Goal: Transaction & Acquisition: Purchase product/service

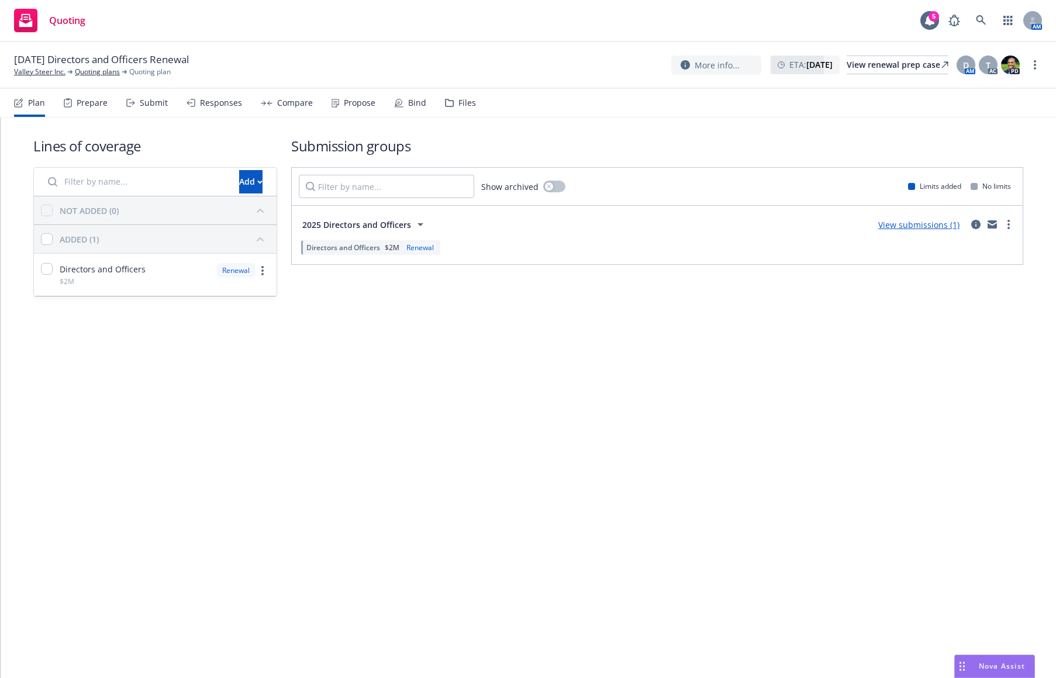
click at [142, 107] on div "Submit" at bounding box center [154, 102] width 28 height 9
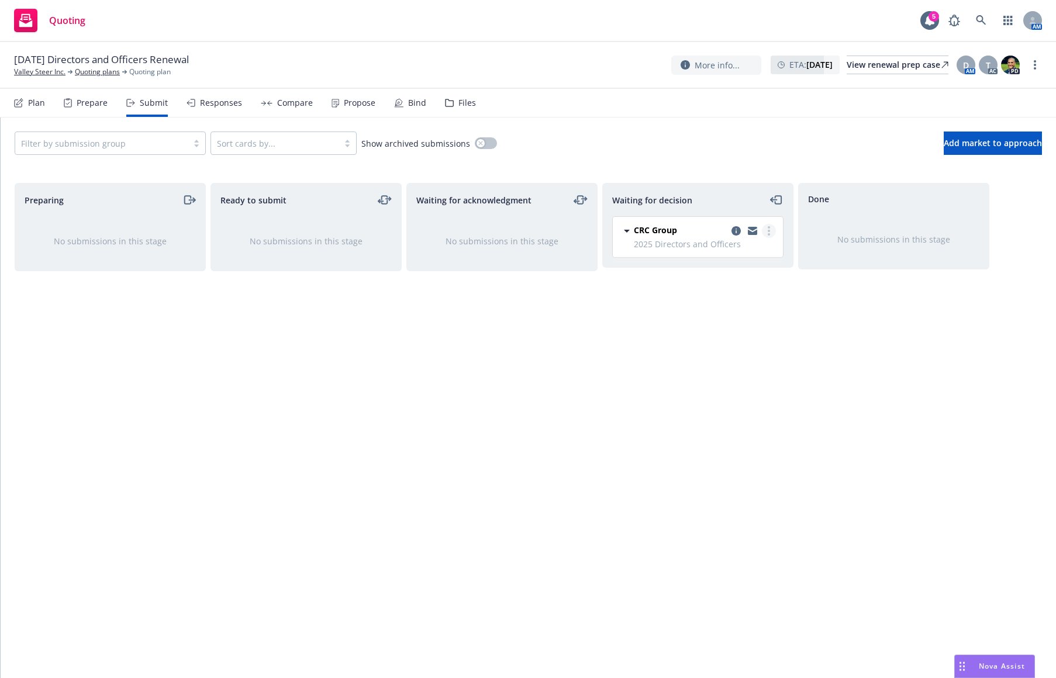
click at [768, 230] on circle "more" at bounding box center [769, 231] width 2 height 2
click at [745, 300] on span "Add accepted decision" at bounding box center [716, 301] width 117 height 11
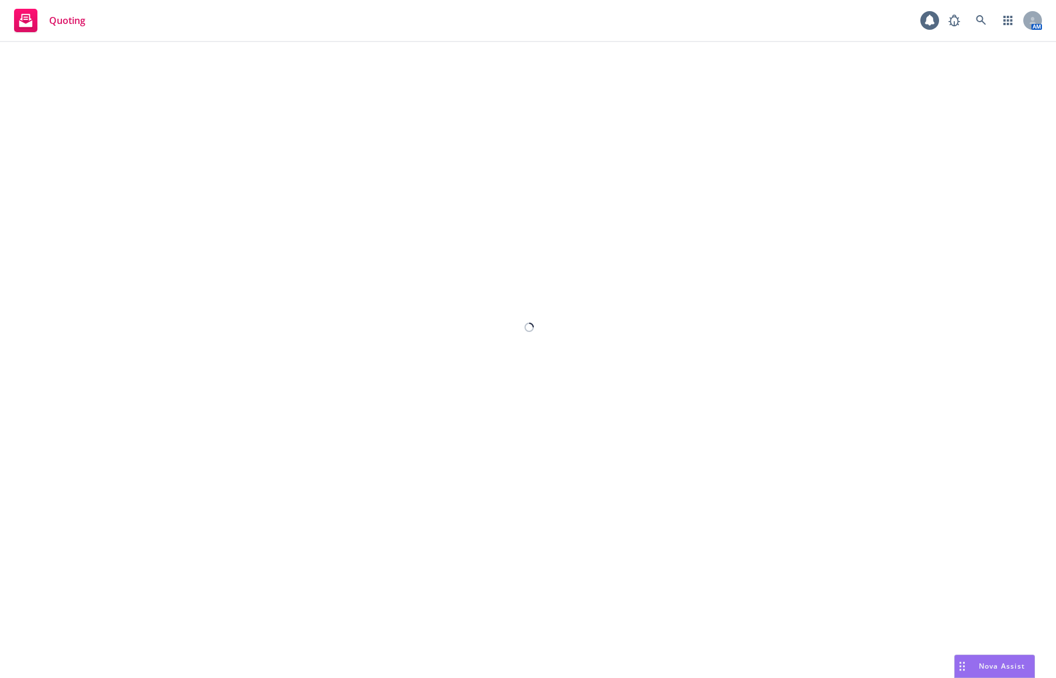
select select "12"
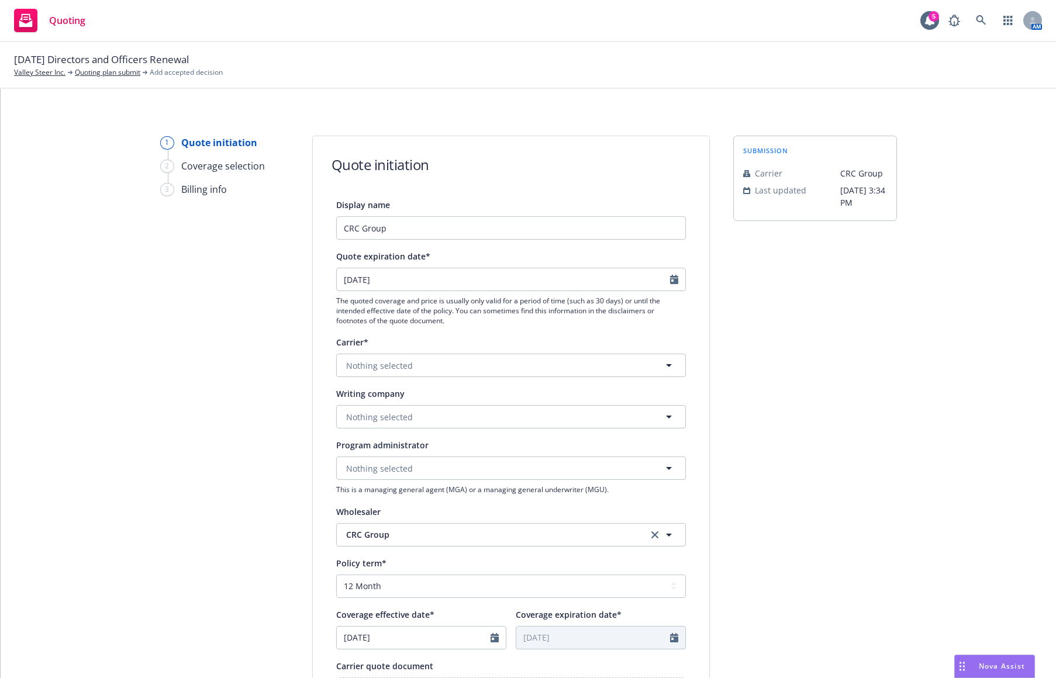
click at [700, 121] on div "1 Quote initiation 2 Coverage selection 3 Billing info Quote initiation Display…" at bounding box center [528, 383] width 1055 height 589
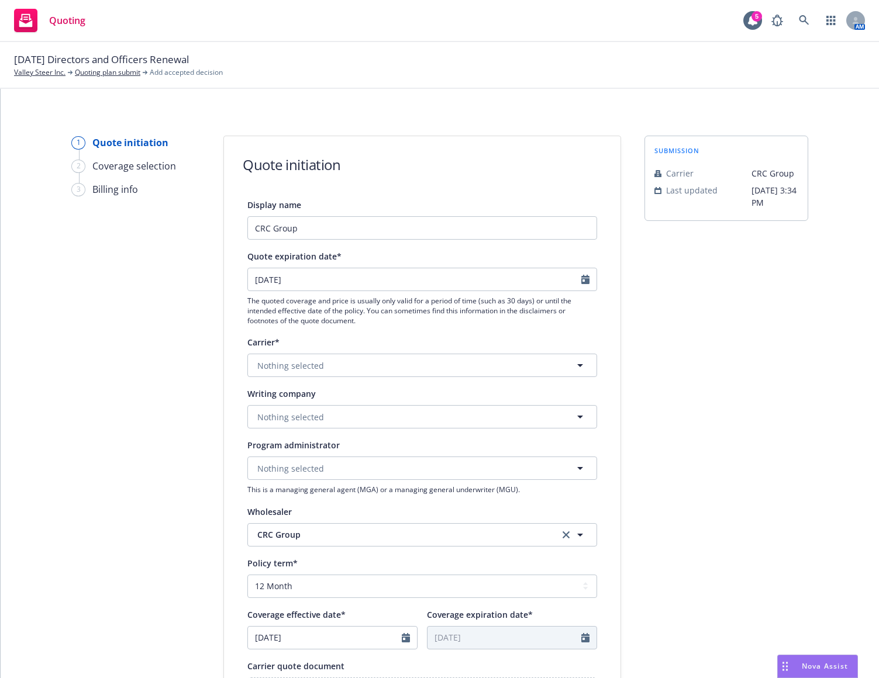
scroll to position [117, 0]
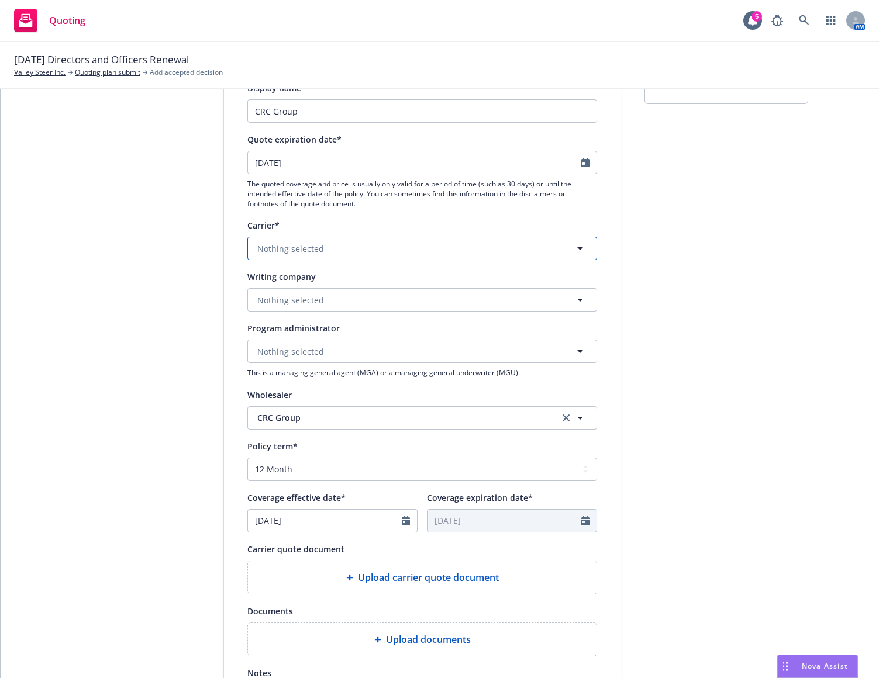
click at [396, 251] on button "Nothing selected" at bounding box center [422, 248] width 350 height 23
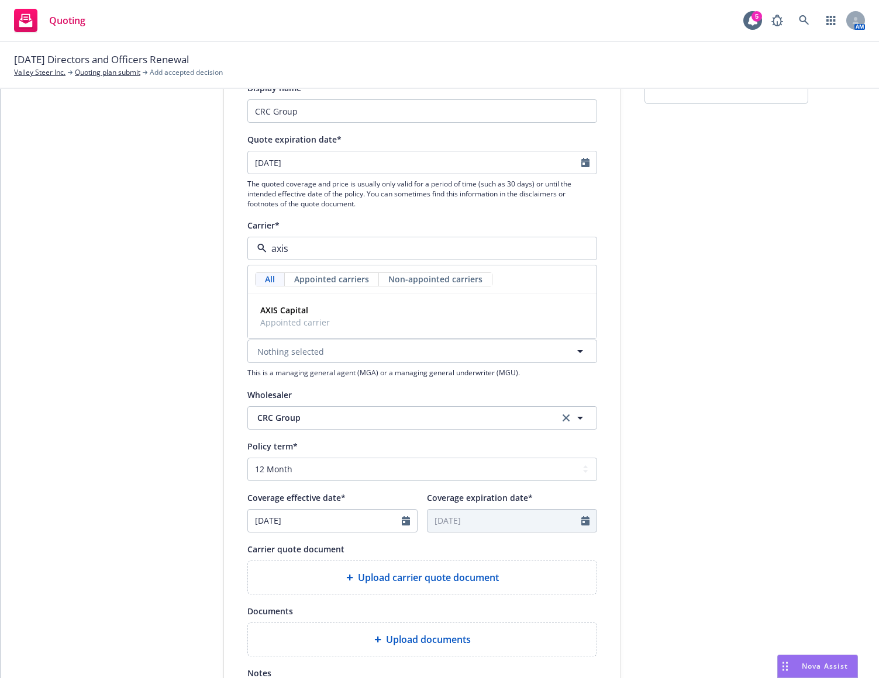
type input "axis"
click at [224, 310] on div "Display name CRC Group Quote expiration date* [DATE] The quoted coverage and pr…" at bounding box center [422, 406] width 396 height 651
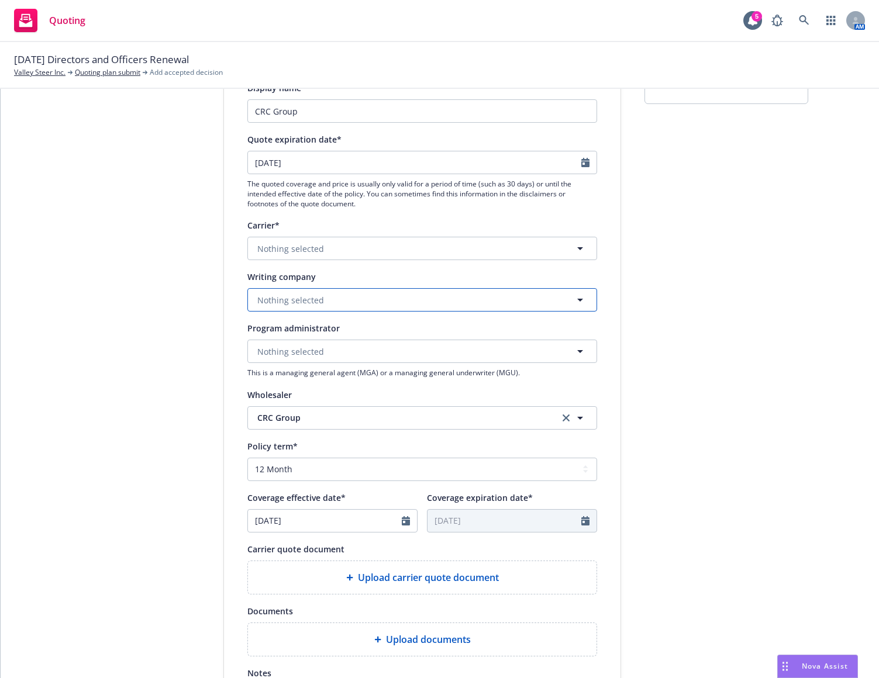
click at [298, 296] on span "Nothing selected" at bounding box center [290, 300] width 67 height 12
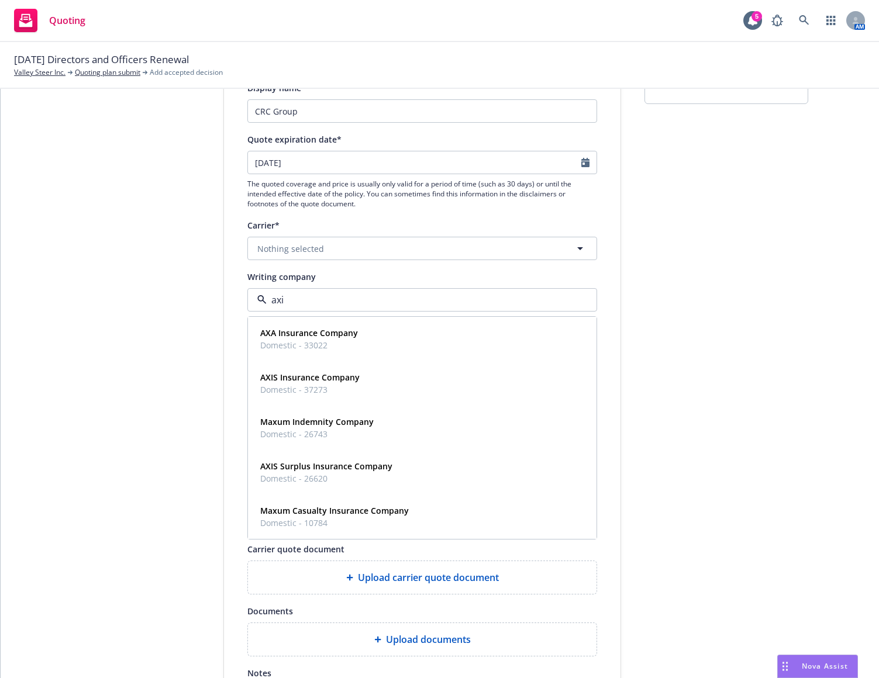
type input "axis"
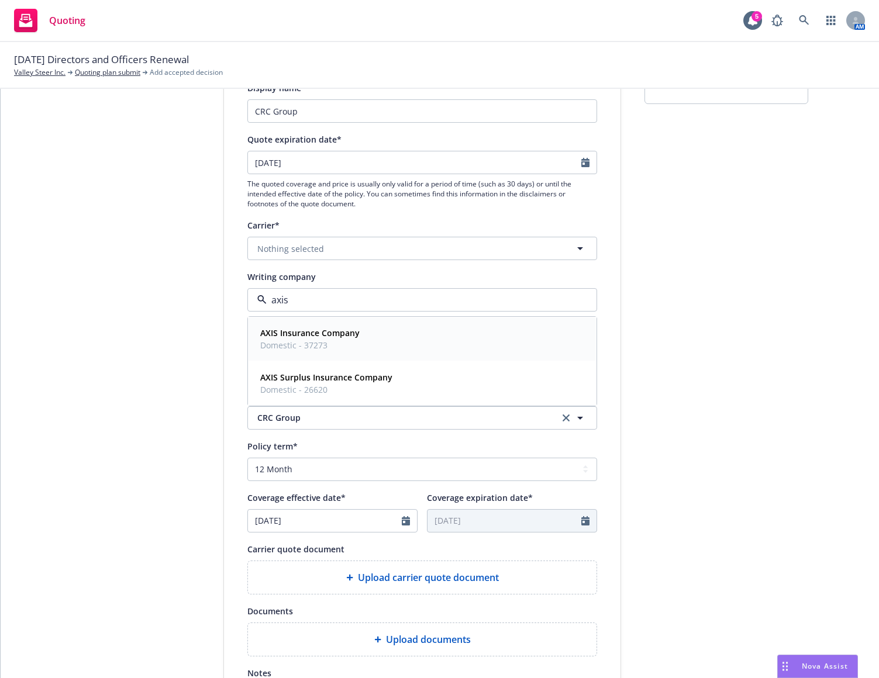
click at [311, 332] on strong "AXIS Insurance Company" at bounding box center [309, 332] width 99 height 11
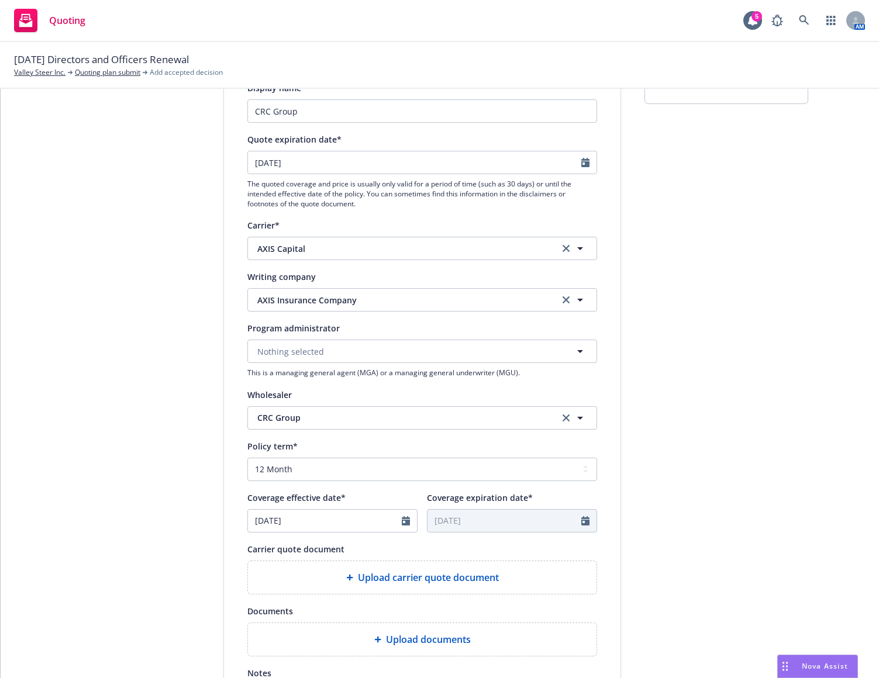
click at [156, 347] on div "1 Quote initiation 2 Coverage selection 3 Billing info" at bounding box center [135, 411] width 129 height 784
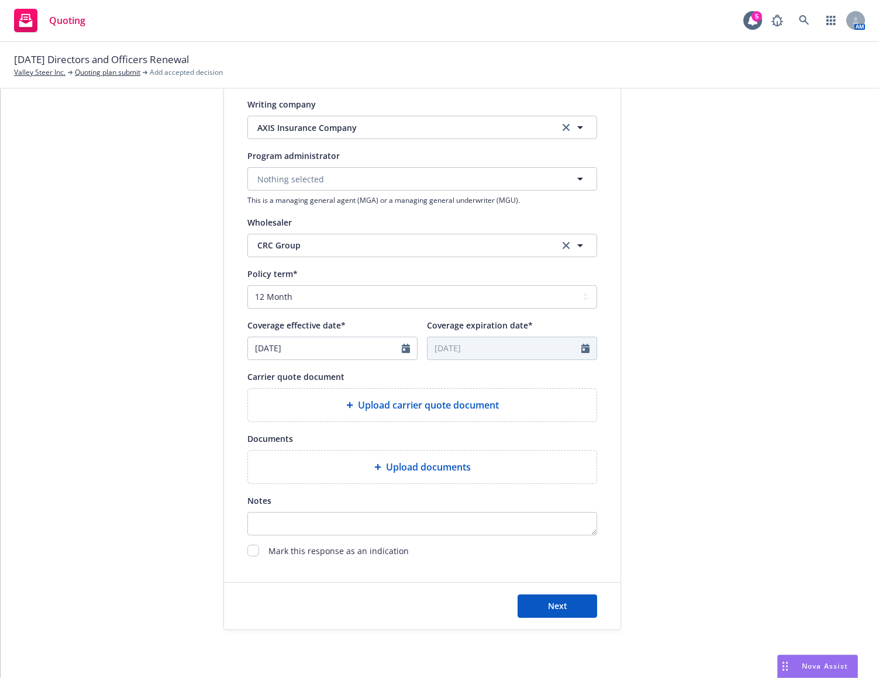
scroll to position [292, 0]
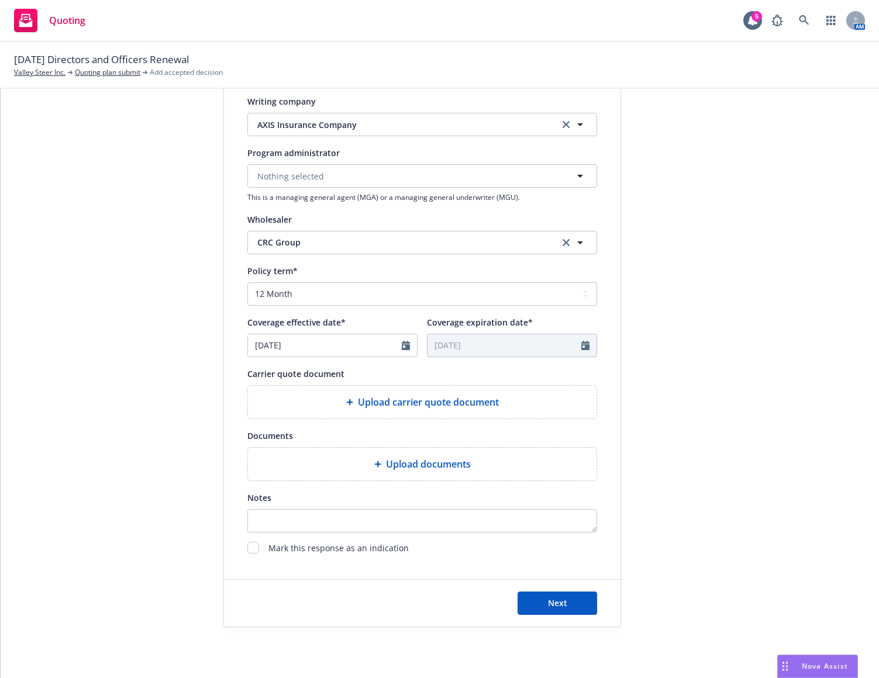
click at [336, 400] on div "Upload carrier quote document" at bounding box center [422, 402] width 330 height 14
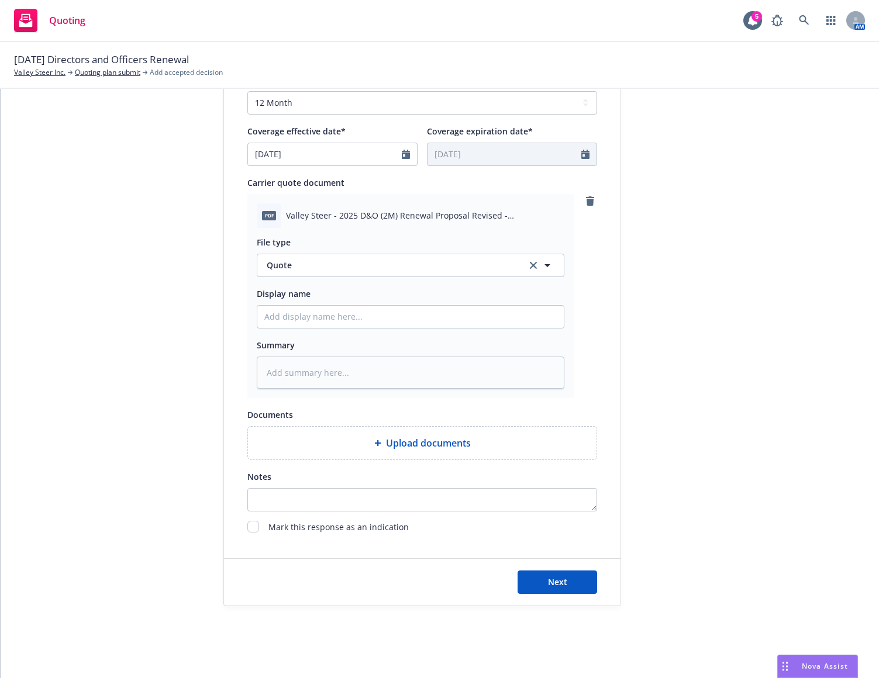
scroll to position [486, 0]
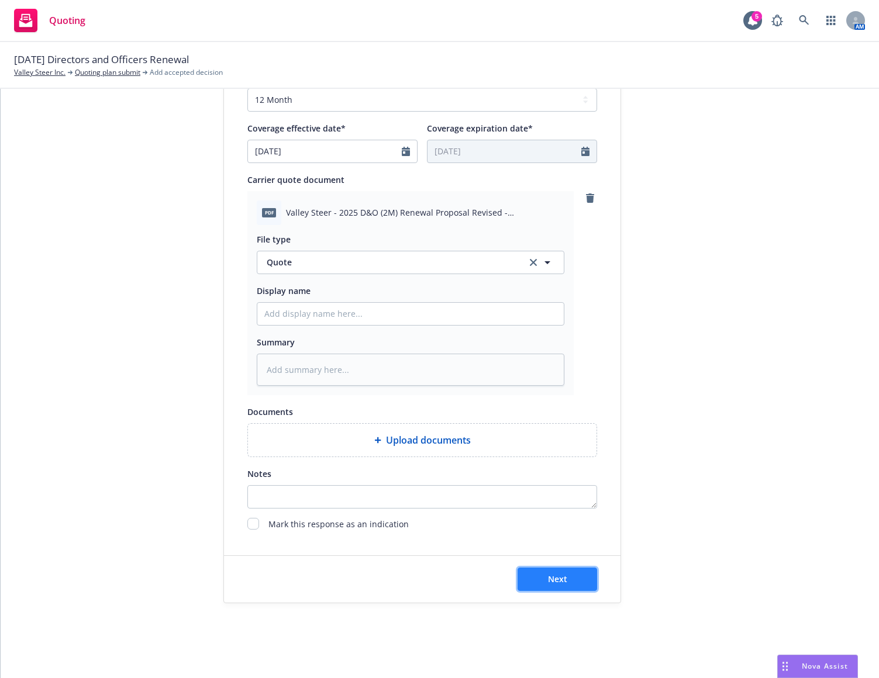
click at [543, 572] on button "Next" at bounding box center [557, 579] width 80 height 23
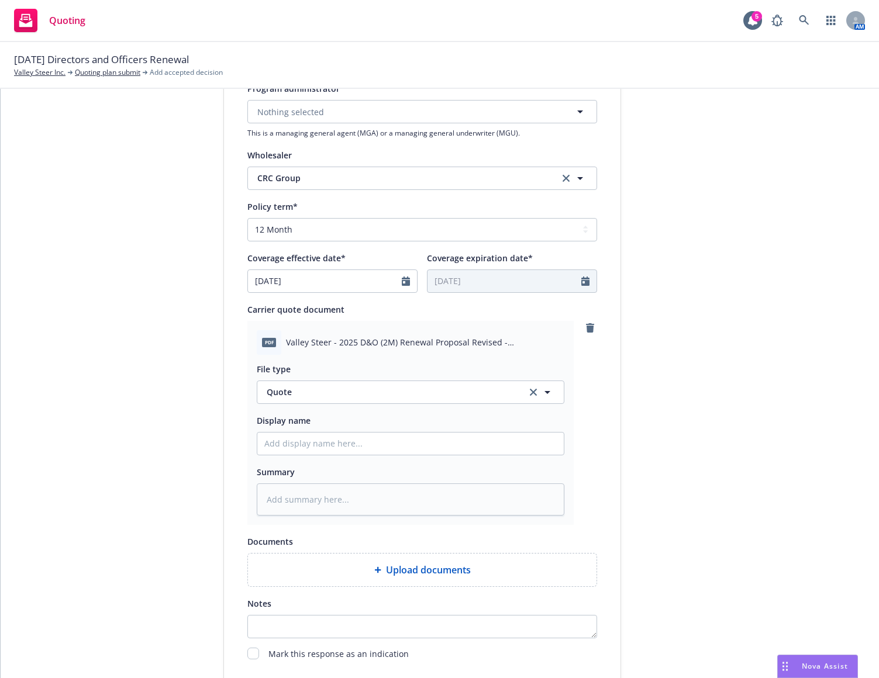
scroll to position [253, 0]
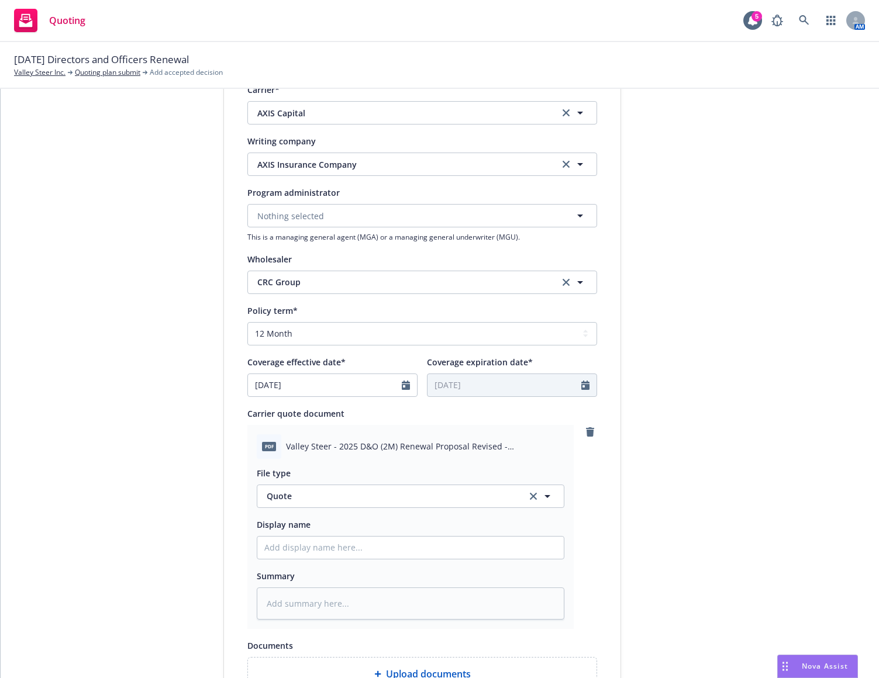
type textarea "x"
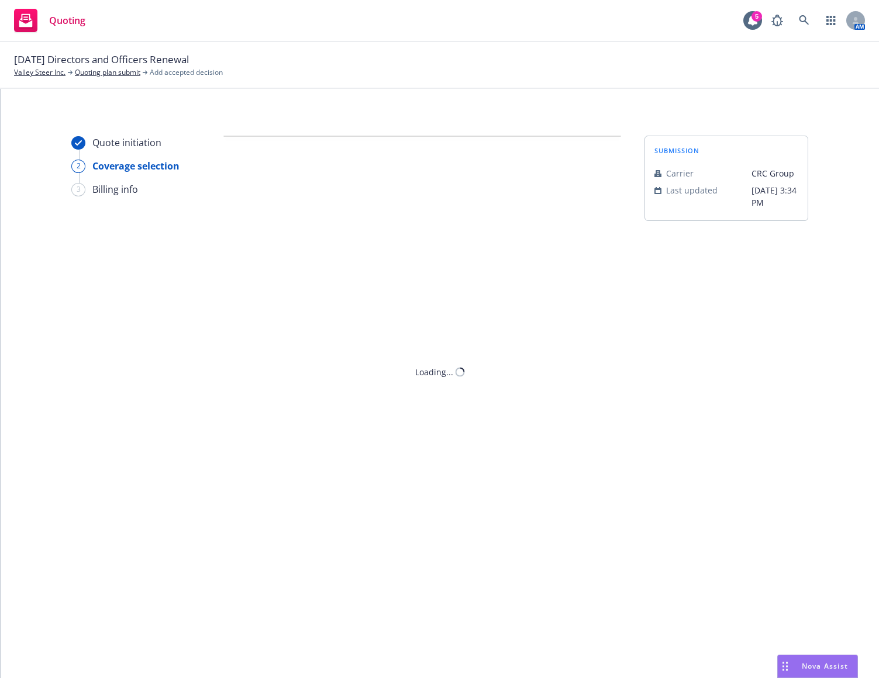
scroll to position [0, 0]
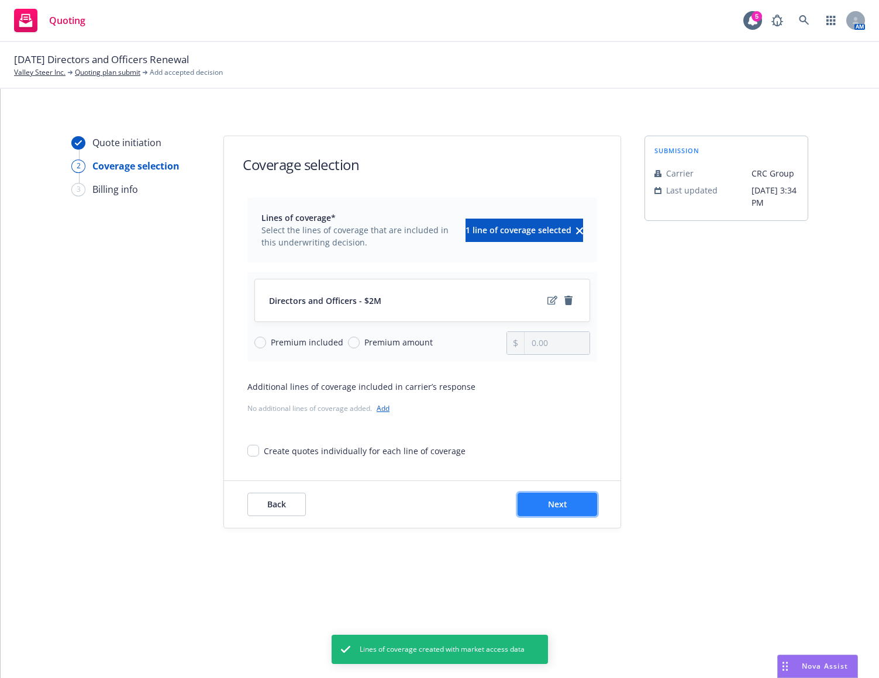
click at [577, 500] on button "Next" at bounding box center [557, 504] width 80 height 23
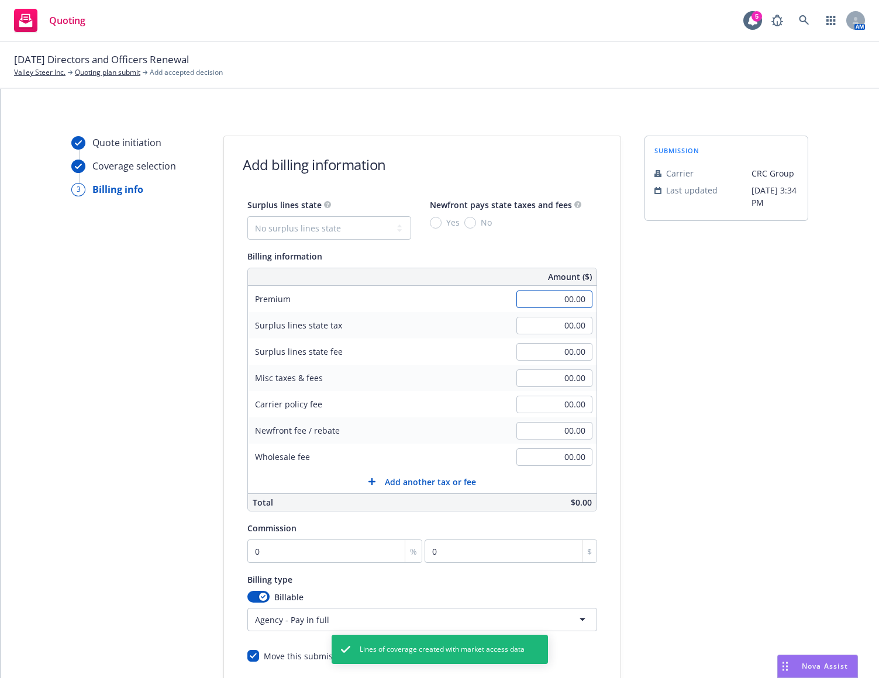
click at [537, 302] on input "00.00" at bounding box center [554, 300] width 76 height 18
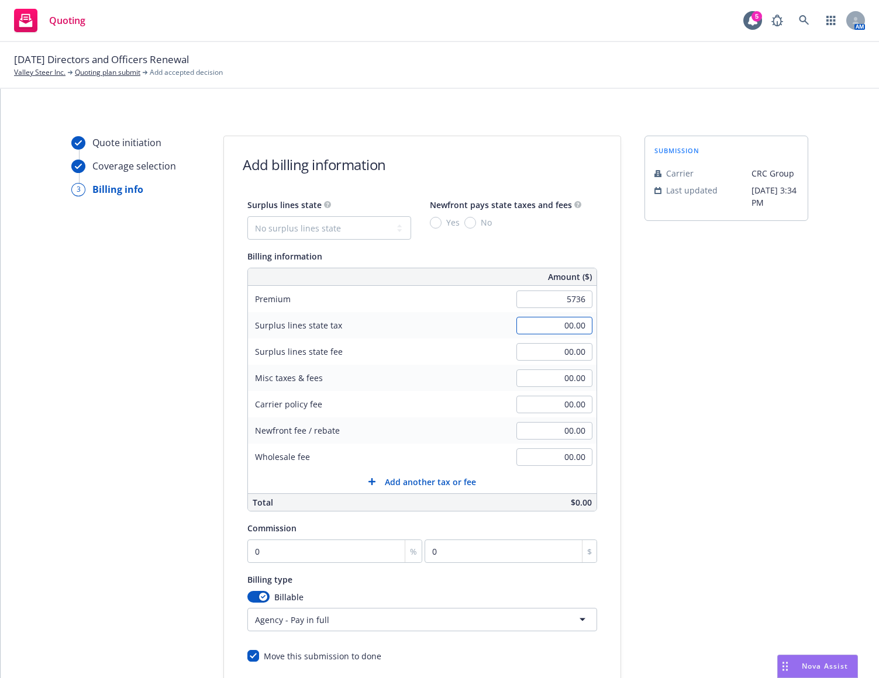
type input "5,736.00"
click at [550, 330] on input "00.00" at bounding box center [554, 326] width 76 height 18
click at [545, 406] on input "00.00" at bounding box center [554, 405] width 76 height 18
type input "275.00"
click at [473, 413] on div "Carrier policy fee 275.00" at bounding box center [422, 404] width 348 height 26
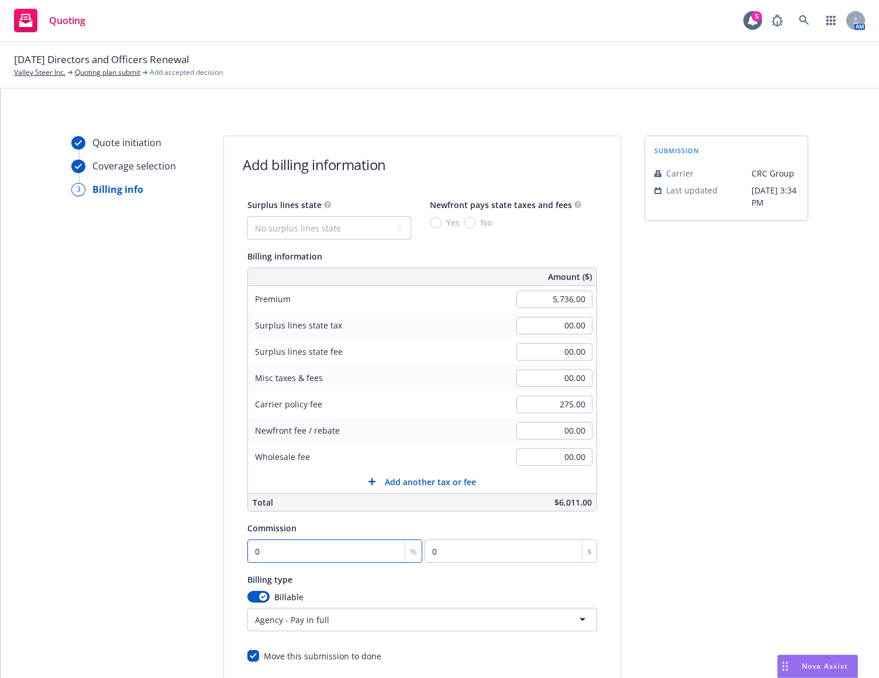
click at [354, 546] on input "0" at bounding box center [334, 551] width 175 height 23
type input "1"
type input "57.36"
type input "12"
type input "688.32"
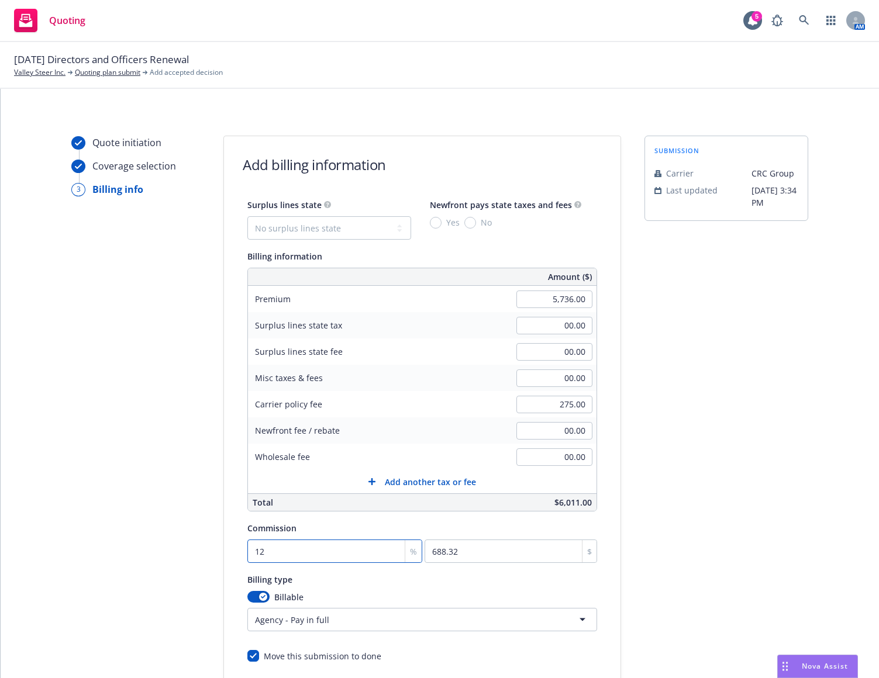
type input "12"
click at [127, 487] on div "Quote initiation Coverage selection 3 Billing info" at bounding box center [135, 435] width 129 height 598
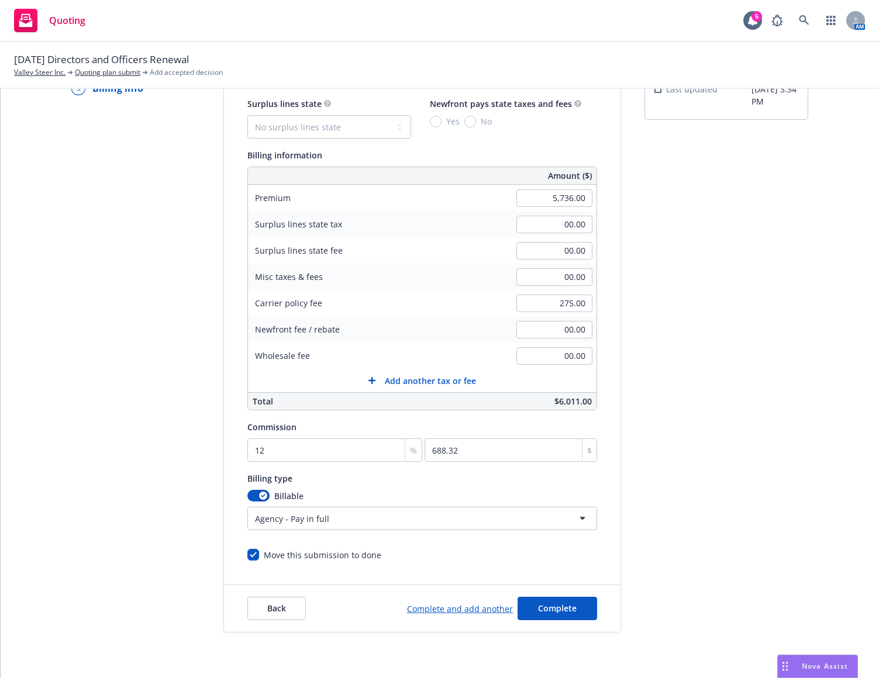
scroll to position [130, 0]
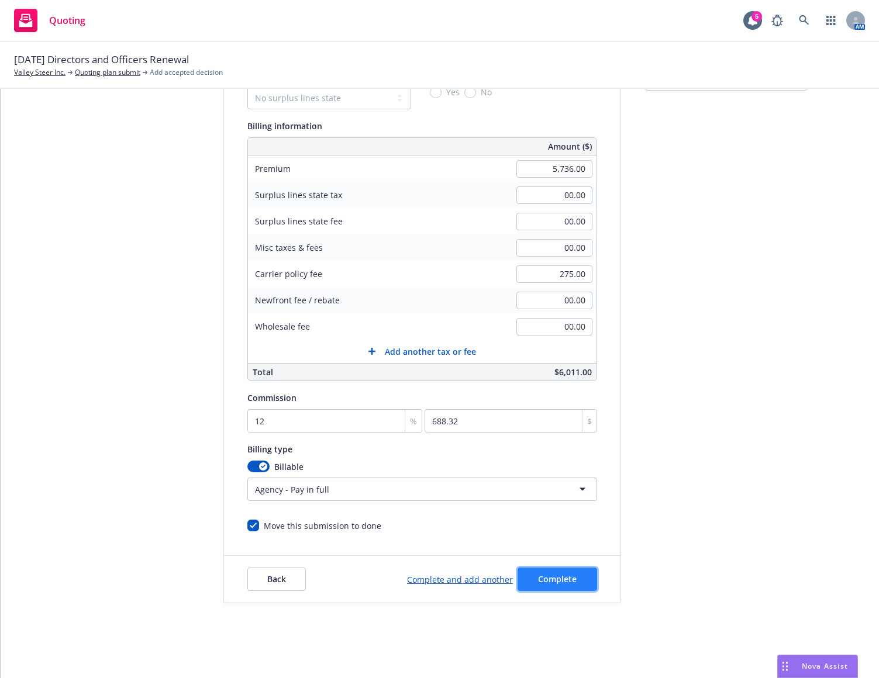
click at [554, 573] on span "Complete" at bounding box center [557, 578] width 39 height 11
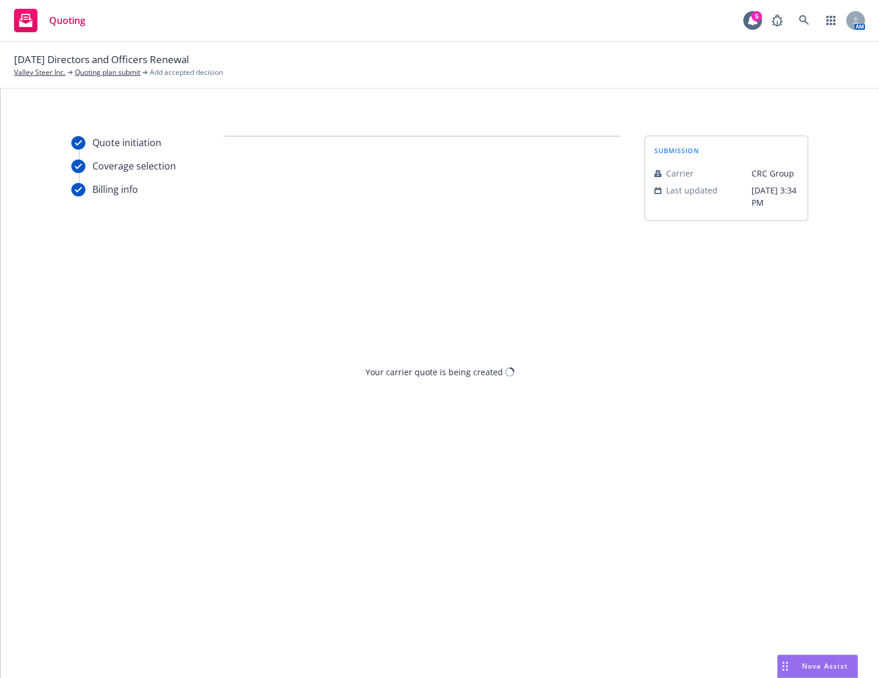
scroll to position [0, 0]
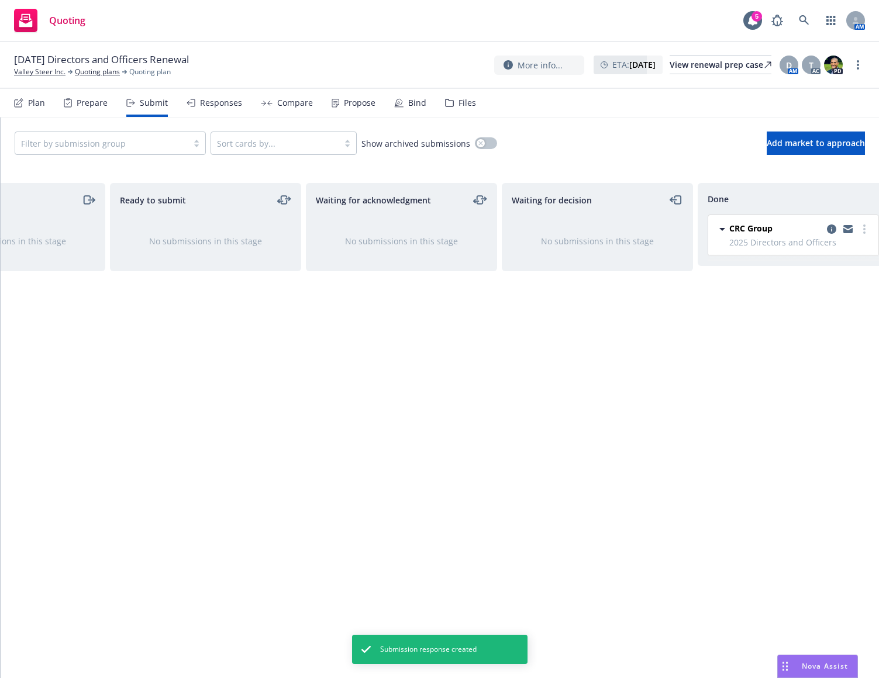
scroll to position [0, 125]
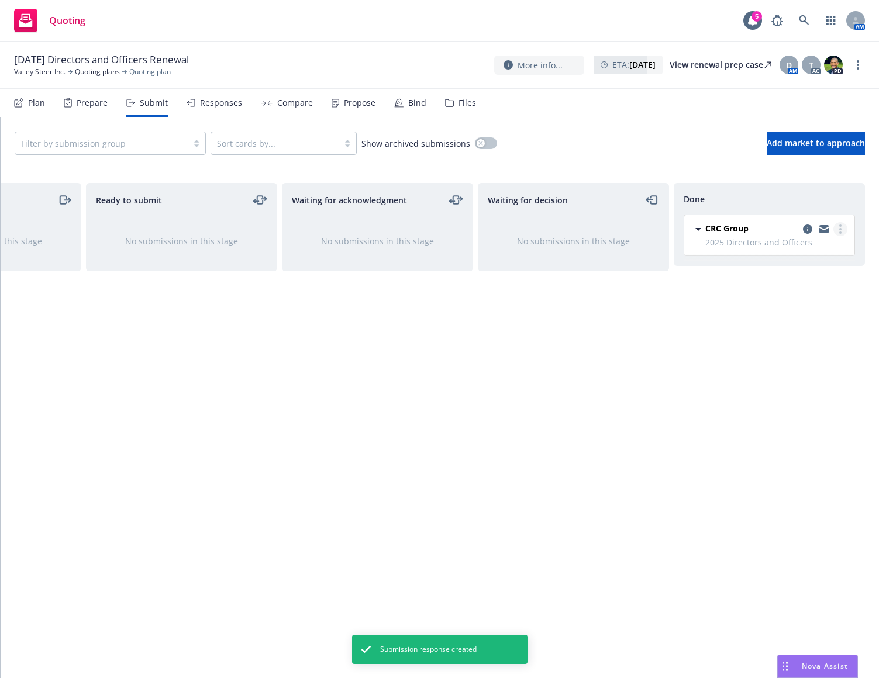
click at [840, 231] on icon "more" at bounding box center [840, 228] width 2 height 9
click at [818, 277] on span "Add accepted decision" at bounding box center [788, 276] width 117 height 11
select select "12"
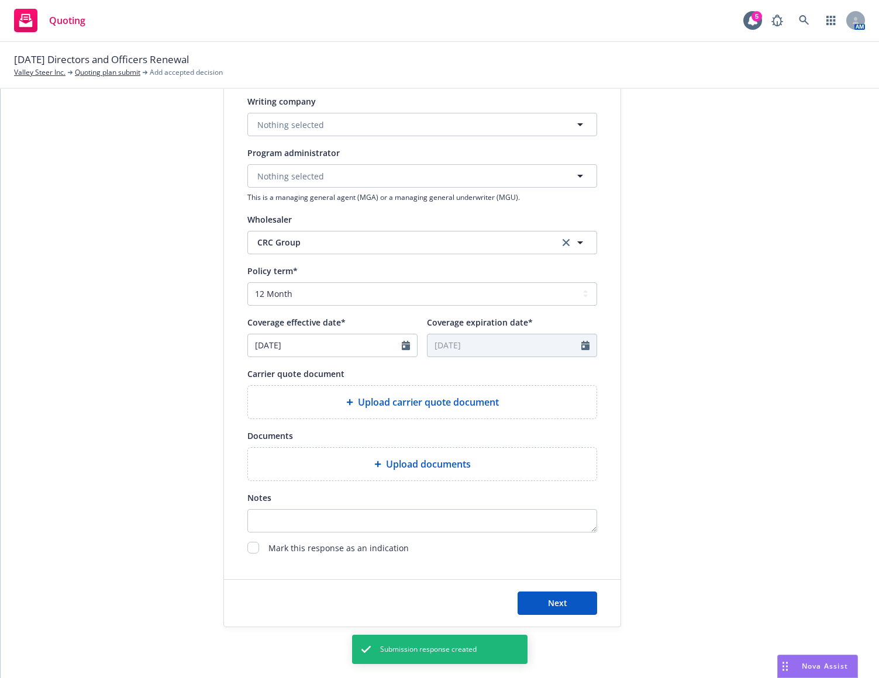
scroll to position [58, 0]
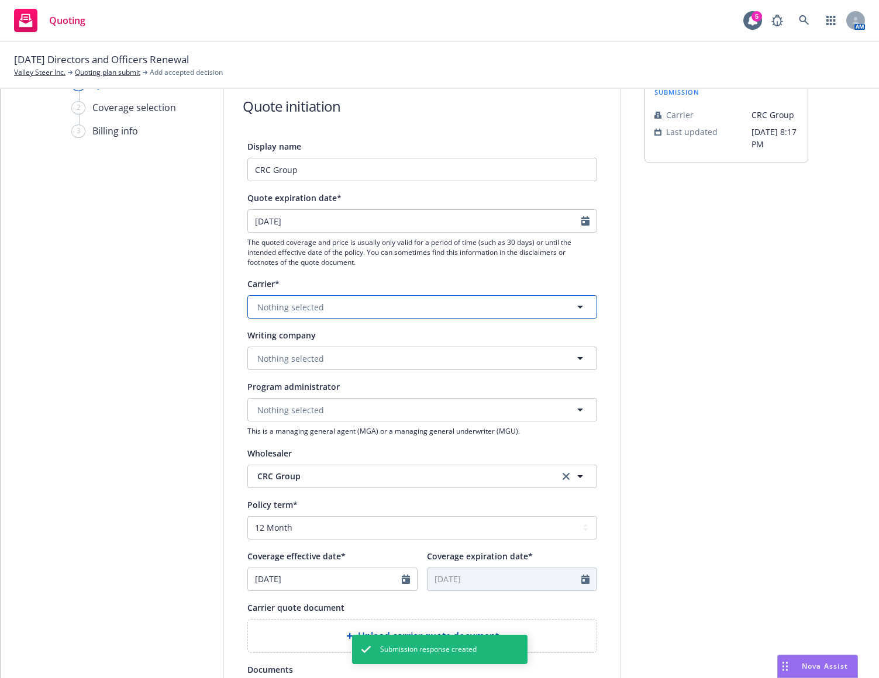
click at [359, 310] on button "Nothing selected" at bounding box center [422, 306] width 350 height 23
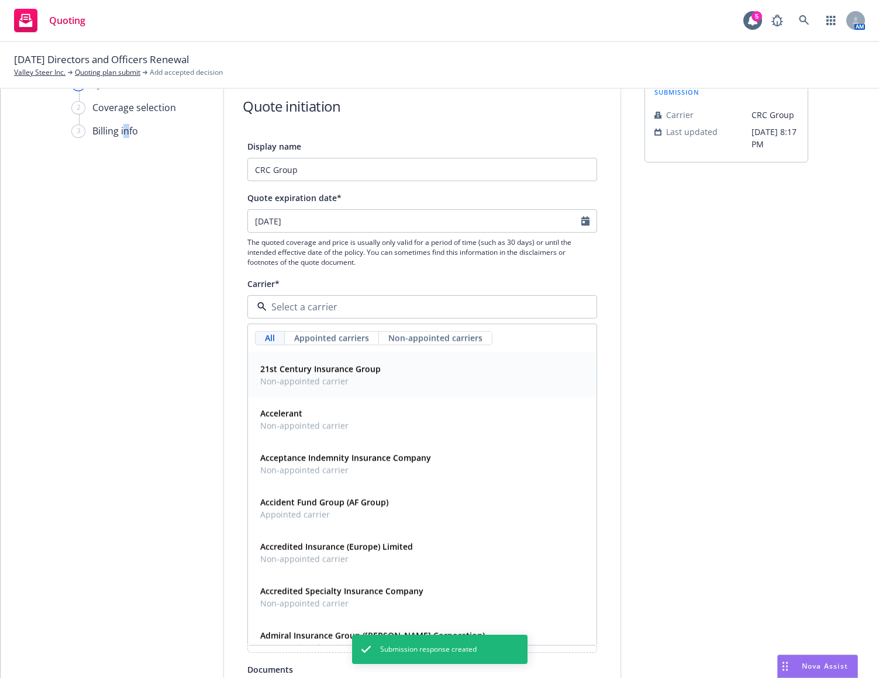
drag, startPoint x: 120, startPoint y: 389, endPoint x: 135, endPoint y: 386, distance: 15.5
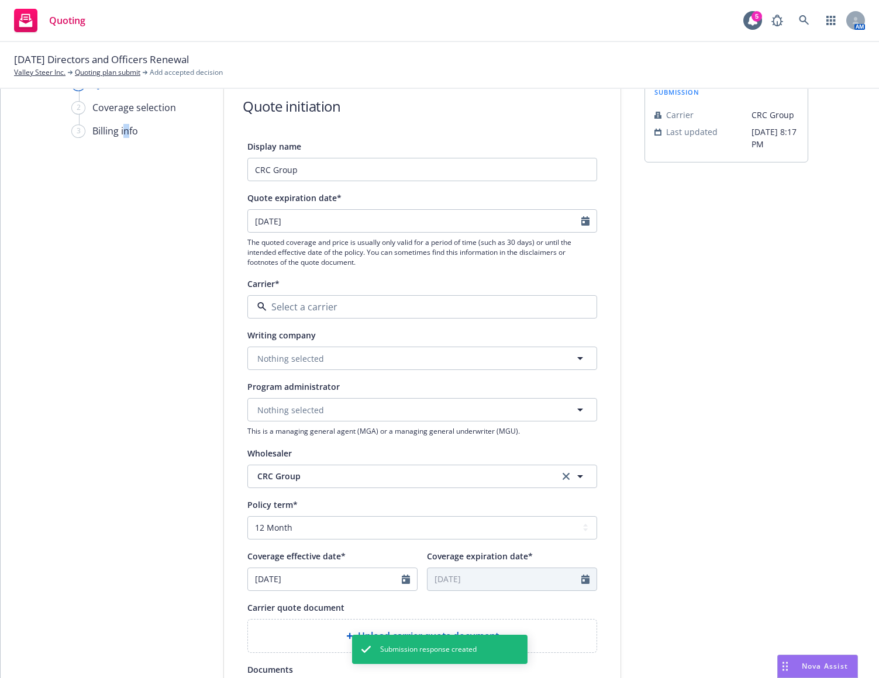
click at [120, 389] on div "1 Quote initiation 2 Coverage selection 3 Billing info" at bounding box center [135, 469] width 129 height 784
click at [311, 355] on span "Nothing selected" at bounding box center [290, 359] width 67 height 12
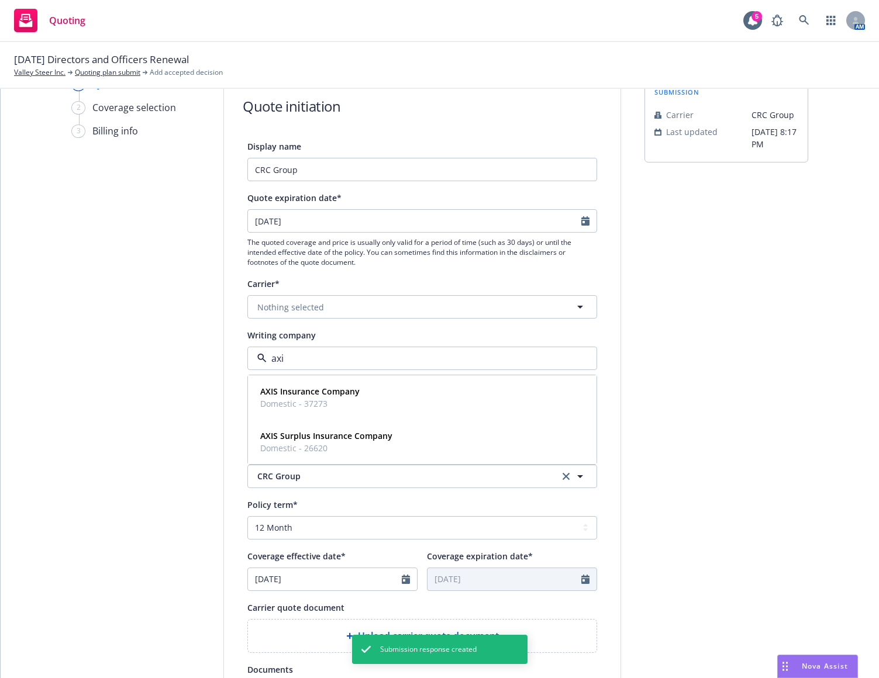
type input "axis"
click at [306, 393] on strong "AXIS Insurance Company" at bounding box center [309, 391] width 99 height 11
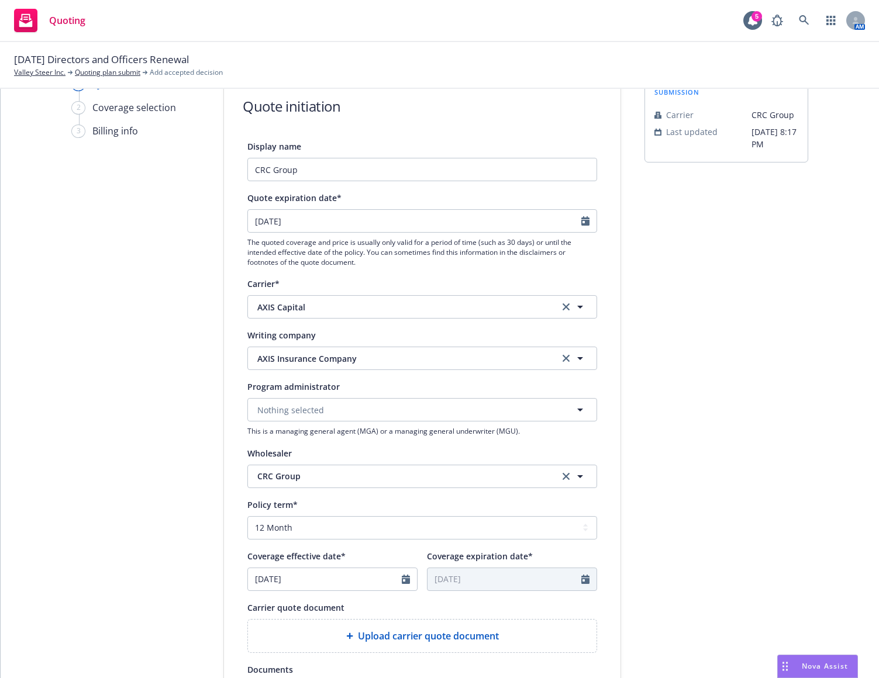
click at [191, 412] on div "1 Quote initiation 2 Coverage selection 3 Billing info" at bounding box center [135, 469] width 129 height 784
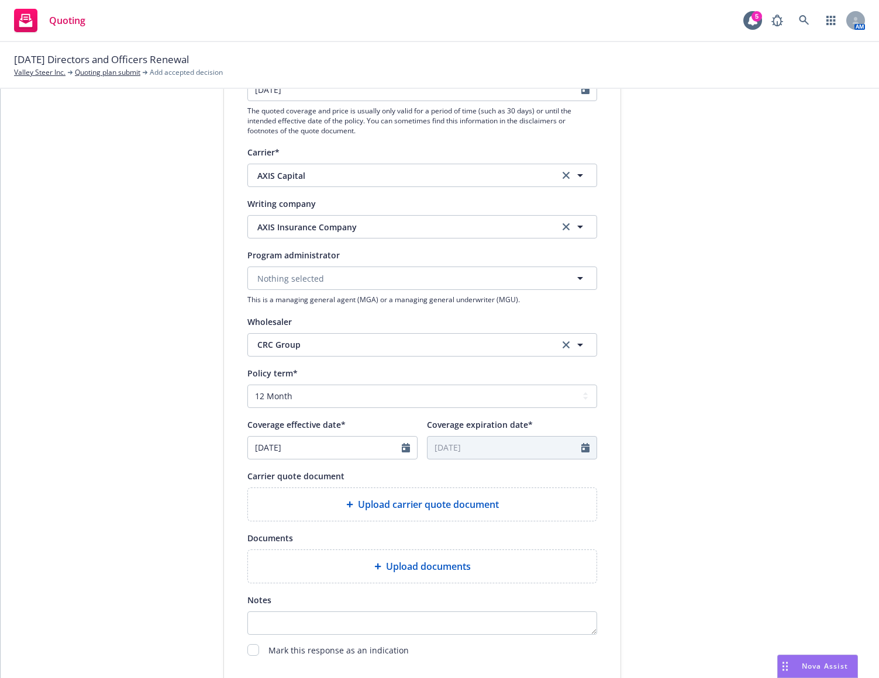
scroll to position [234, 0]
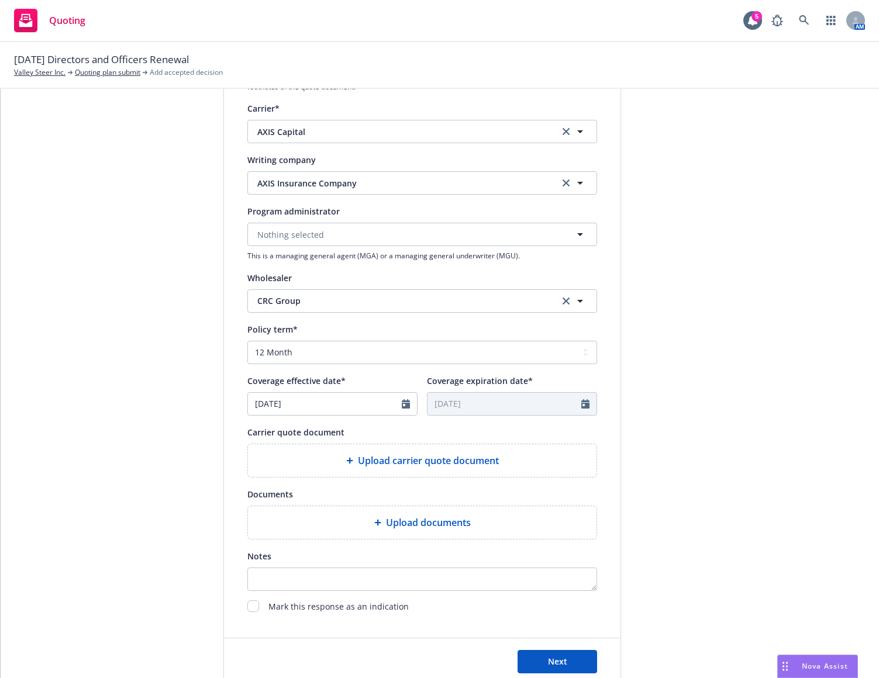
click at [392, 458] on span "Upload carrier quote document" at bounding box center [428, 461] width 141 height 14
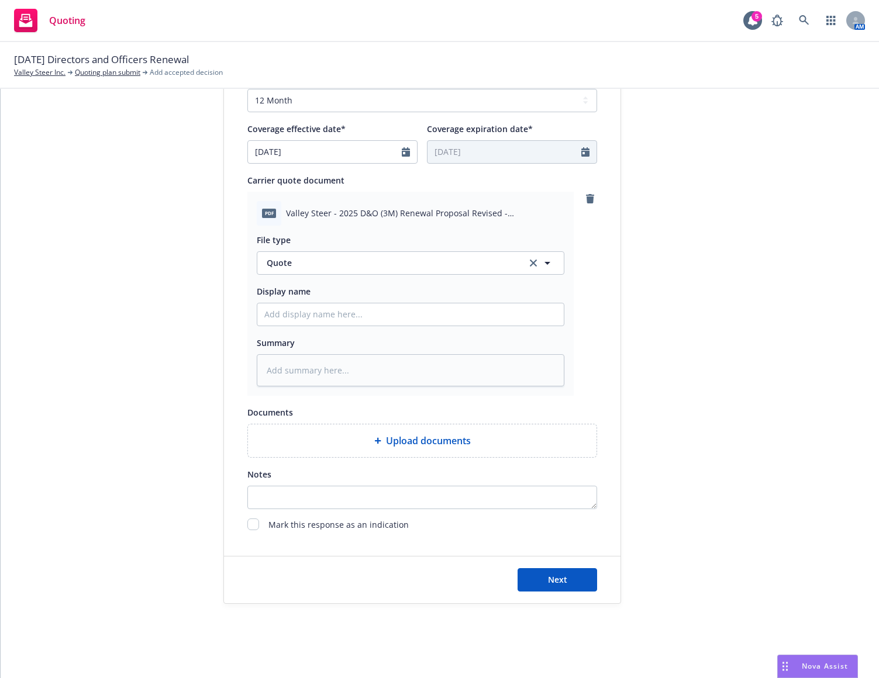
scroll to position [486, 0]
click at [403, 448] on div "Upload documents" at bounding box center [422, 440] width 348 height 33
type textarea "x"
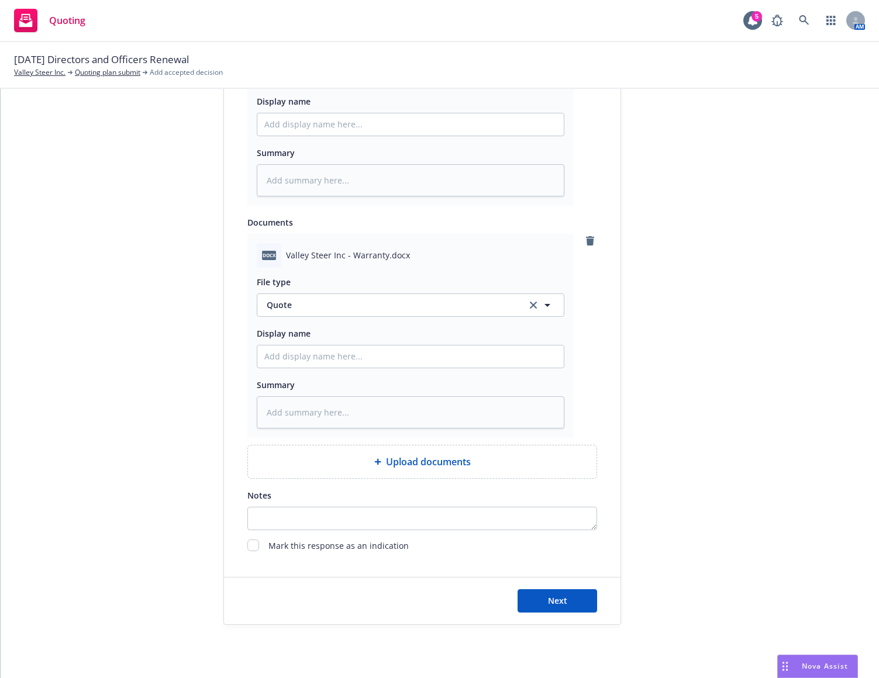
scroll to position [697, 0]
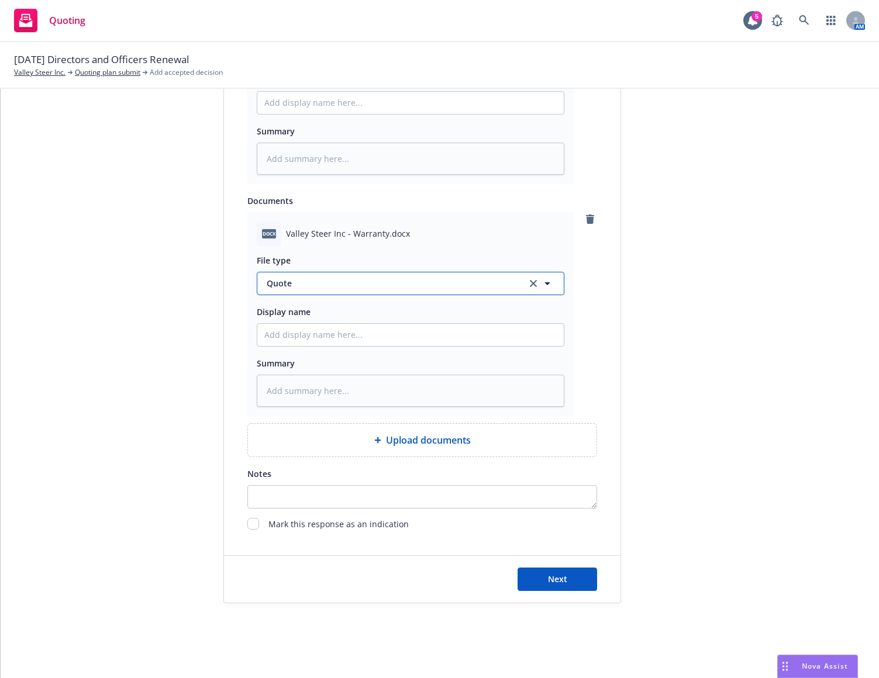
click at [462, 278] on span "Quote" at bounding box center [390, 283] width 246 height 12
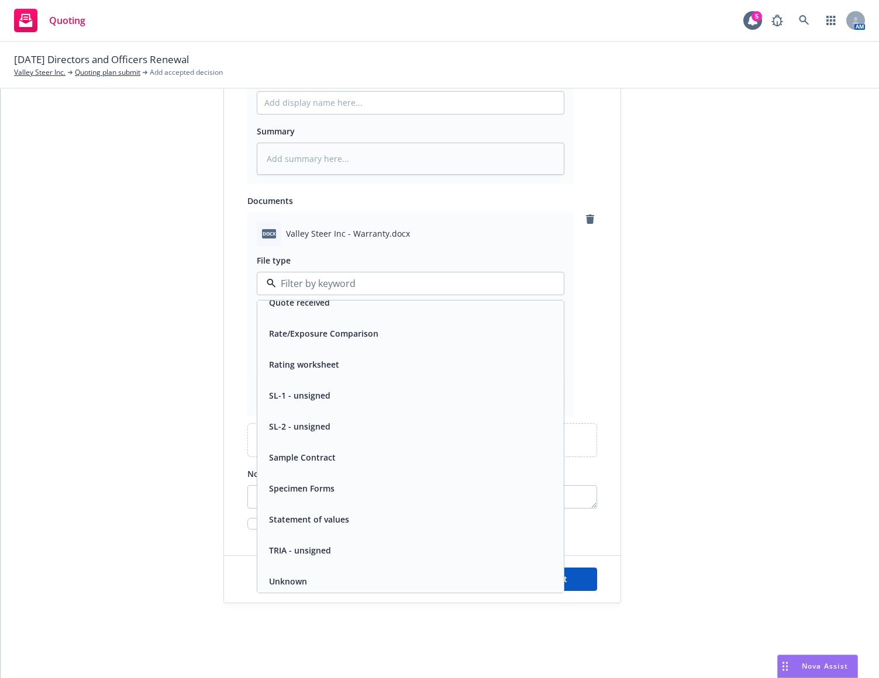
scroll to position [699, 0]
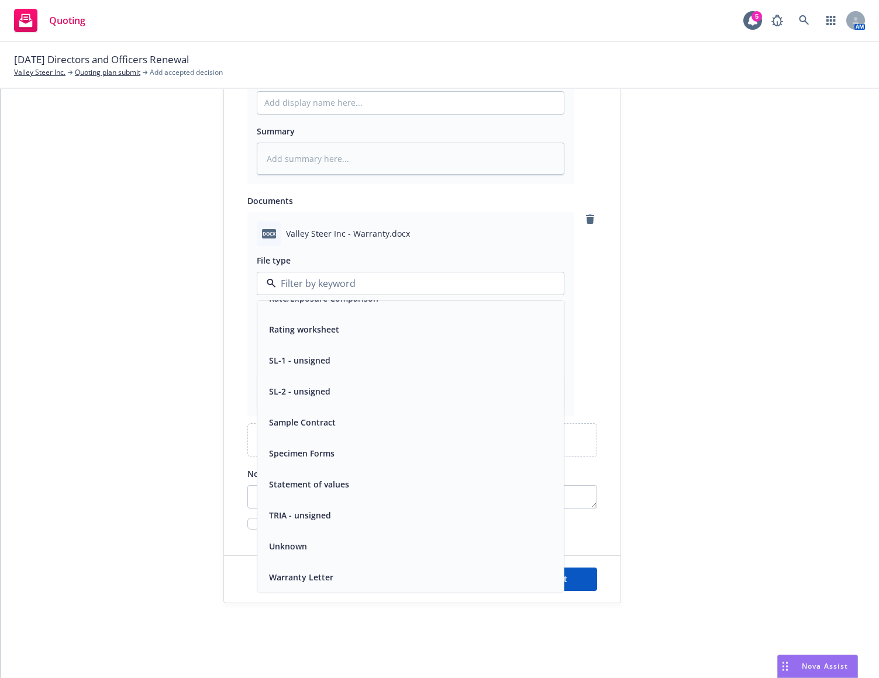
click at [378, 569] on div "Warranty Letter" at bounding box center [410, 577] width 292 height 17
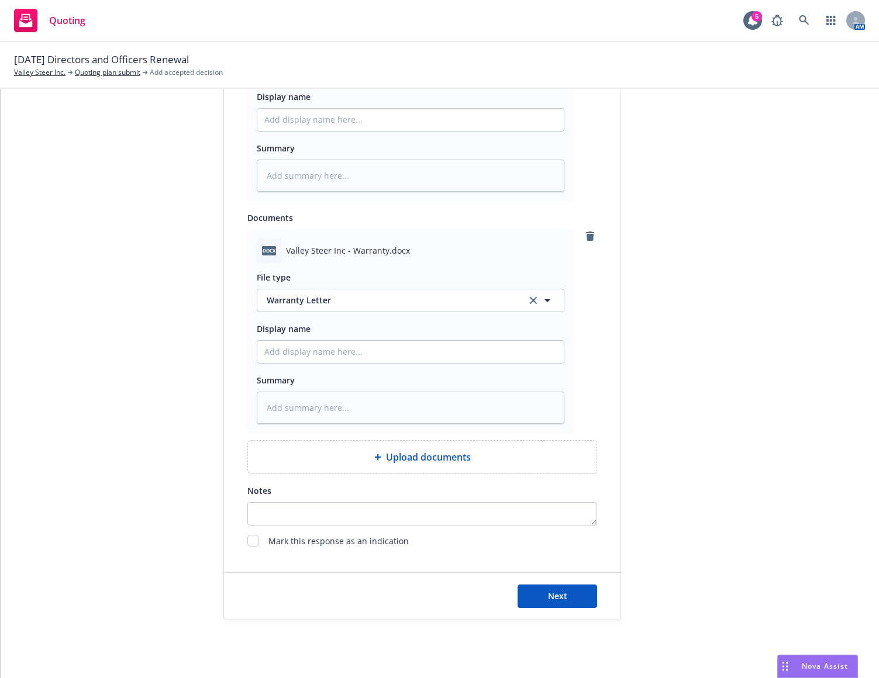
scroll to position [697, 0]
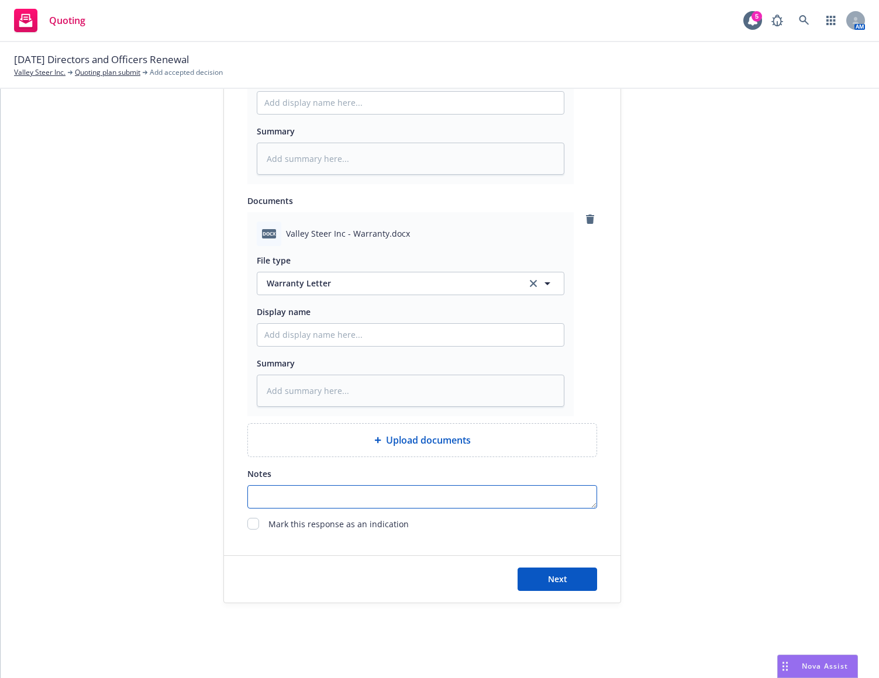
click at [422, 495] on textarea "Notes" at bounding box center [422, 496] width 350 height 23
type textarea "x"
type textarea "B"
type textarea "x"
type textarea "Bi"
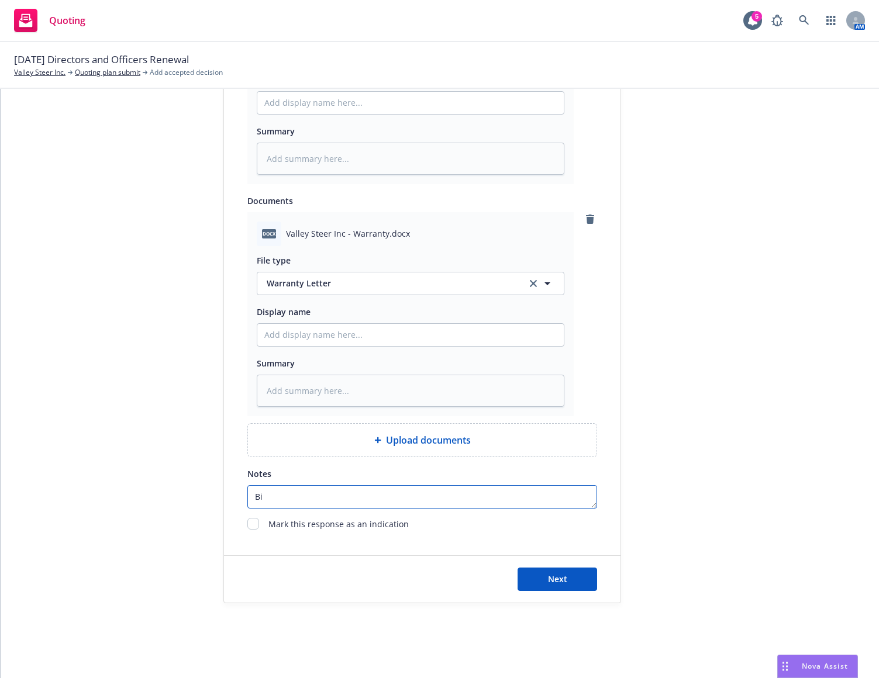
type textarea "x"
type textarea "Bin"
type textarea "x"
type textarea "Bind"
type textarea "x"
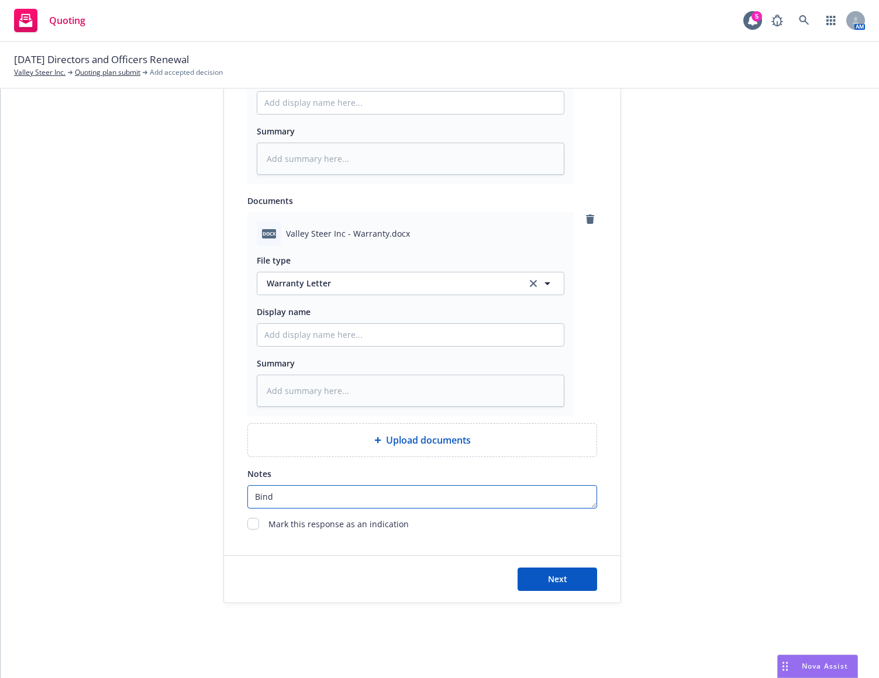
type textarea "Bindi"
type textarea "x"
type textarea "Bindin"
type textarea "x"
type textarea "Binding"
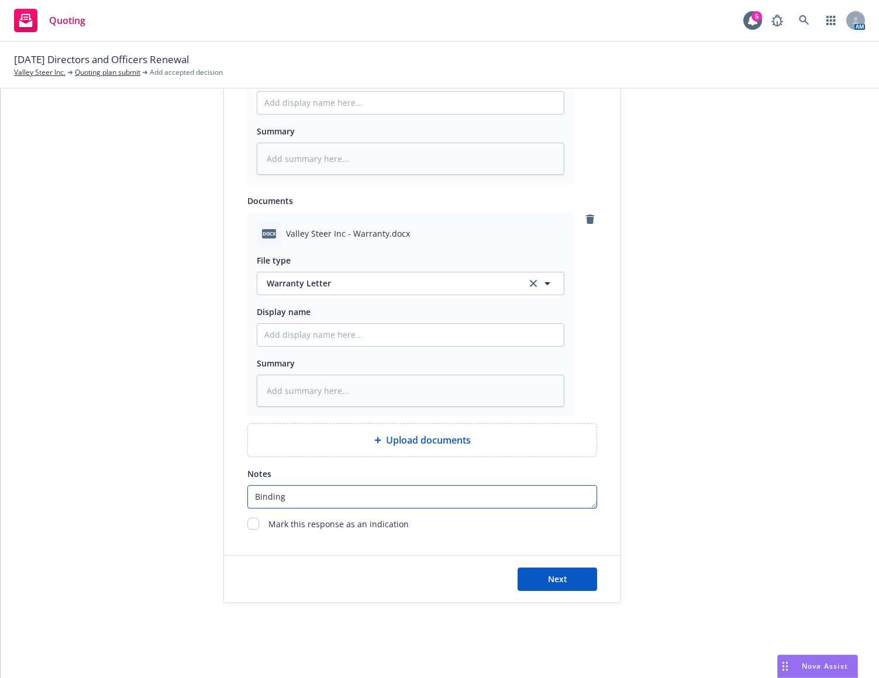
type textarea "x"
type textarea "Binding"
type textarea "x"
type textarea "Binding u"
type textarea "x"
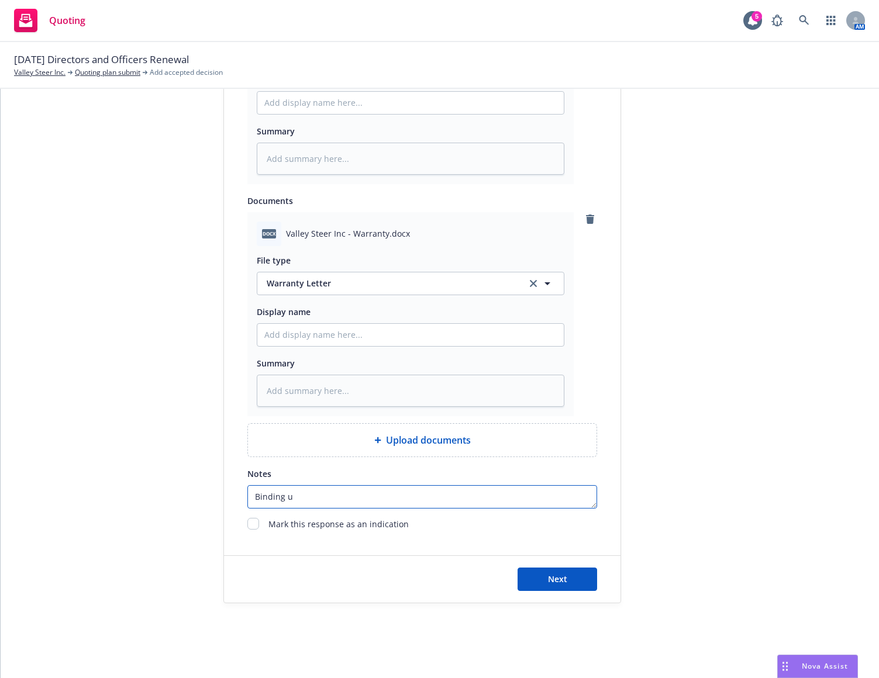
type textarea "Binding"
type textarea "x"
type textarea "Binding S"
type textarea "x"
type textarea "Binding Su"
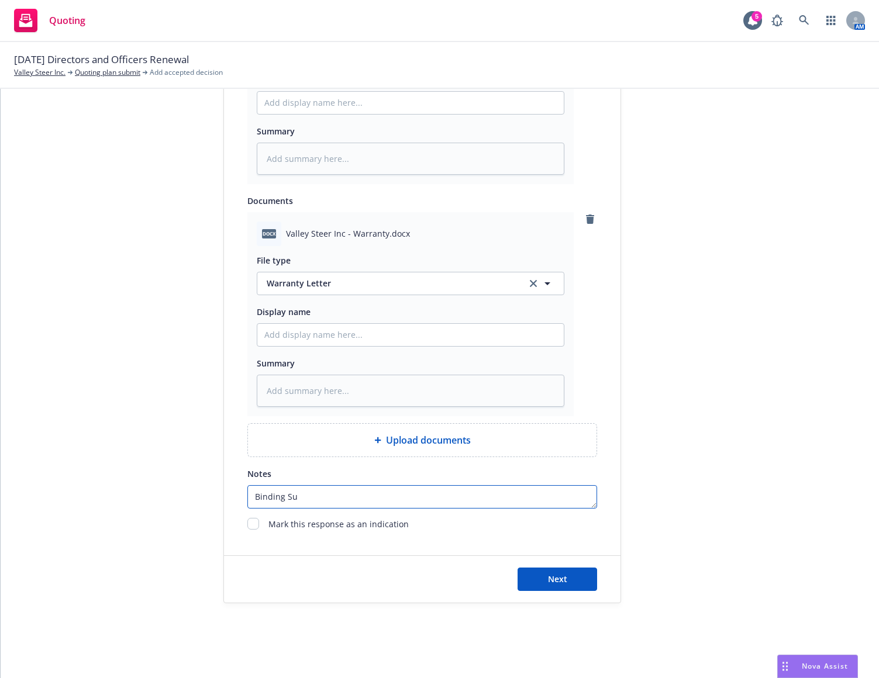
type textarea "x"
type textarea "Binding Sub"
type textarea "x"
type textarea "Binding Subj"
type textarea "x"
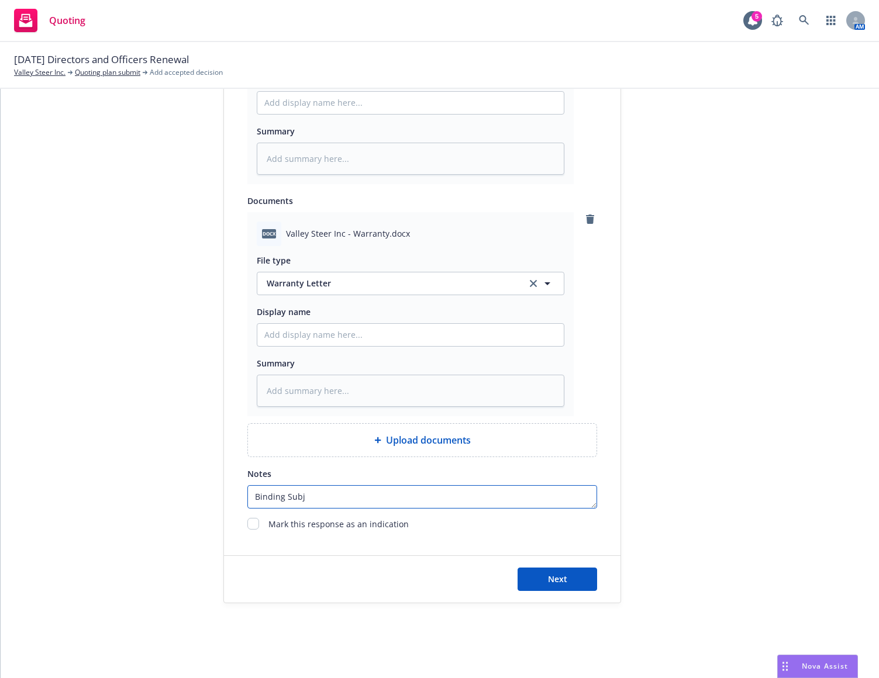
type textarea "Binding Subje"
type textarea "x"
type textarea "Binding Subjec"
type textarea "x"
type textarea "Binding Subject"
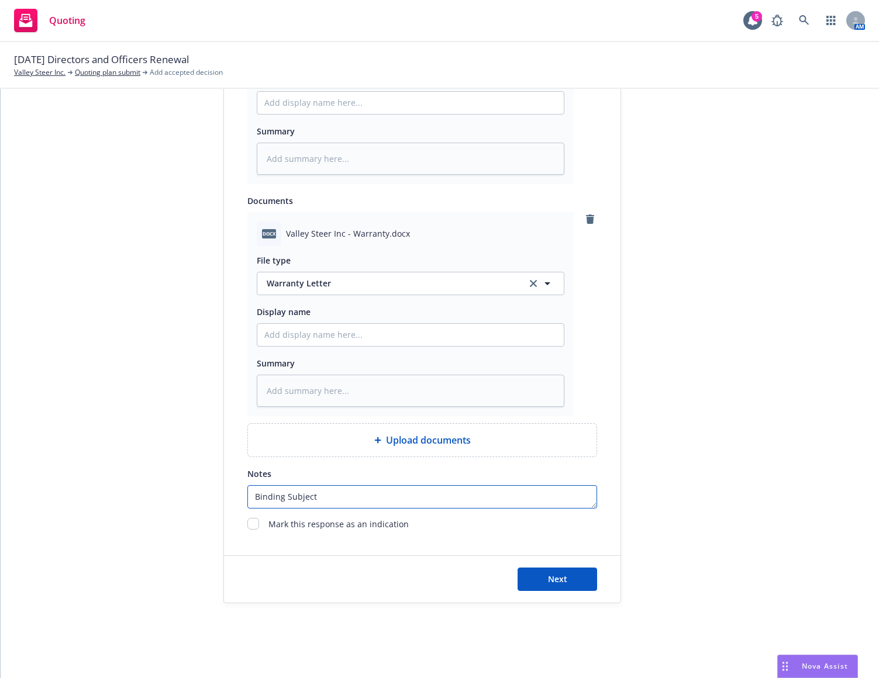
type textarea "x"
type textarea "Binding Subjecti"
type textarea "x"
type textarea "Binding Subjectiv"
type textarea "x"
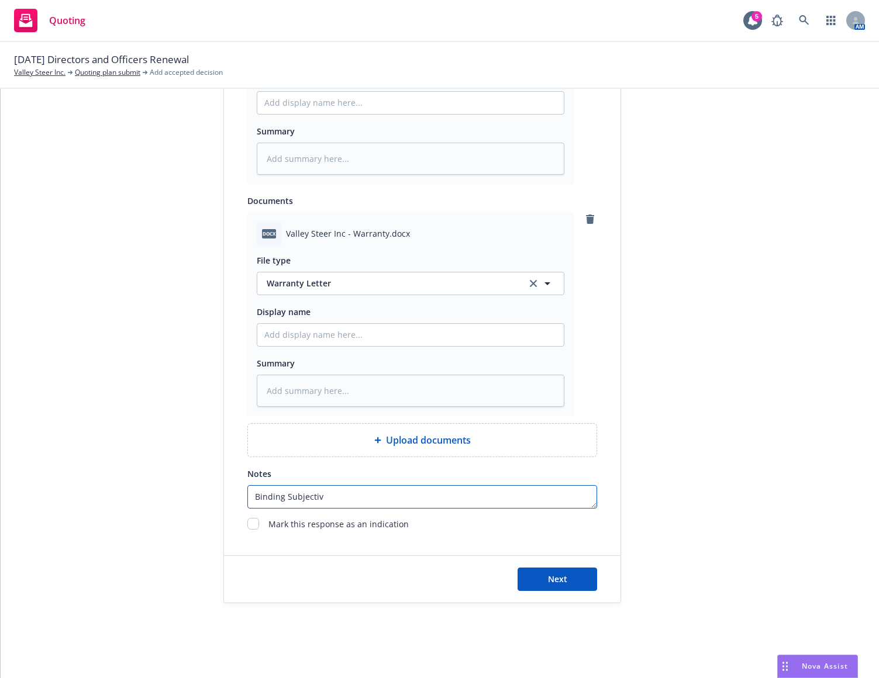
type textarea "Binding Subjectivi"
type textarea "x"
type textarea "Binding Subjectivit"
type textarea "x"
type textarea "Binding Subjectivite"
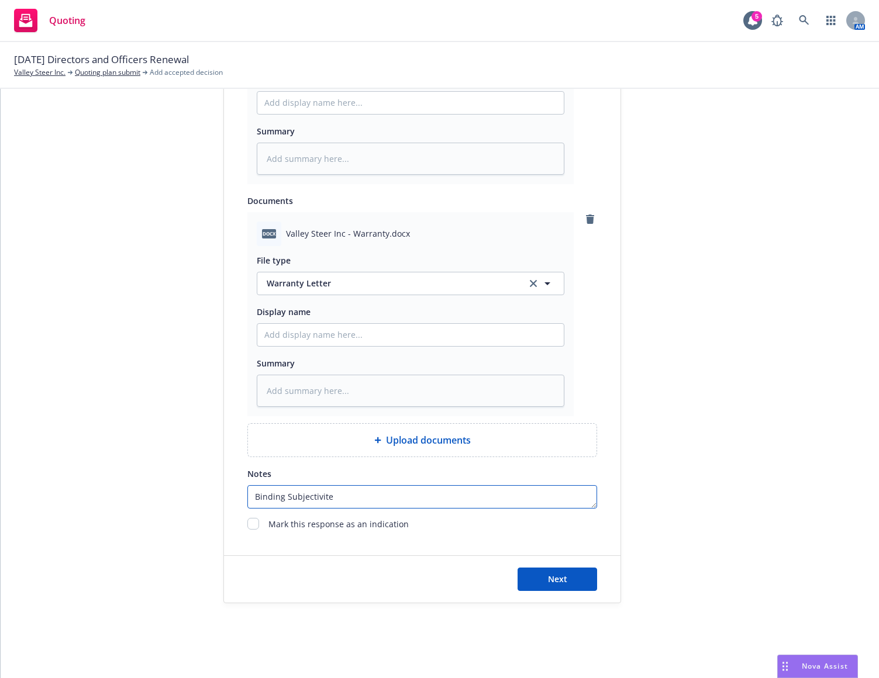
type textarea "x"
type textarea "Binding Subjectivites"
type textarea "x"
type textarea "Binding Subjectivite"
type textarea "x"
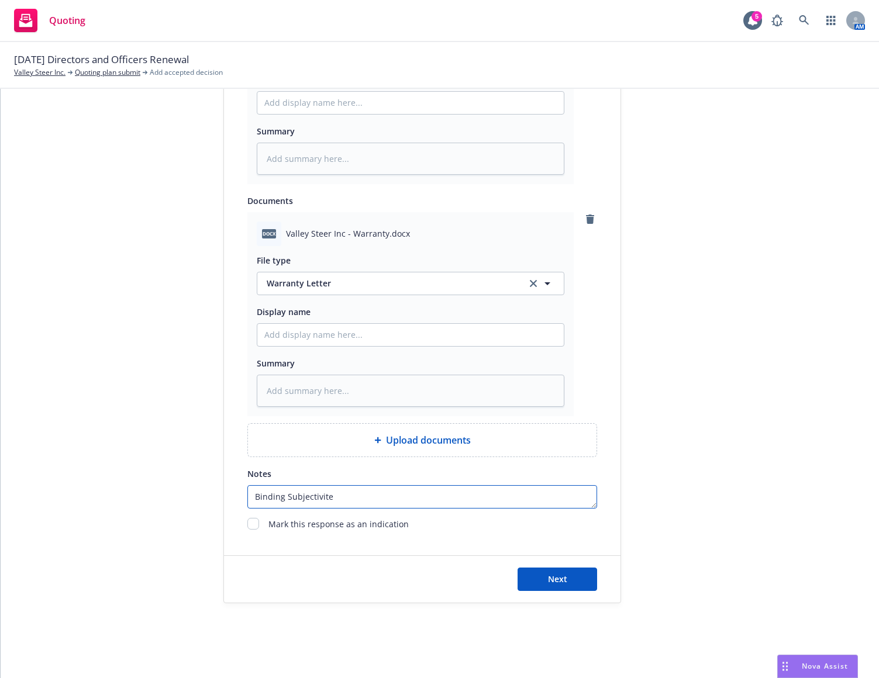
type textarea "Binding Subjectivit"
type textarea "x"
type textarea "Binding Subjectivity"
type textarea "x"
type textarea "Binding Subjectivity:"
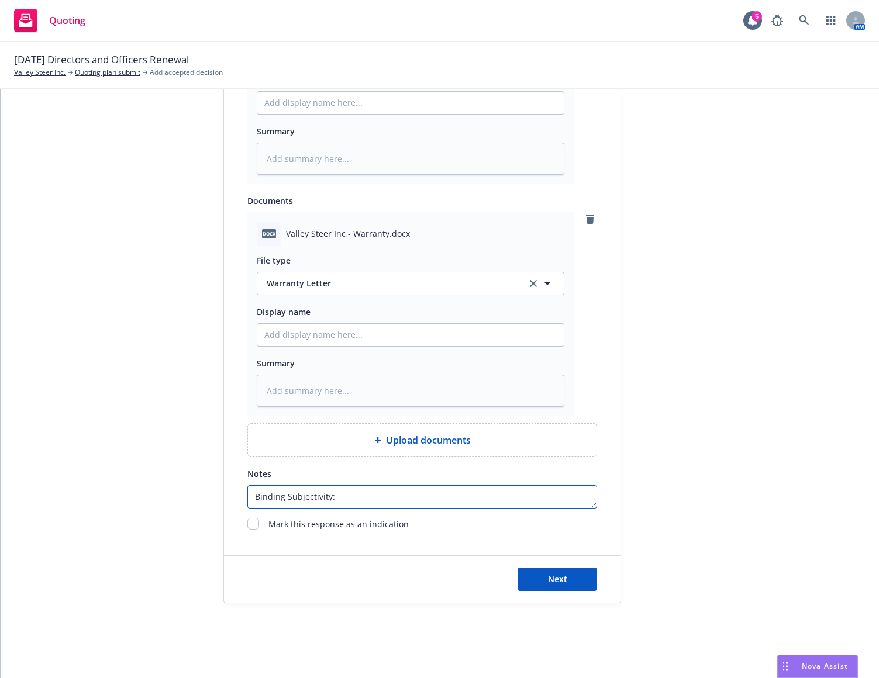
type textarea "x"
type textarea "Binding Subjectivity:"
type textarea "x"
type textarea "Binding Subjectivity: W"
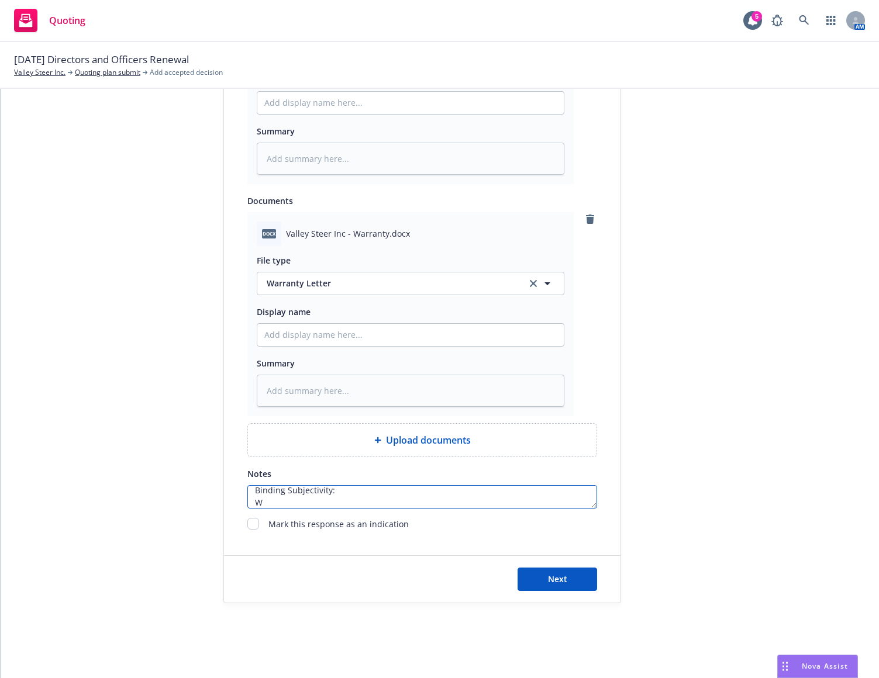
type textarea "x"
type textarea "Binding Subjectivity: Wa"
type textarea "x"
type textarea "Binding Subjectivity: War"
type textarea "x"
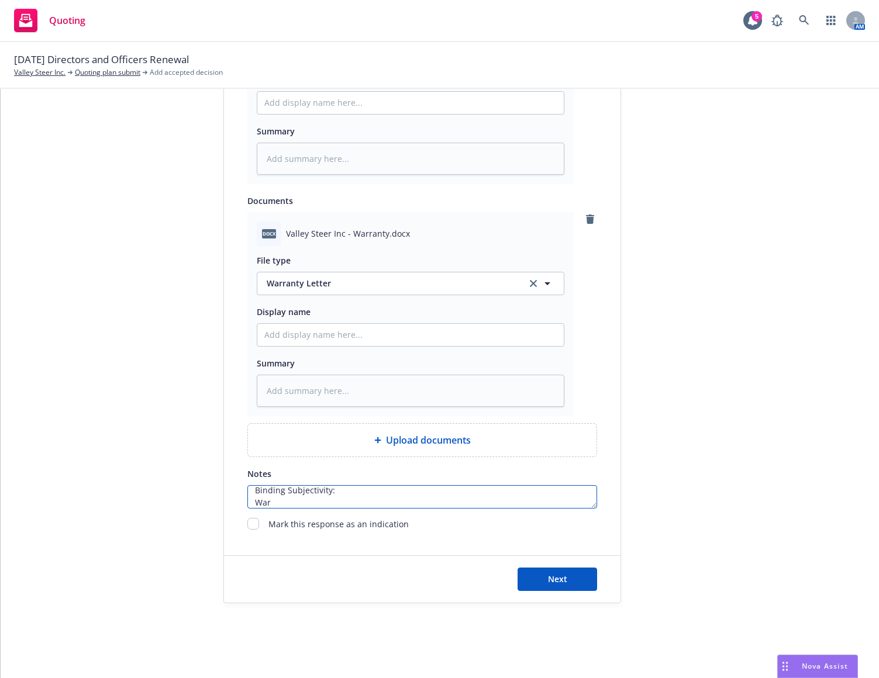
type textarea "Binding Subjectivity: Warr"
type textarea "x"
type textarea "Binding Subjectivity: Warra"
type textarea "x"
type textarea "Binding Subjectivity: Warran"
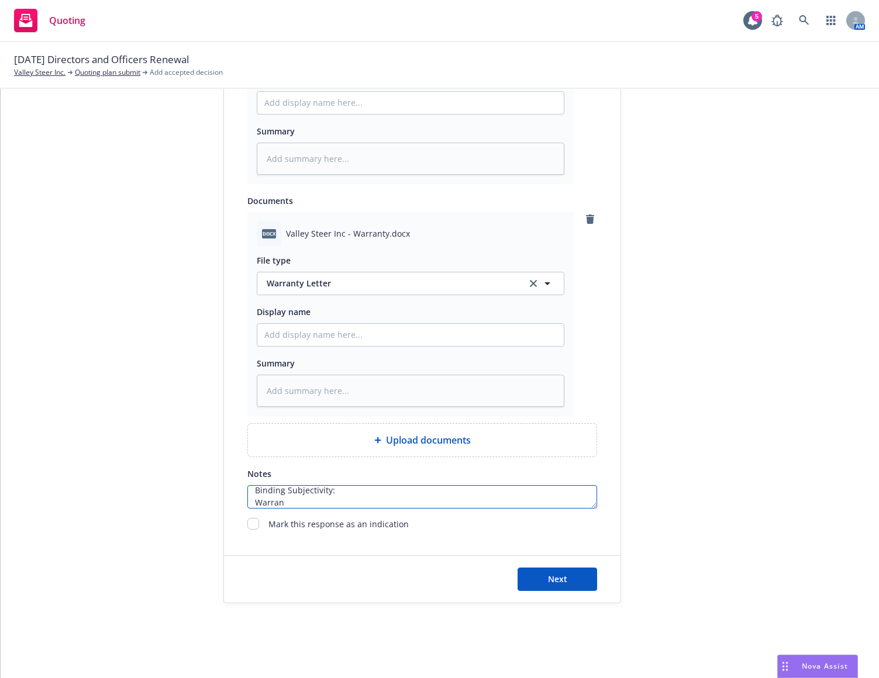
type textarea "x"
type textarea "Binding Subjectivity: Warrant"
type textarea "x"
type textarea "Binding Subjectivity: Warranty"
type textarea "x"
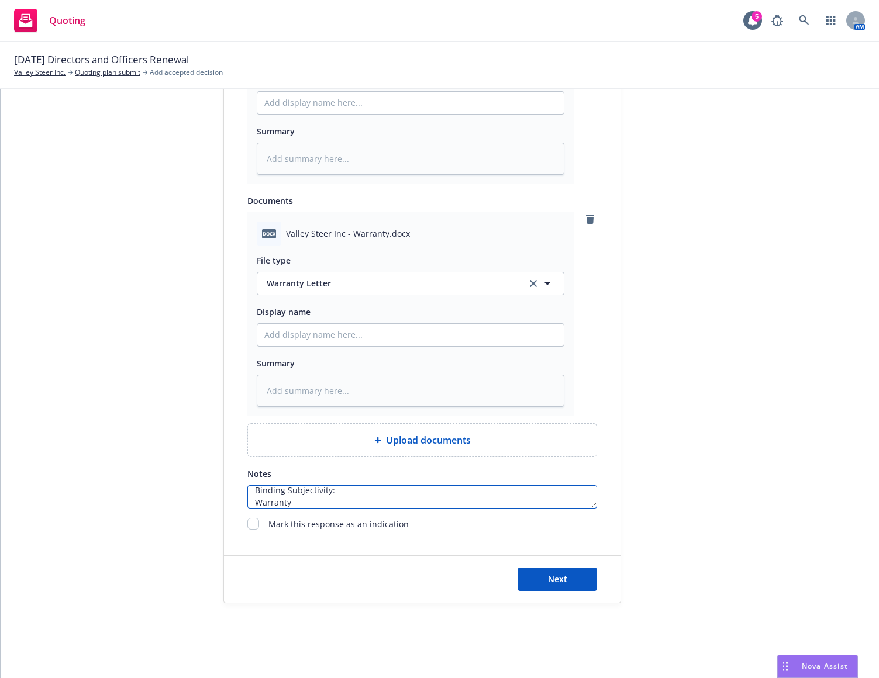
type textarea "Binding Subjectivity: Warranty"
type textarea "x"
type textarea "Binding Subjectivity: Warranty o"
type textarea "x"
type textarea "Binding Subjectivity: Warranty on"
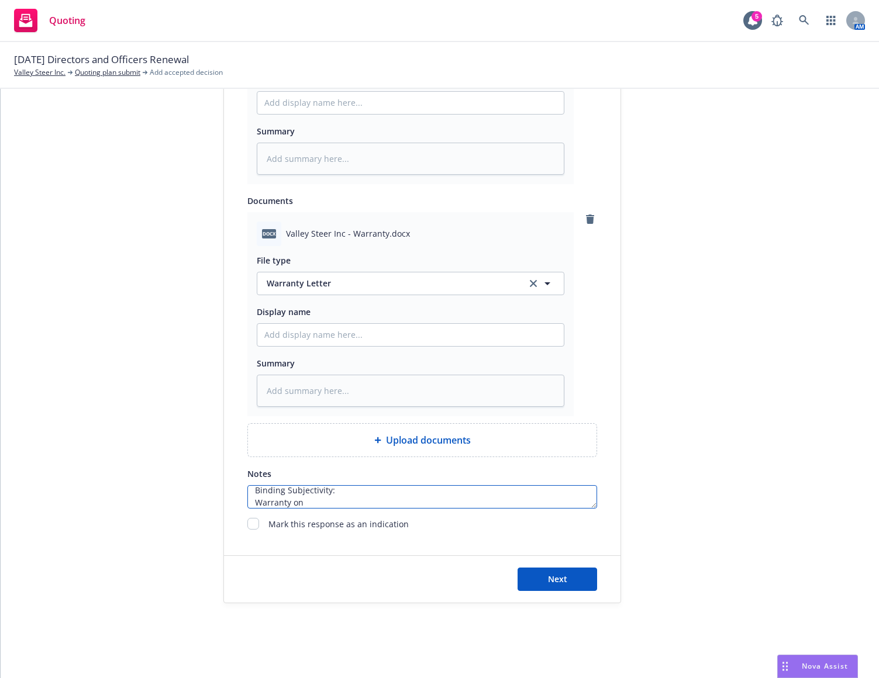
type textarea "x"
type textarea "Binding Subjectivity: Warranty on"
type textarea "x"
type textarea "Binding Subjectivity: Warranty on i"
type textarea "x"
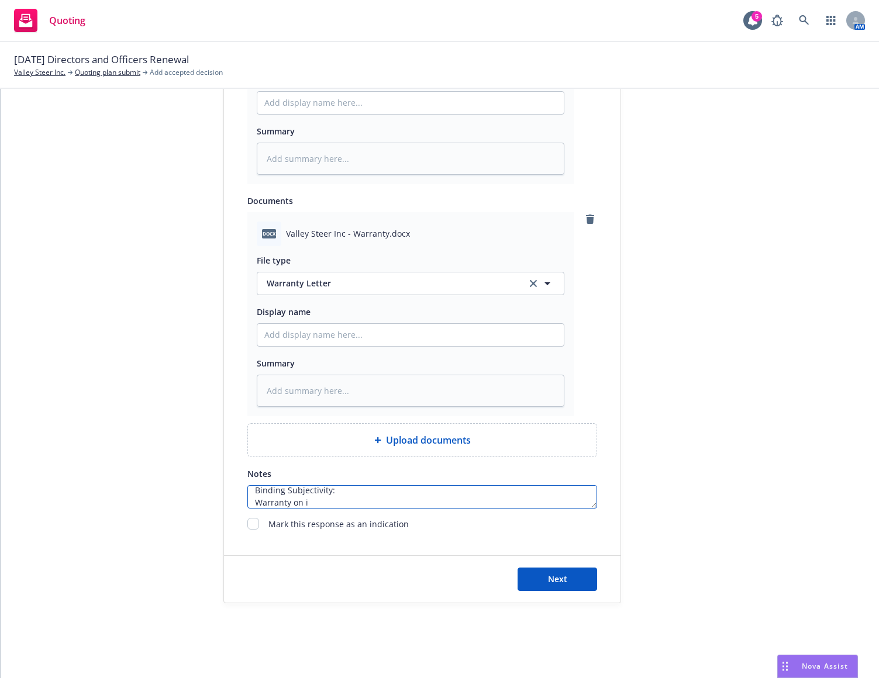
type textarea "Binding Subjectivity: Warranty on in"
type textarea "x"
type textarea "Binding Subjectivity: Warranty on i"
type textarea "x"
type textarea "Binding Subjectivity: Warranty on"
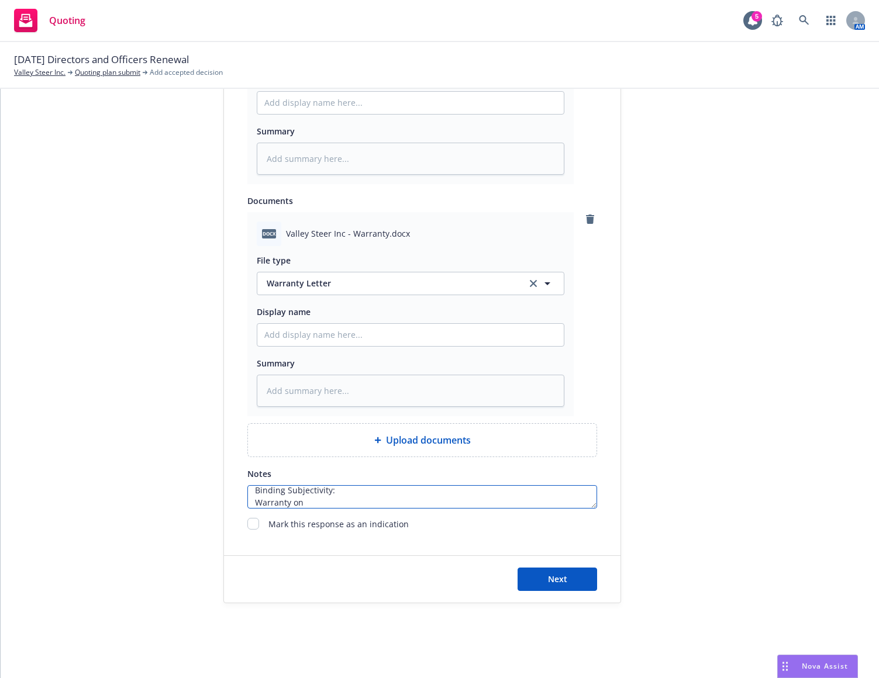
type textarea "x"
type textarea "Binding Subjectivity: Warranty on y"
type textarea "x"
type textarea "Binding Subjectivity: Warranty on yo"
type textarea "x"
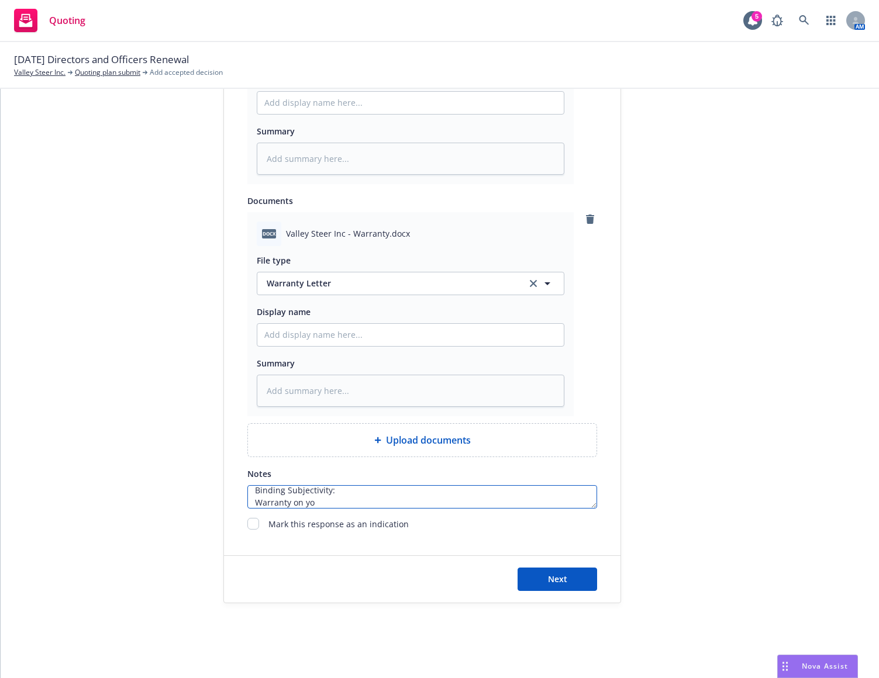
type textarea "Binding Subjectivity: Warranty on you"
type textarea "x"
type textarea "Binding Subjectivity: Warranty on your"
type textarea "x"
type textarea "Binding Subjectivity: Warranty on your"
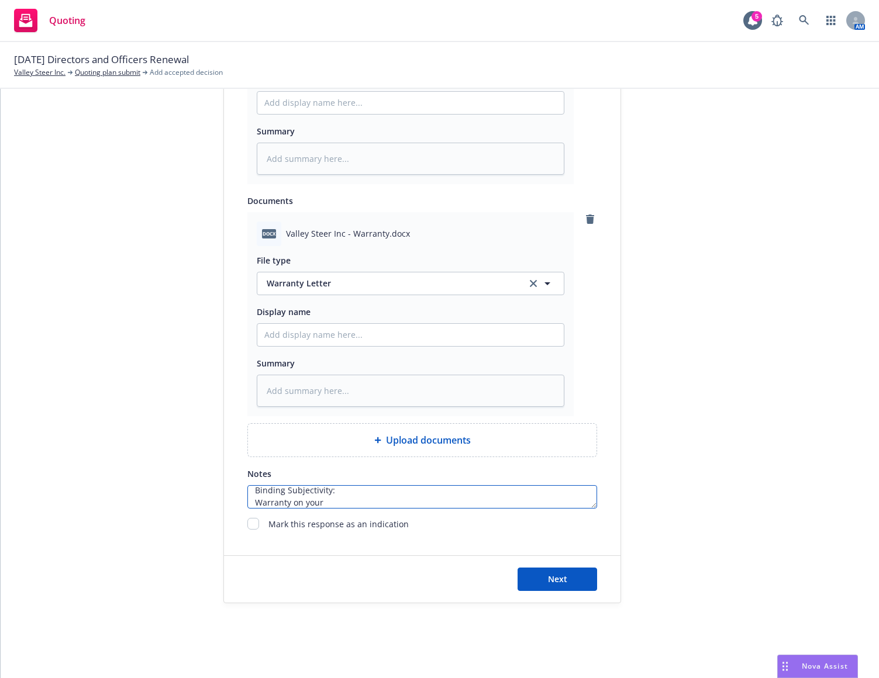
type textarea "x"
type textarea "Binding Subjectivity: Warranty on your o"
type textarea "x"
type textarea "Binding Subjectivity: Warranty on your ow"
type textarea "x"
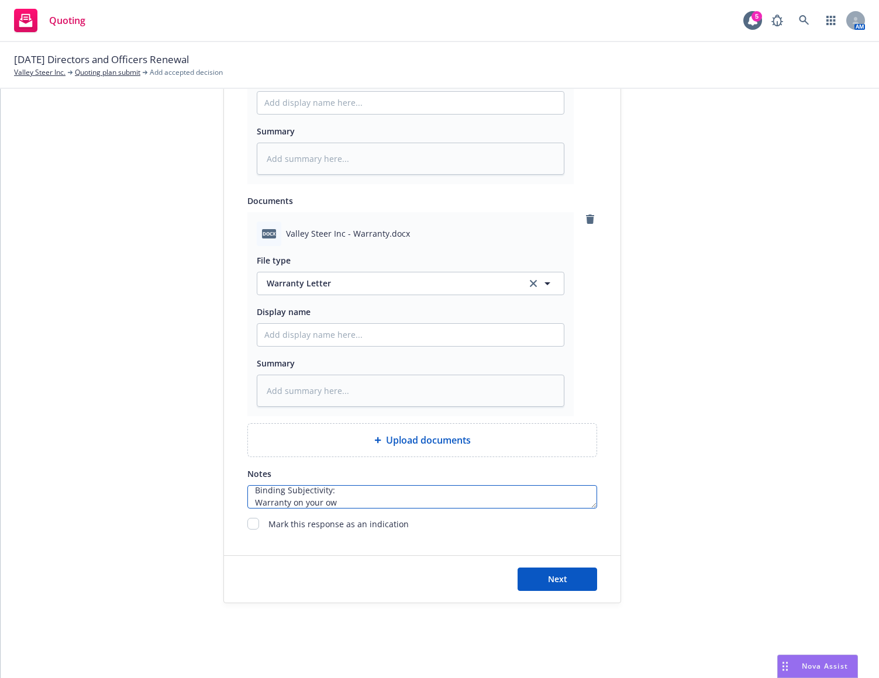
type textarea "Binding Subjectivity: Warranty on your own"
type textarea "x"
type textarea "Binding Subjectivity: Warranty on your own"
type textarea "x"
type textarea "Binding Subjectivity: Warranty on your own l"
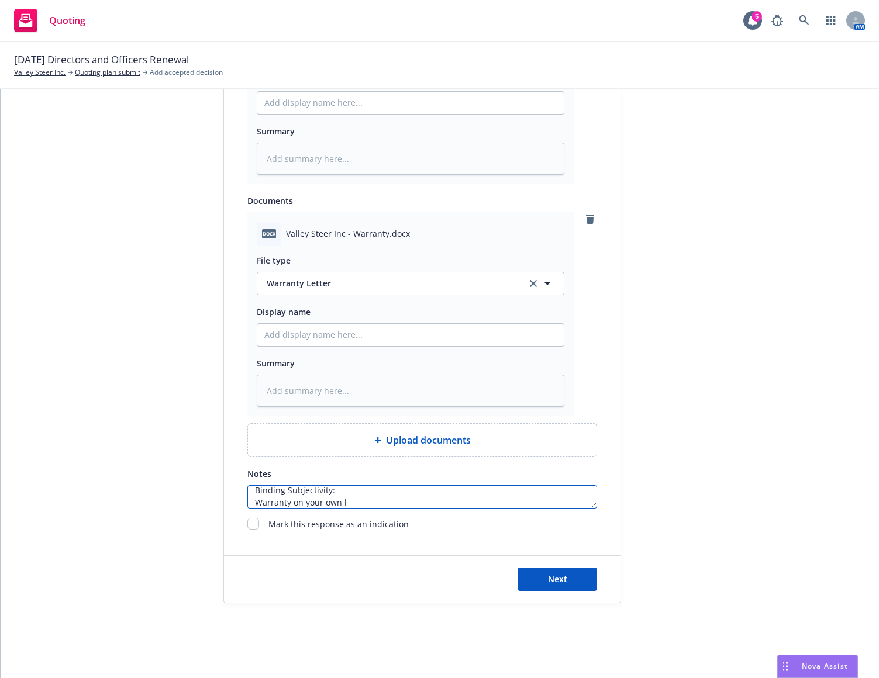
type textarea "x"
type textarea "Binding Subjectivity: Warranty on your own le"
type textarea "x"
type textarea "Binding Subjectivity: Warranty on your own let"
type textarea "x"
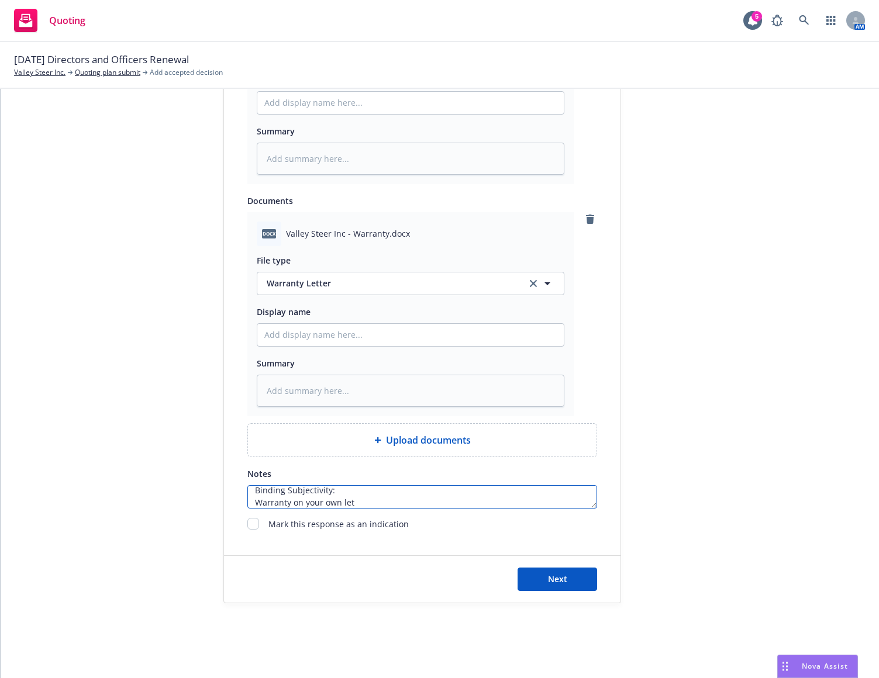
type textarea "Binding Subjectivity: Warranty on your own lett"
type textarea "x"
type textarea "Binding Subjectivity: Warranty on your own lette"
type textarea "x"
type textarea "Binding Subjectivity: Warranty on your own letter"
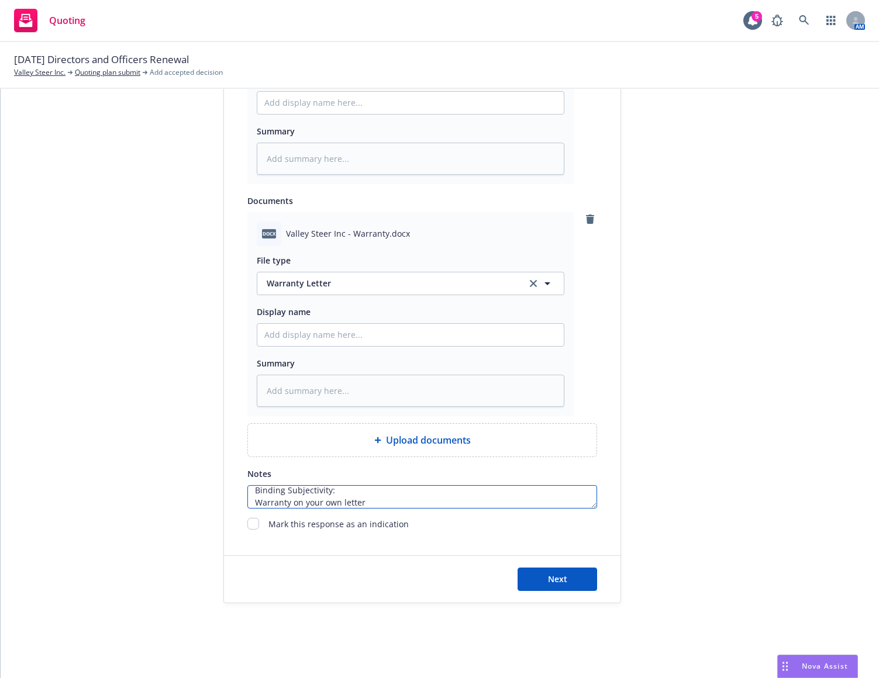
type textarea "x"
type textarea "Binding Subjectivity: Warranty on your own letter"
type textarea "x"
type textarea "Binding Subjectivity: Warranty on your own letter h"
type textarea "x"
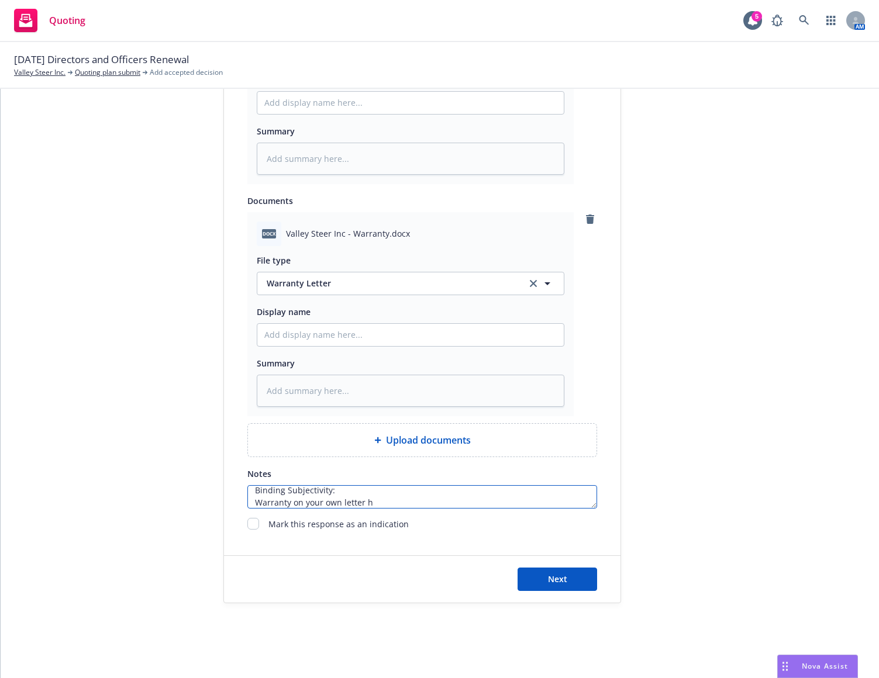
type textarea "Binding Subjectivity: Warranty on your own letter he"
type textarea "x"
type textarea "Binding Subjectivity: Warranty on your own letter hea"
type textarea "x"
type textarea "Binding Subjectivity: Warranty on your own letter head"
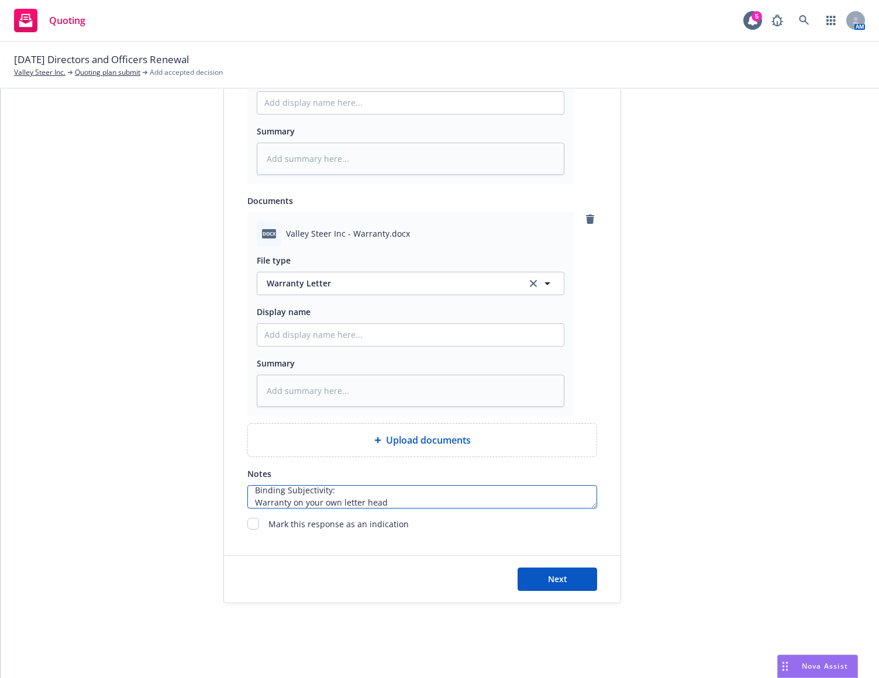
type textarea "x"
type textarea "Binding Subjectivity: Warranty on your own letter head"
click at [287, 495] on textarea "Binding Subjectivity: Warranty on your own letter head" at bounding box center [422, 496] width 350 height 23
click at [291, 504] on textarea "Binding Subjectivity: Warranty on your own letter head" at bounding box center [422, 496] width 350 height 23
type textarea "x"
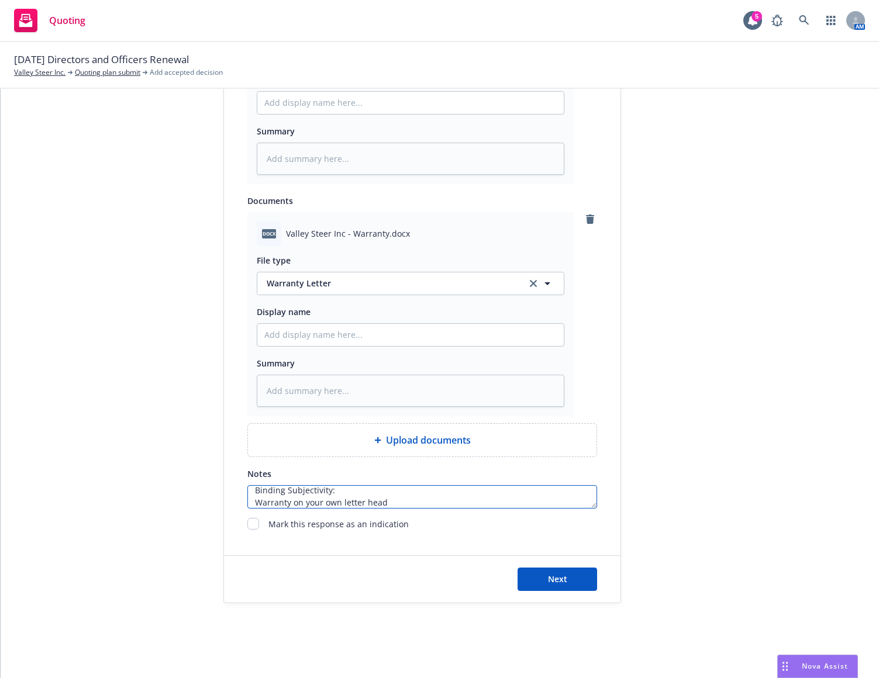
type textarea "Binding Subjectivity: Warranty lon your own letter head"
type textarea "x"
type textarea "Binding Subjectivity: Warranty [PERSON_NAME] your own letter head"
type textarea "x"
type textarea "Binding Subjectivity: Warranty leton your own letter head"
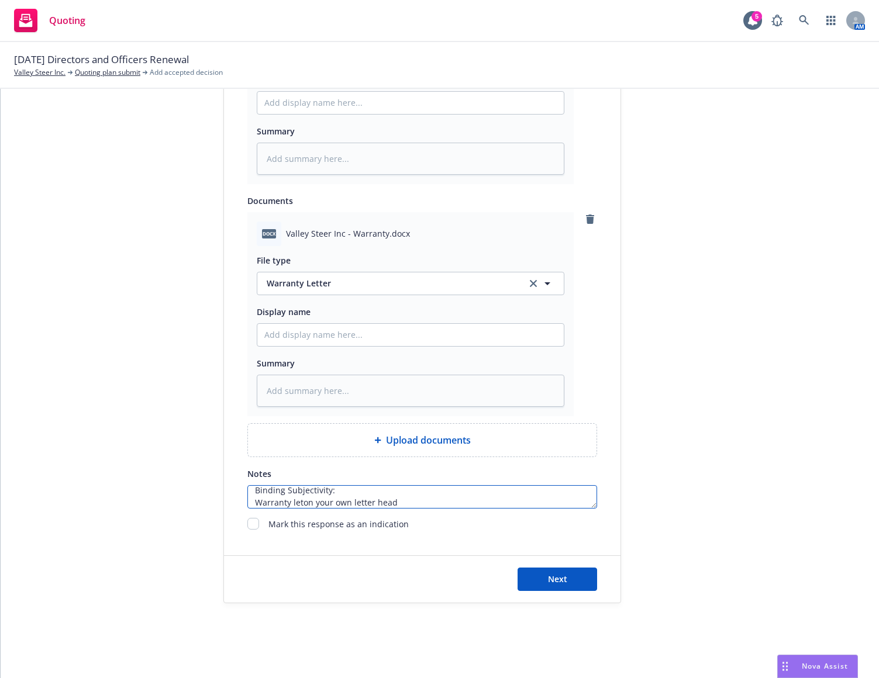
type textarea "x"
type textarea "Binding Subjectivity: Warranty letton your own letter head"
type textarea "x"
type textarea "Binding Subjectivity: Warranty letteon your own letter head"
type textarea "x"
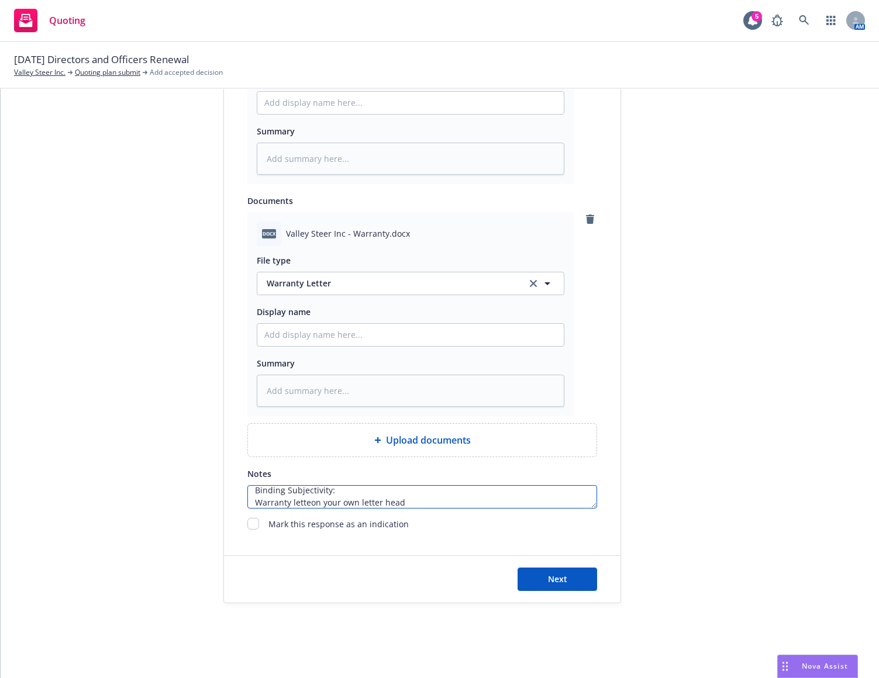
type textarea "Binding Subjectivity: Warranty letteron your own letter head"
type textarea "x"
type textarea "Binding Subjectivity: Warranty letter on your own letter head"
click at [382, 504] on textarea "Binding Subjectivity: Warranty letter on your own letter head" at bounding box center [422, 496] width 350 height 23
type textarea "x"
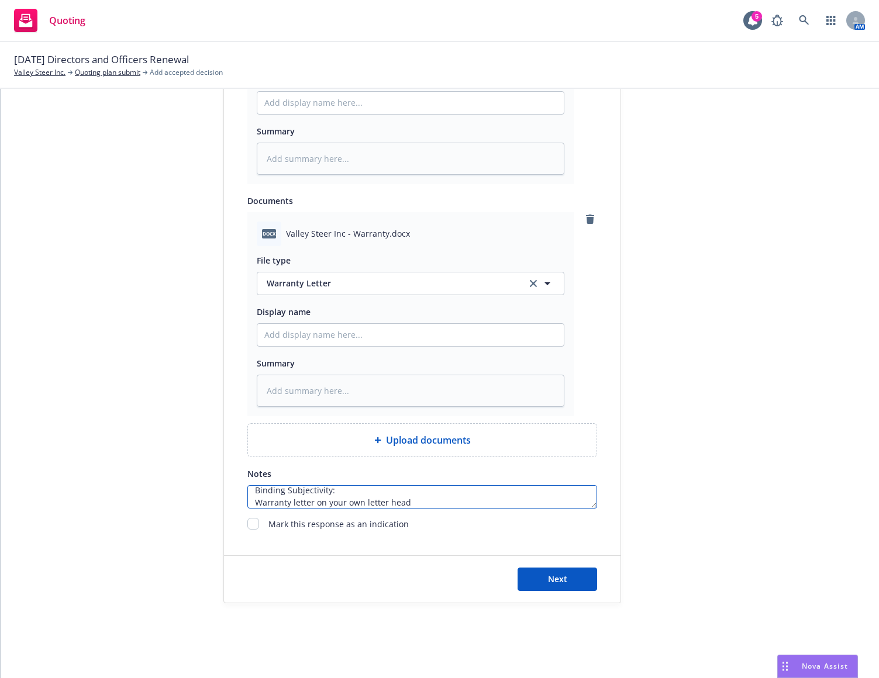
type textarea "Binding Subjectivity: Warranty letter on your own letterhead"
click at [490, 499] on textarea "Binding Subjectivity: Warranty letter on your own letterhead" at bounding box center [422, 496] width 350 height 23
type textarea "x"
type textarea "Binding Subjectivity: Warranty letter on your own letterhead"
type textarea "x"
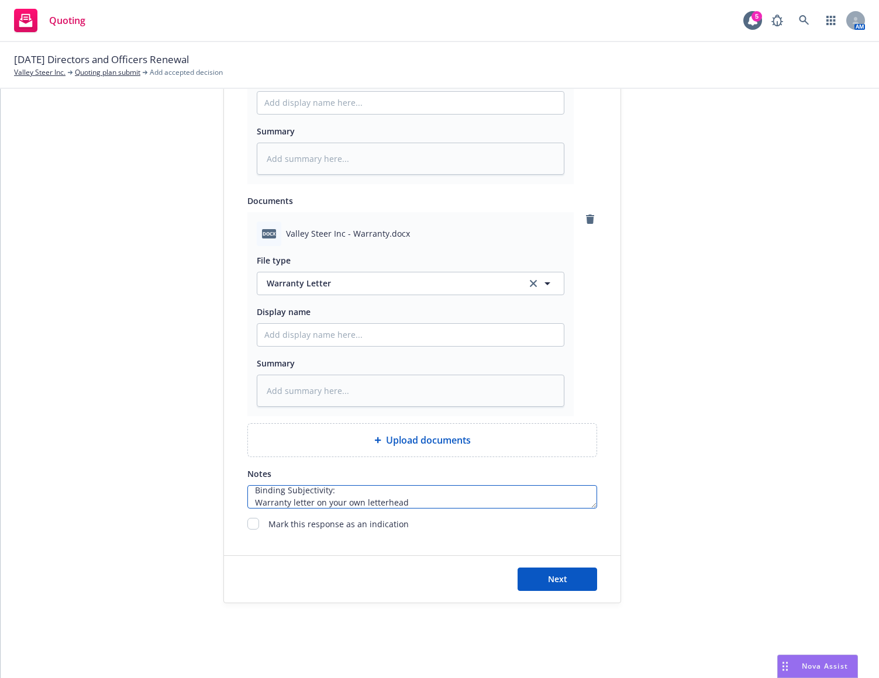
type textarea "Binding Subjectivity: Warranty letter on your own letterhead"
type textarea "x"
type textarea "Binding Subjectivity: Warranty letter on your own letterhead r"
type textarea "x"
type textarea "Binding Subjectivity: Warranty letter on your own letterhead re"
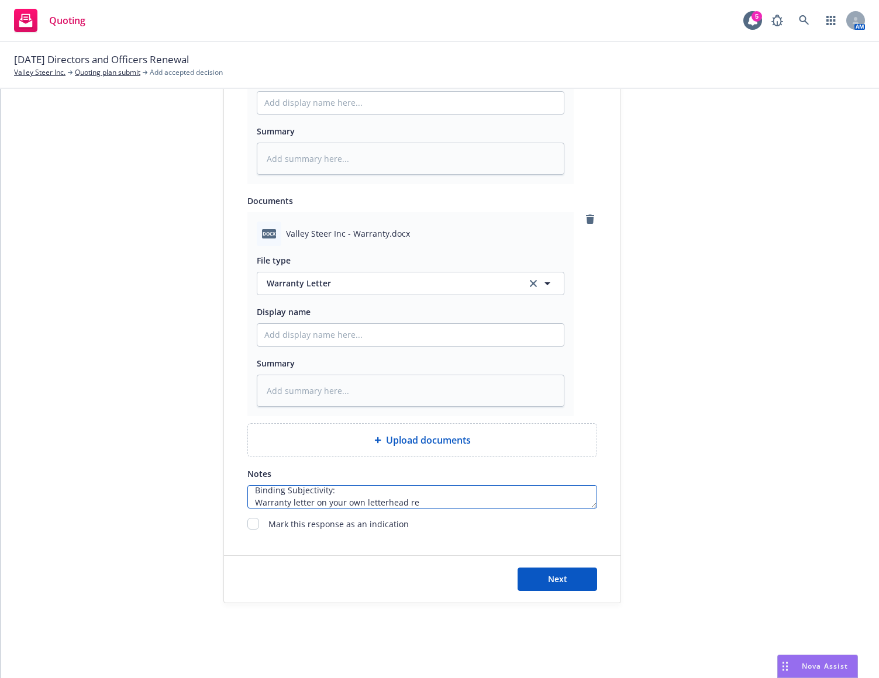
type textarea "x"
type textarea "Binding Subjectivity: Warranty letter on your own letterhead req"
type textarea "x"
type textarea "Binding Subjectivity: Warranty letter on your own letterhead requ"
type textarea "x"
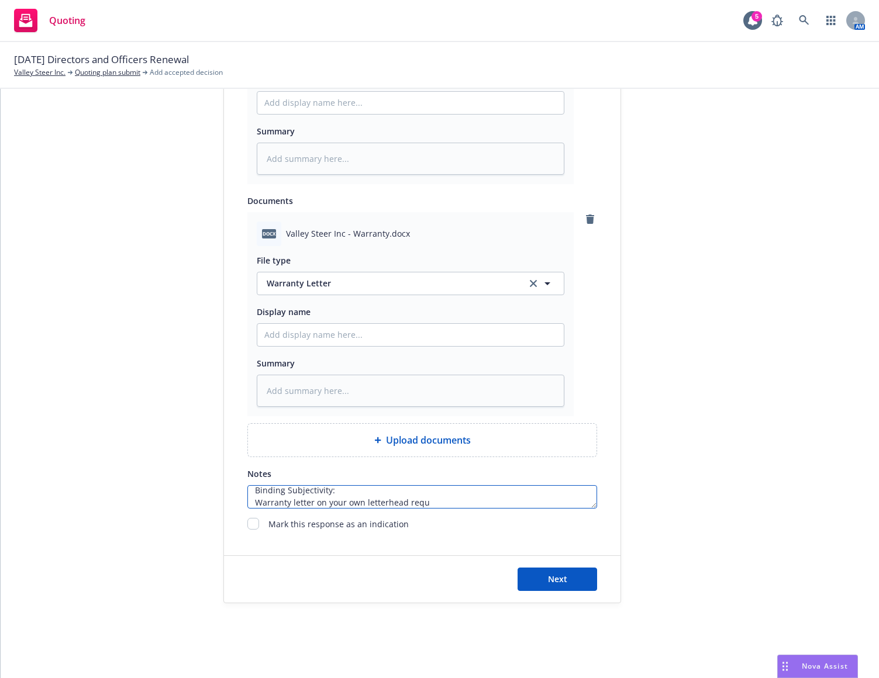
type textarea "Binding Subjectivity: Warranty letter on your own letterhead requi"
type textarea "x"
type textarea "Binding Subjectivity: Warranty letter on your own letterhead requir"
type textarea "x"
type textarea "Binding Subjectivity: Warranty letter on your own letterhead require"
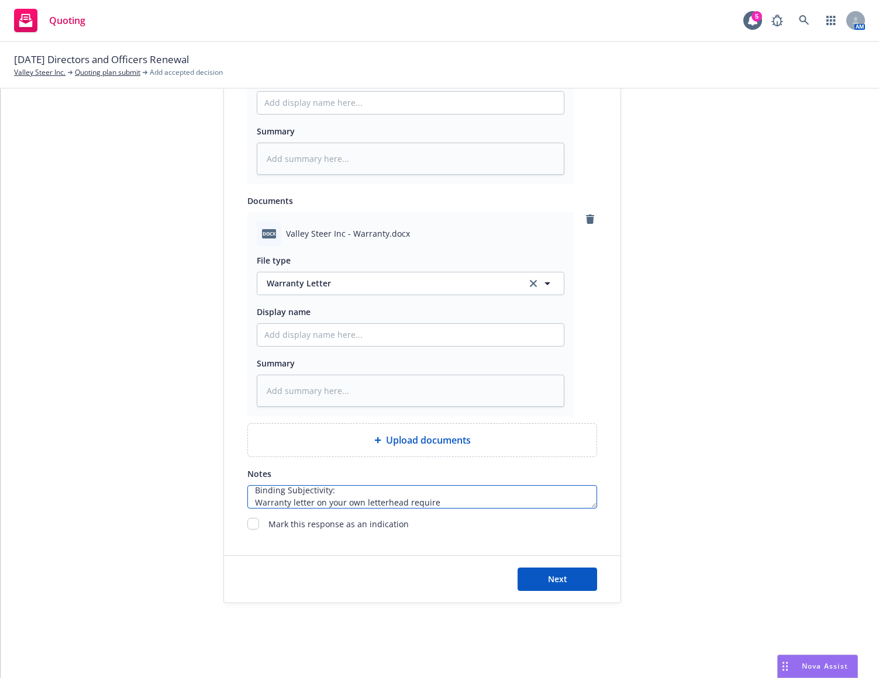
type textarea "x"
type textarea "Binding Subjectivity: Warranty letter on your own letterhead required"
type textarea "x"
type textarea "Binding Subjectivity: Warranty letter on your own letterhead required."
type textarea "x"
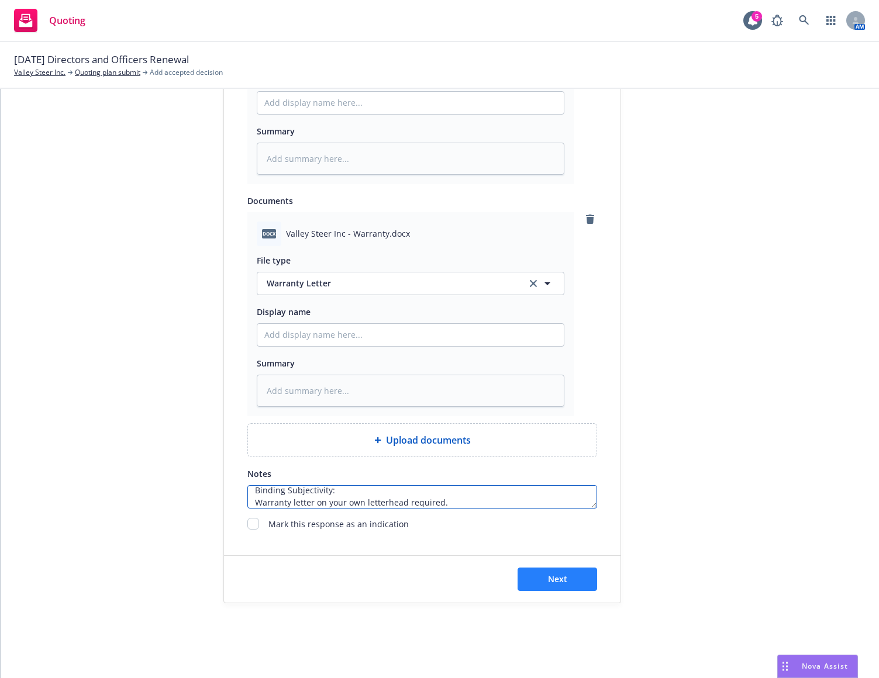
type textarea "Binding Subjectivity: Warranty letter on your own letterhead required."
click at [562, 578] on button "Next" at bounding box center [557, 579] width 80 height 23
type textarea "x"
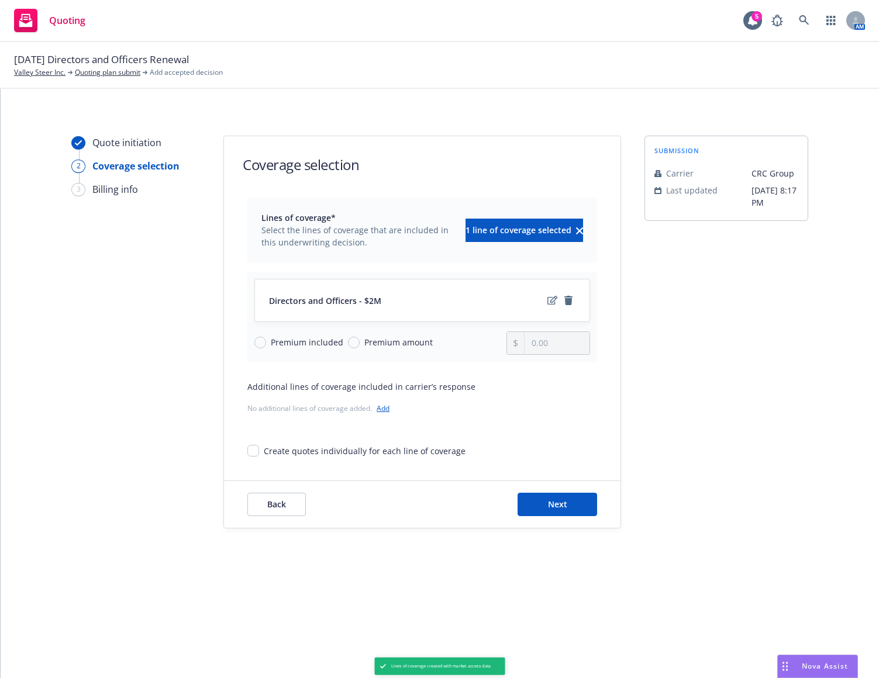
scroll to position [0, 0]
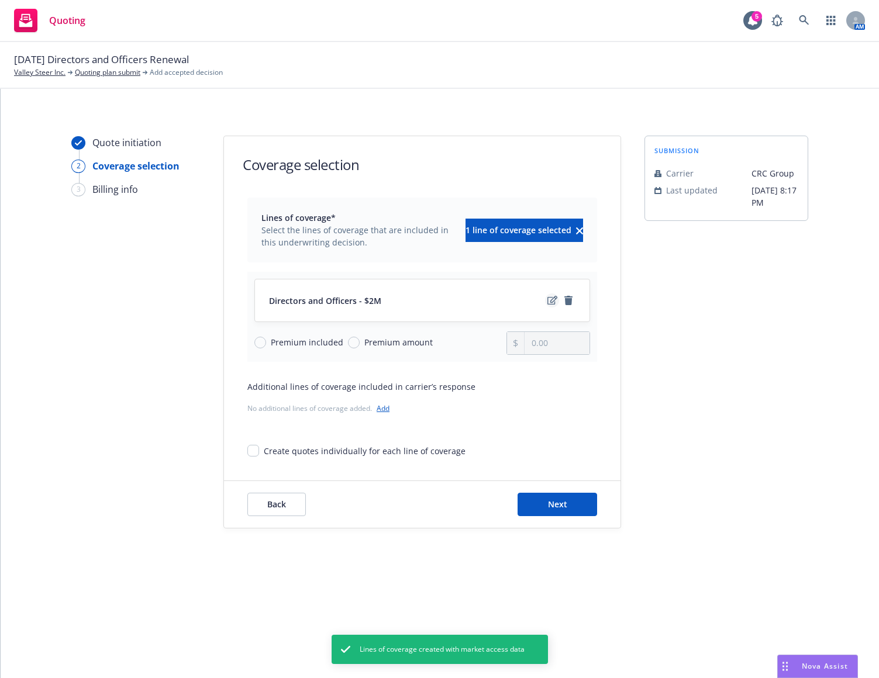
click at [554, 300] on icon "edit" at bounding box center [552, 300] width 10 height 9
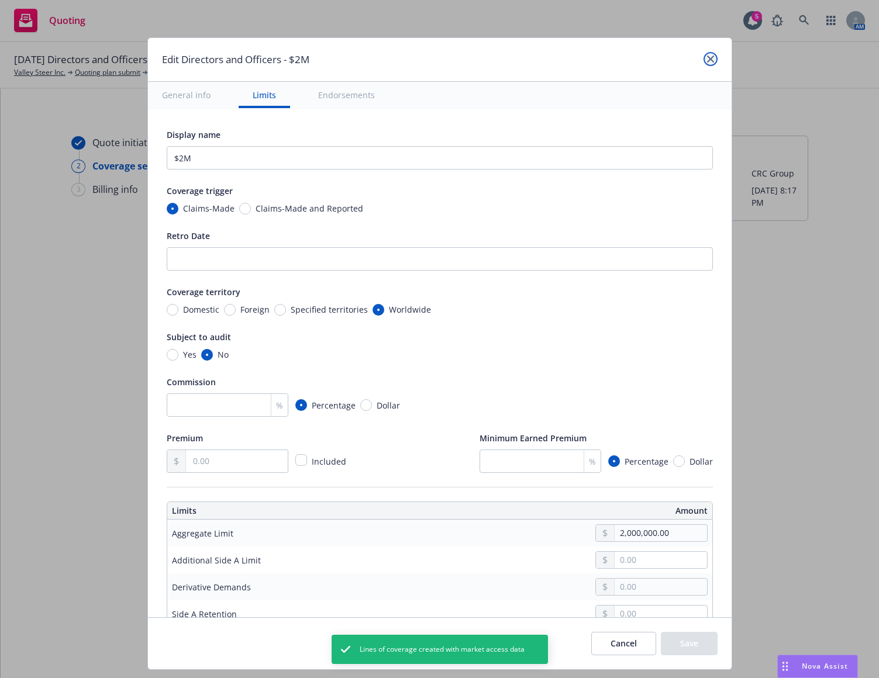
click at [710, 59] on icon "close" at bounding box center [710, 59] width 7 height 7
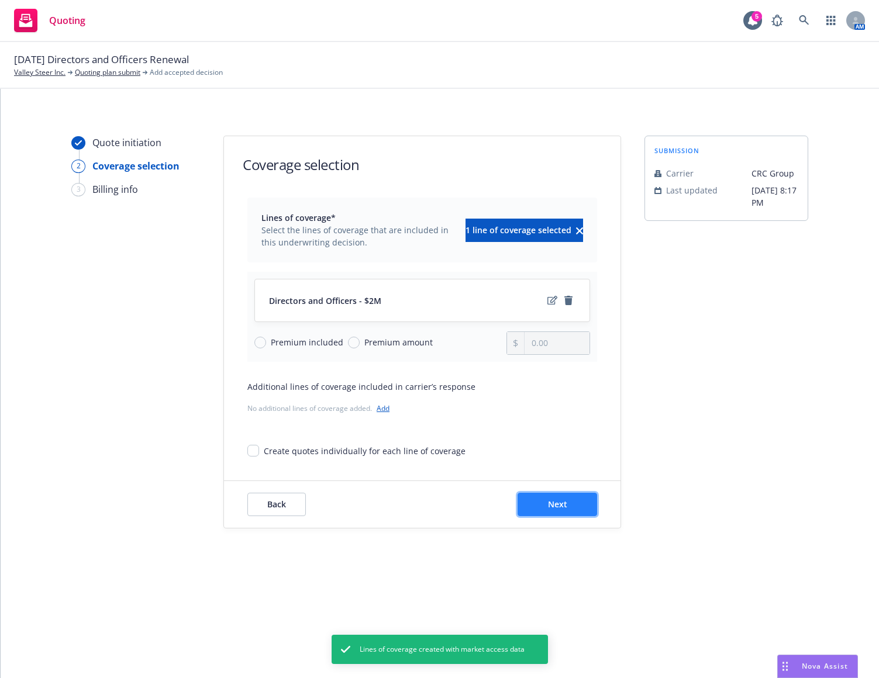
click at [565, 509] on span "Next" at bounding box center [557, 504] width 19 height 11
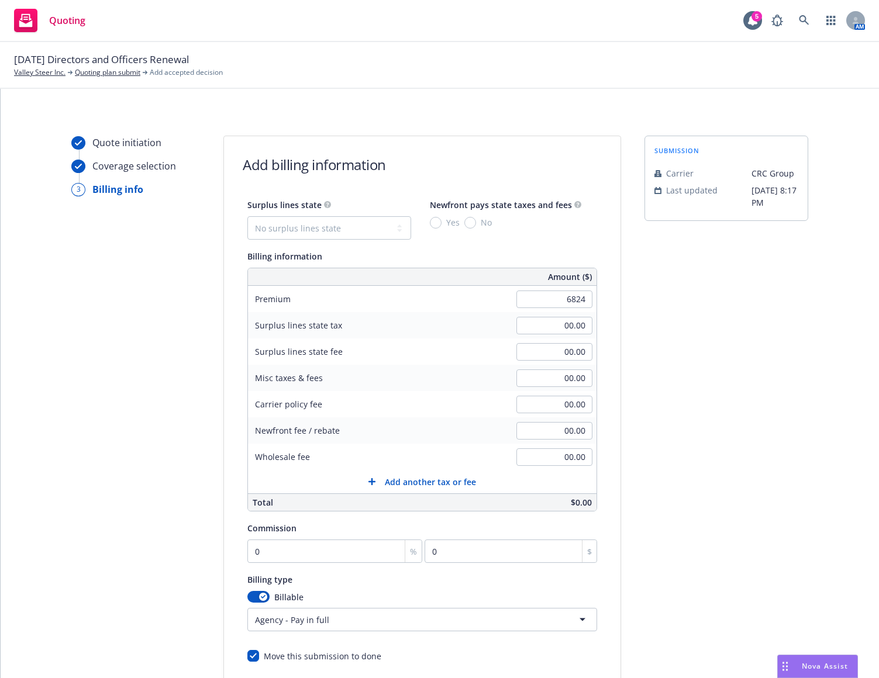
type input "6,824.00"
click at [695, 394] on div "submission Carrier CRC Group Last updated [DATE] 8:17 PM" at bounding box center [726, 435] width 164 height 598
click at [555, 407] on input "00.00" at bounding box center [554, 405] width 76 height 18
type input "275.00"
click at [697, 434] on div "submission Carrier CRC Group Last updated [DATE] 8:17 PM" at bounding box center [726, 435] width 164 height 598
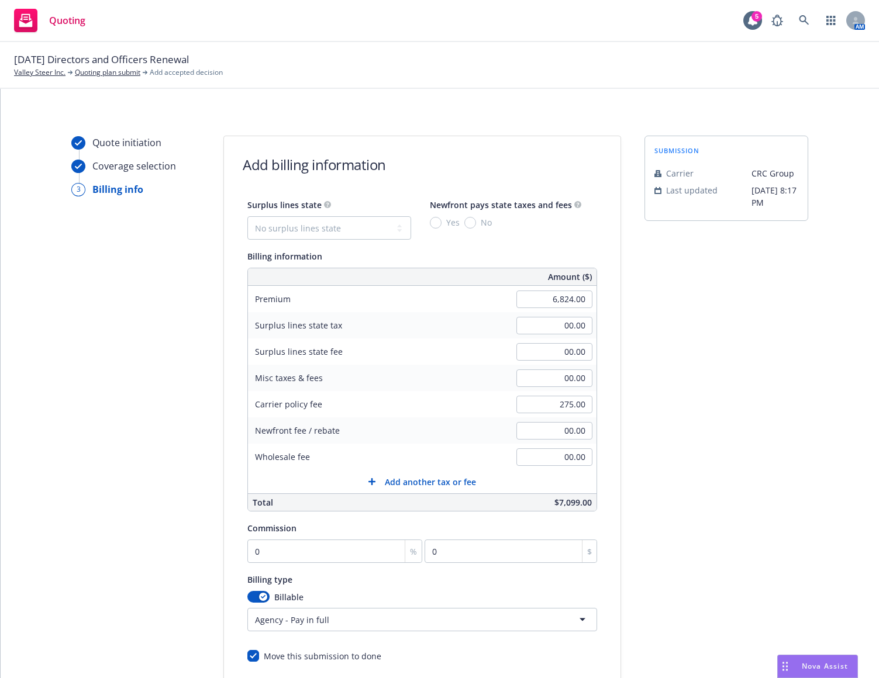
scroll to position [58, 0]
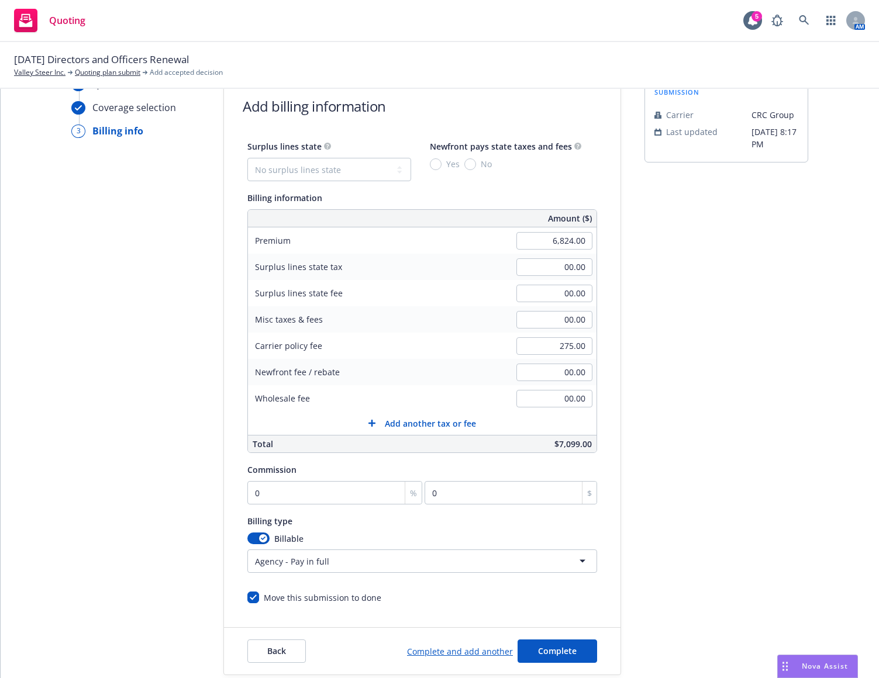
click at [262, 507] on div "Surplus lines state No surplus lines state [US_STATE] [US_STATE] [US_STATE] [US…" at bounding box center [422, 371] width 350 height 465
click at [267, 502] on input "0" at bounding box center [334, 492] width 175 height 23
type input "1"
type input "68.24"
type input "12"
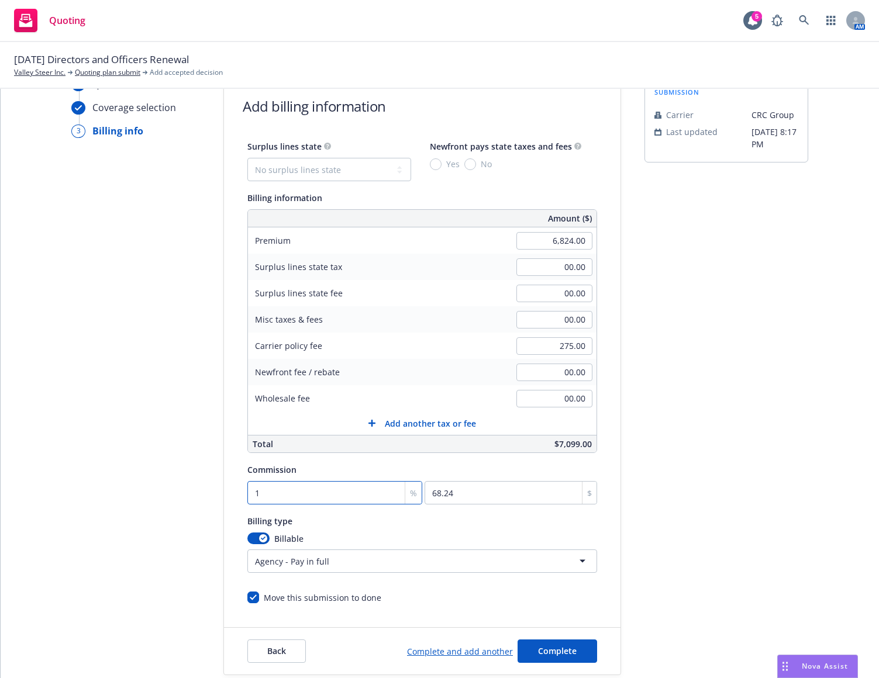
type input "818.88"
type input "12"
click at [187, 531] on div "Quote initiation Coverage selection 3 Billing info" at bounding box center [135, 376] width 129 height 598
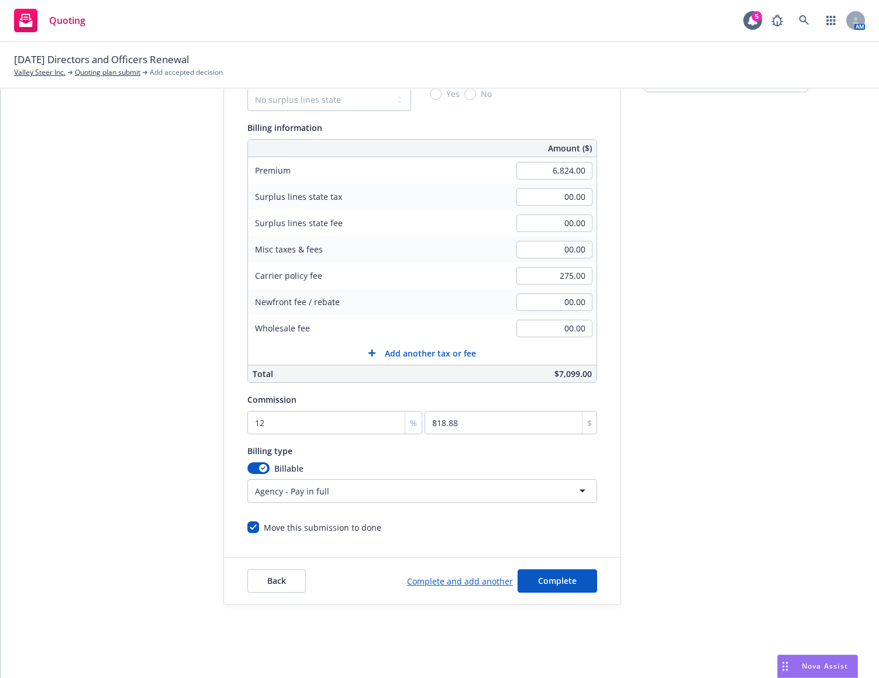
scroll to position [130, 0]
click at [552, 581] on span "Complete" at bounding box center [557, 578] width 39 height 11
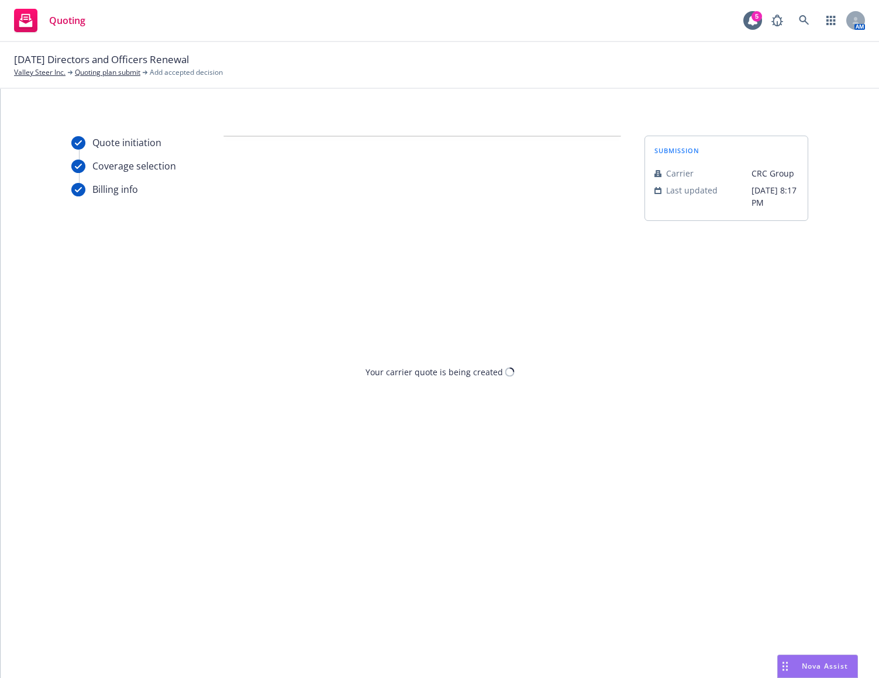
scroll to position [0, 0]
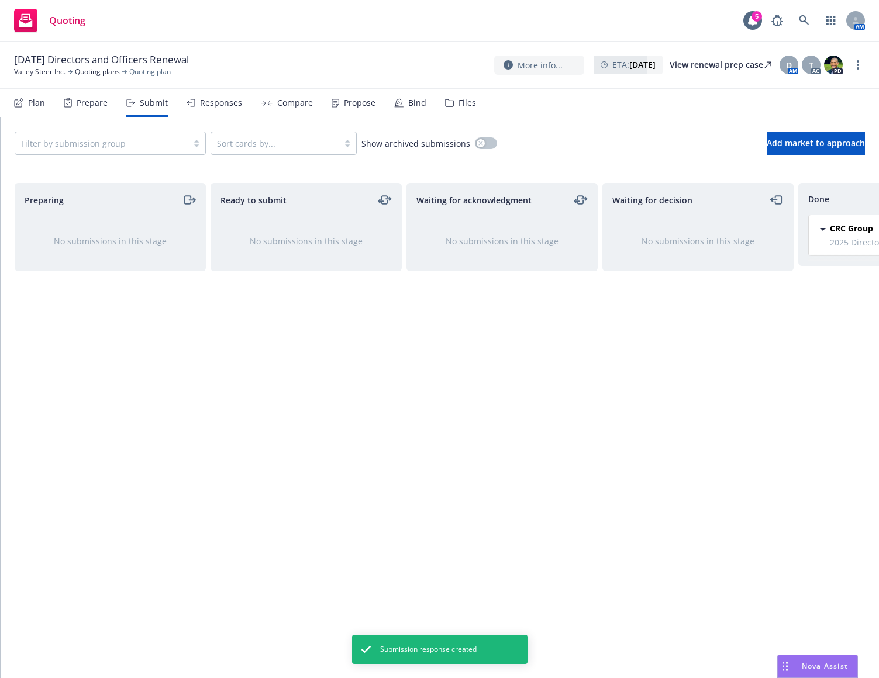
click at [337, 102] on div "Propose" at bounding box center [353, 103] width 44 height 28
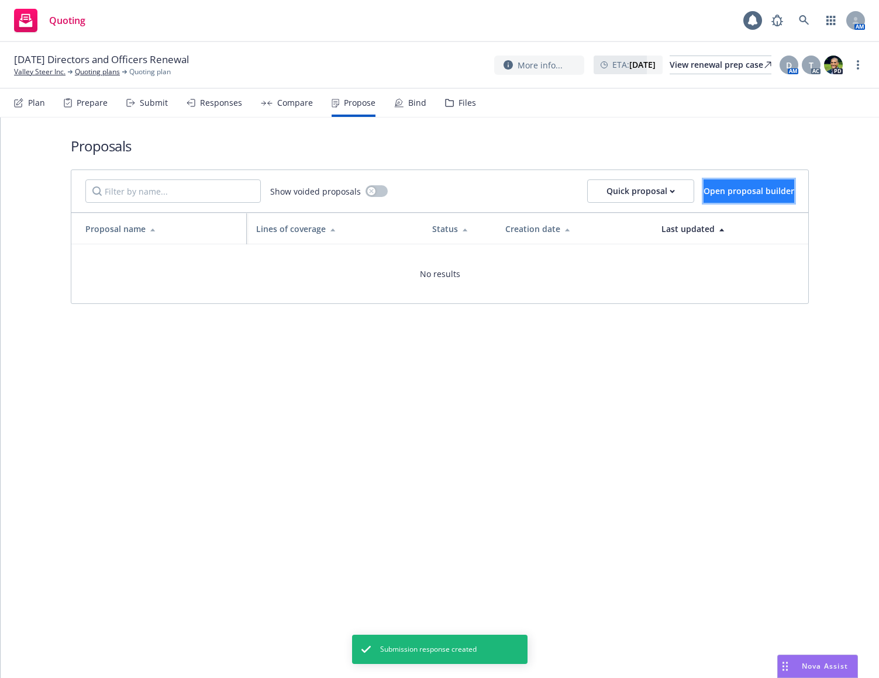
click at [703, 186] on span "Open proposal builder" at bounding box center [748, 190] width 91 height 11
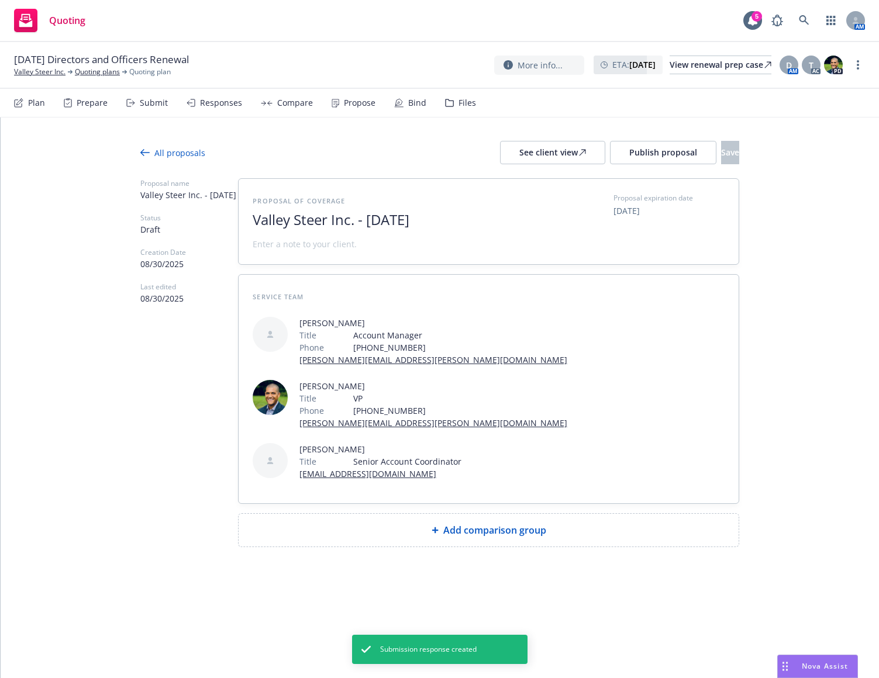
click at [444, 523] on span "Add comparison group" at bounding box center [494, 530] width 103 height 14
type textarea "x"
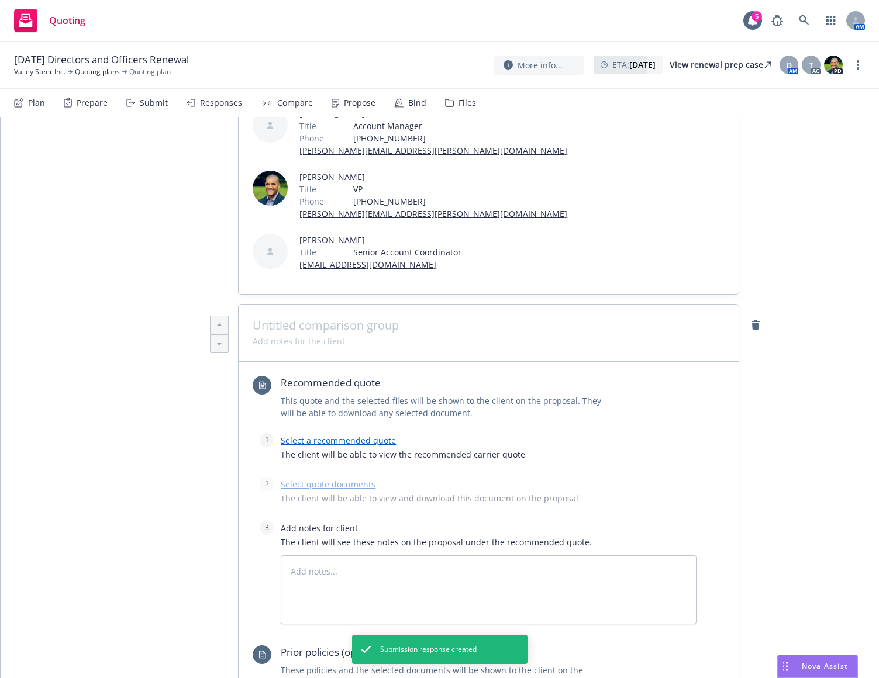
scroll to position [234, 0]
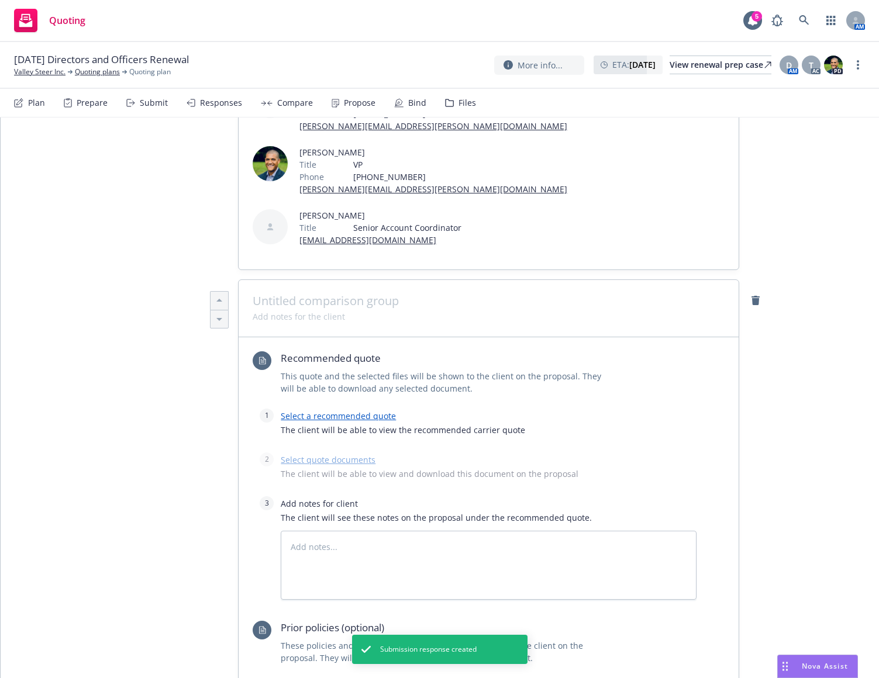
click at [385, 294] on span at bounding box center [489, 301] width 472 height 14
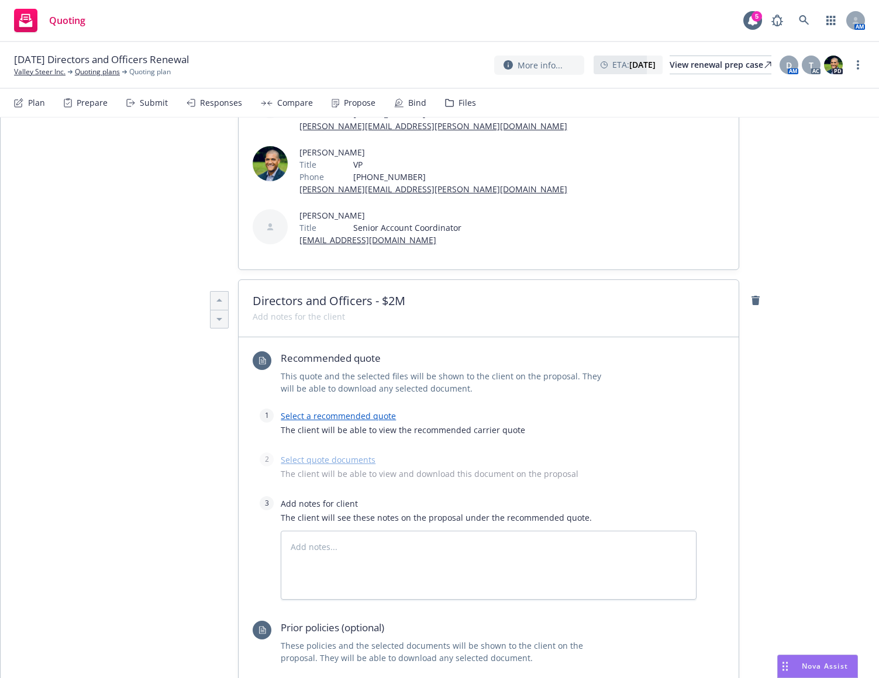
click at [361, 410] on link "Select a recommended quote" at bounding box center [338, 415] width 115 height 11
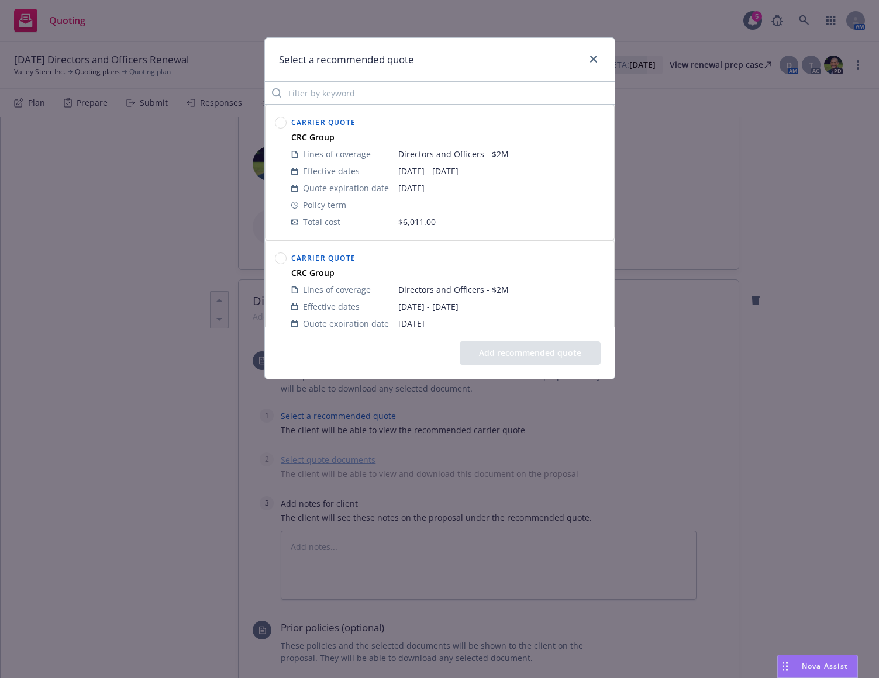
click at [280, 127] on circle at bounding box center [280, 123] width 11 height 11
click at [545, 353] on button "Add recommended quote" at bounding box center [529, 352] width 141 height 23
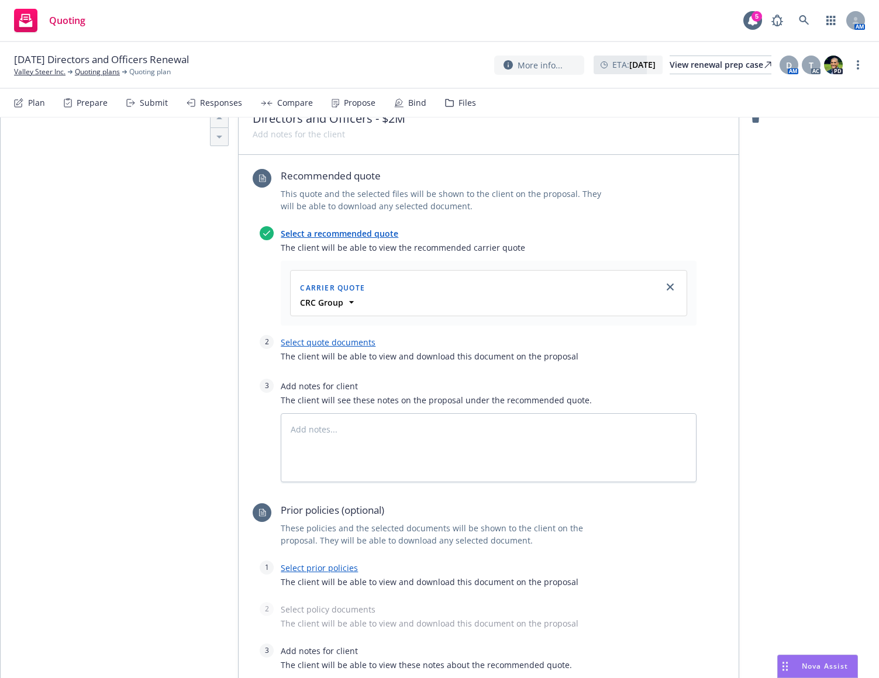
scroll to position [468, 0]
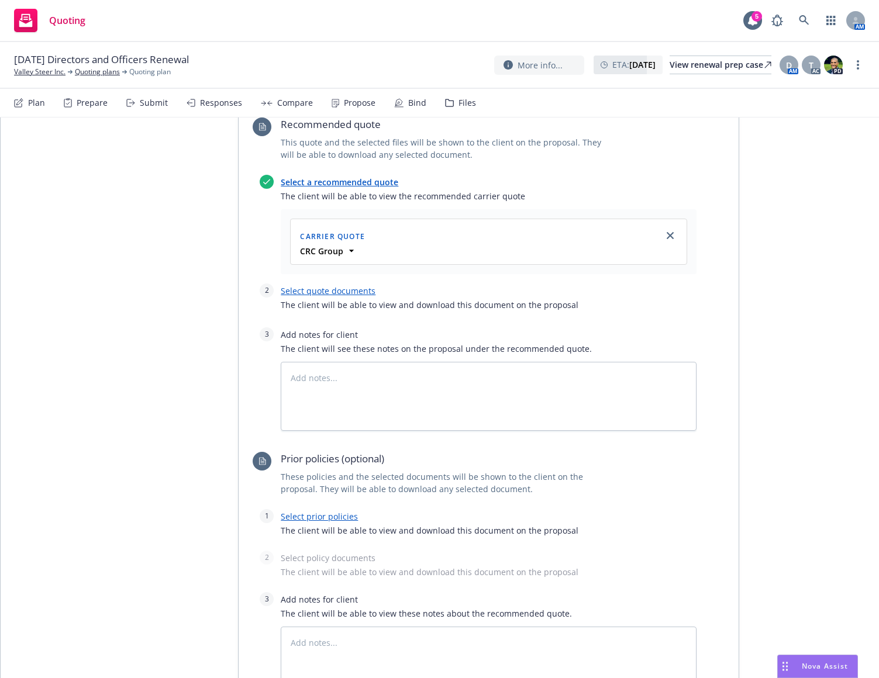
click at [336, 285] on link "Select quote documents" at bounding box center [328, 290] width 95 height 11
type textarea "x"
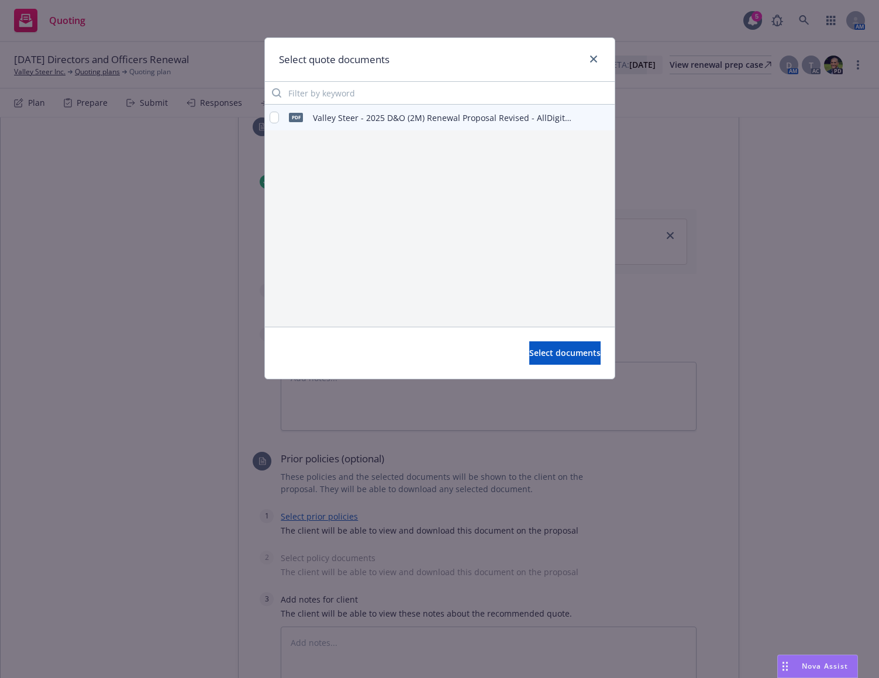
click at [280, 118] on div "pdf Valley Steer - 2025 D&O (2M) Renewal Proposal Revised - AllDigital_AXIS [DA…" at bounding box center [423, 117] width 306 height 25
click at [278, 120] on input "checkbox" at bounding box center [275, 118] width 10 height 12
checkbox input "true"
drag, startPoint x: 555, startPoint y: 341, endPoint x: 558, endPoint y: 351, distance: 10.4
click at [558, 351] on div "Select documents" at bounding box center [440, 353] width 350 height 52
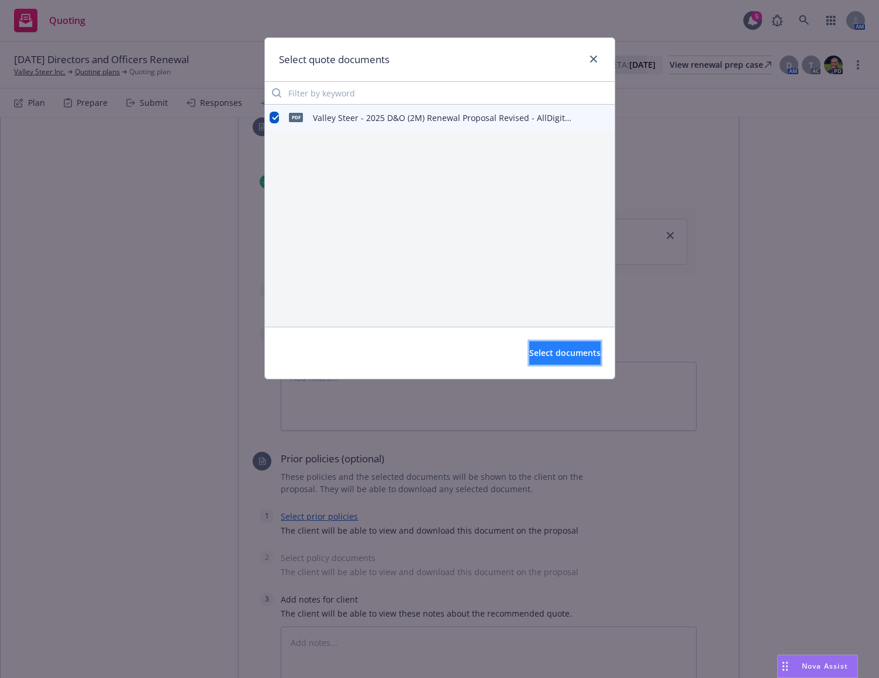
click at [556, 353] on span "Select documents" at bounding box center [564, 352] width 71 height 11
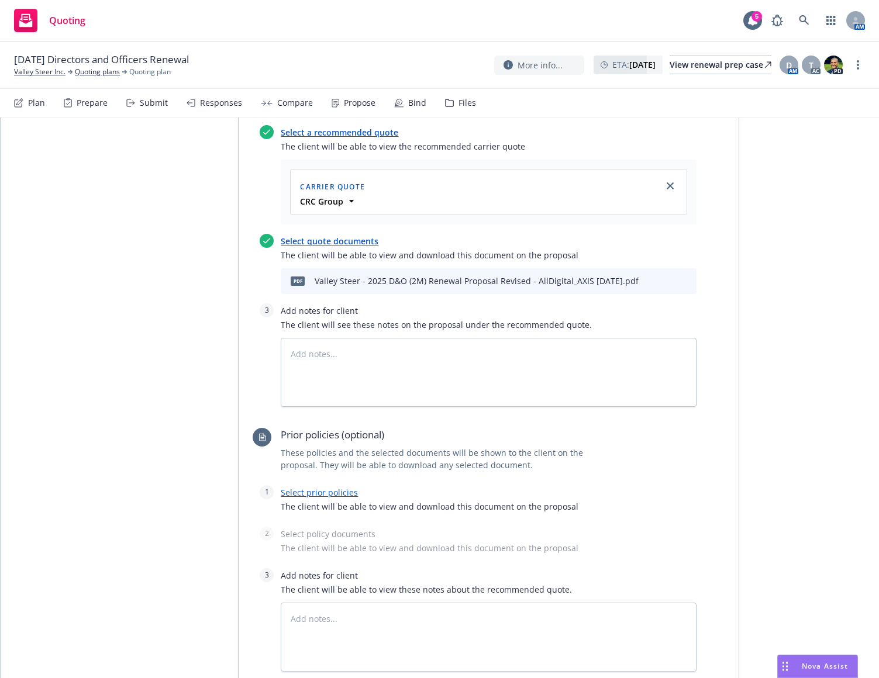
scroll to position [576, 0]
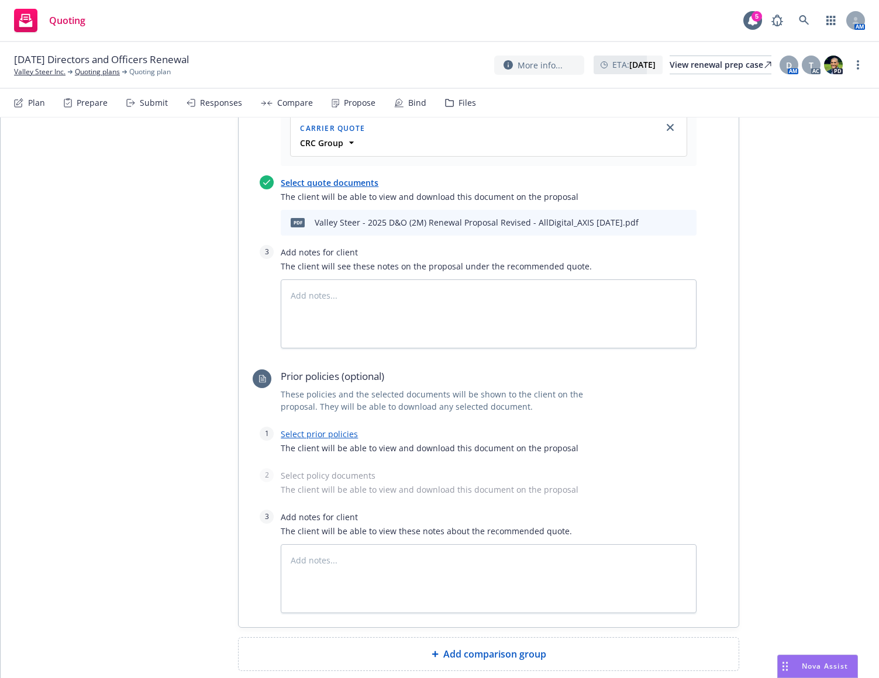
click at [337, 429] on link "Select prior policies" at bounding box center [319, 434] width 77 height 11
type textarea "x"
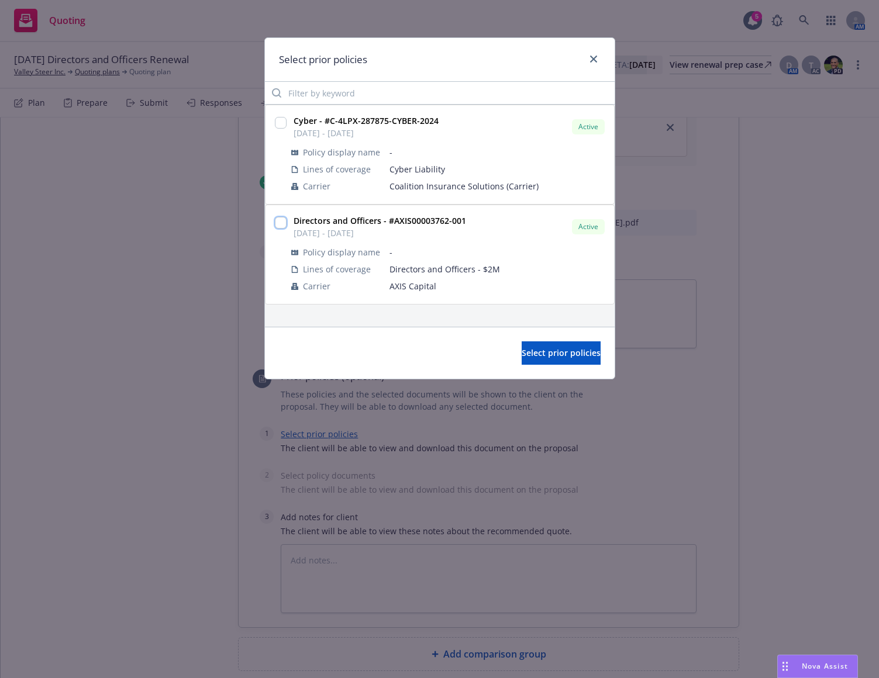
click at [281, 222] on input "checkbox" at bounding box center [281, 223] width 12 height 12
checkbox input "true"
click at [581, 355] on span "Select prior policies" at bounding box center [560, 352] width 79 height 11
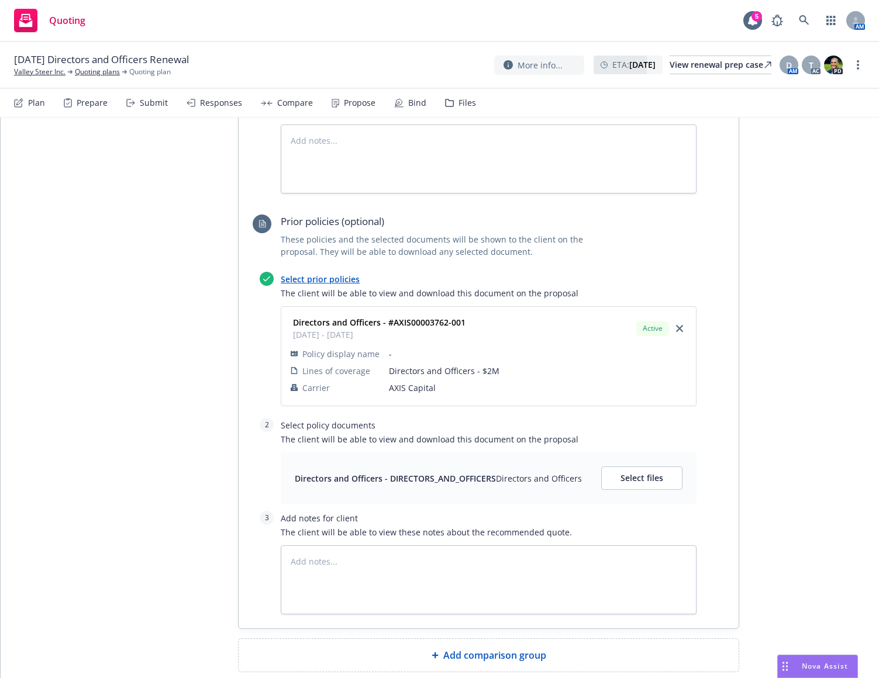
scroll to position [732, 0]
click at [629, 471] on span "Select files" at bounding box center [641, 476] width 43 height 11
type textarea "x"
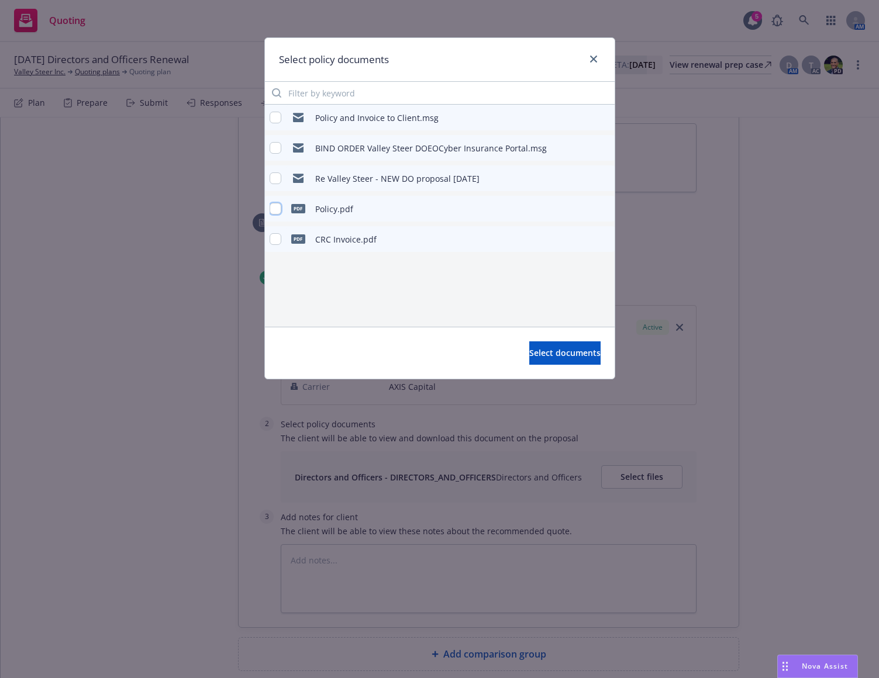
click at [279, 209] on input "checkbox" at bounding box center [276, 209] width 12 height 12
click at [529, 362] on button "Select documents" at bounding box center [564, 352] width 71 height 23
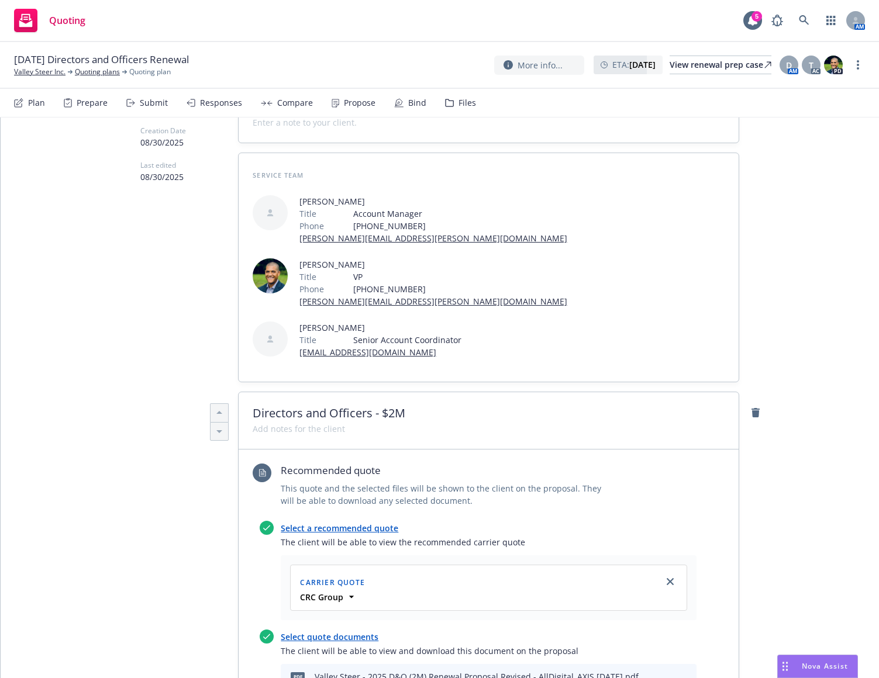
scroll to position [0, 0]
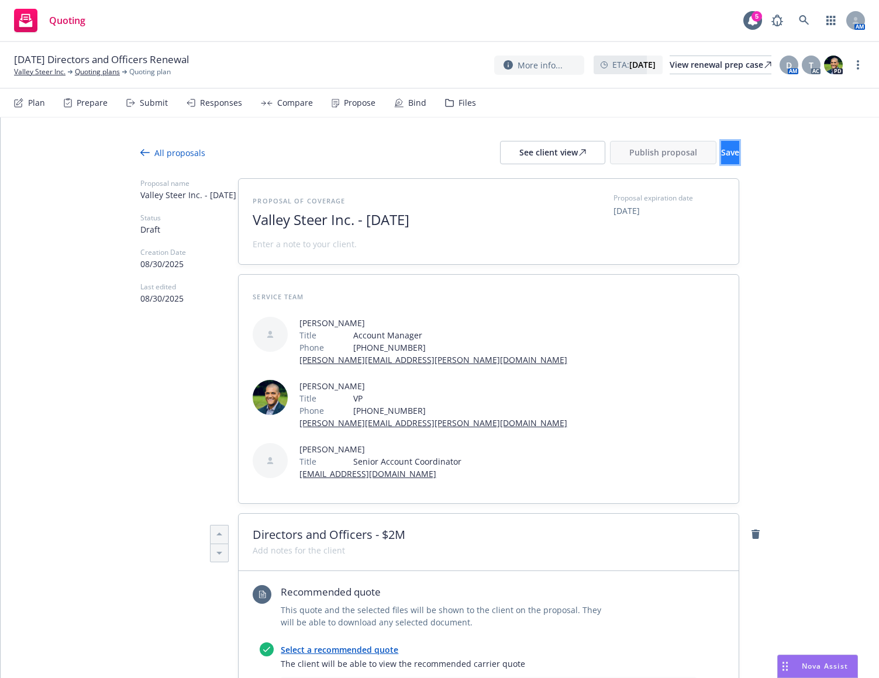
click at [721, 148] on button "Save" at bounding box center [730, 152] width 18 height 23
click at [637, 213] on span "[DATE]" at bounding box center [626, 211] width 26 height 12
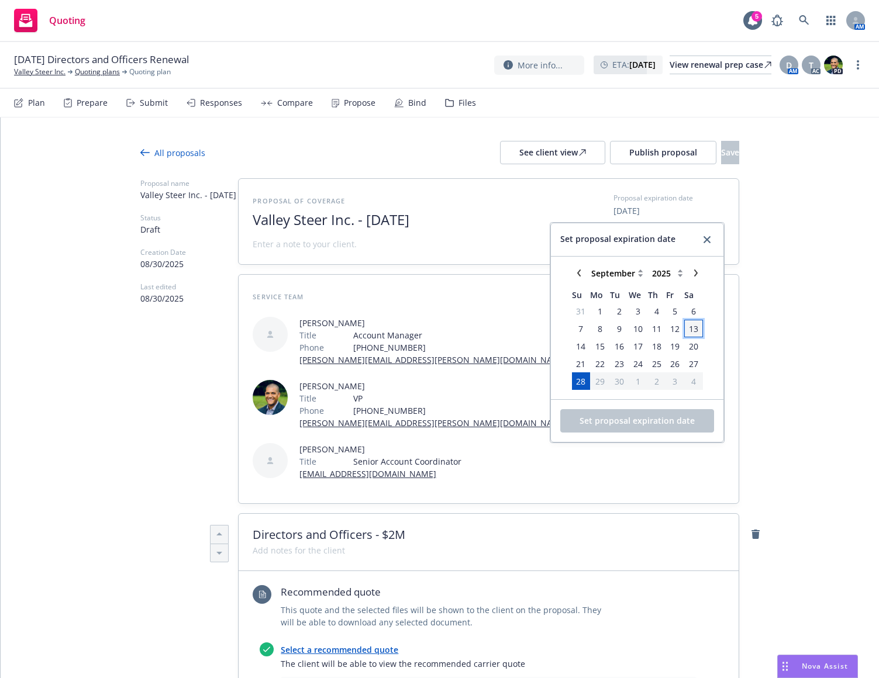
click at [685, 328] on span "13" at bounding box center [693, 329] width 16 height 15
click at [645, 421] on span "Set proposal expiration date" at bounding box center [636, 420] width 115 height 11
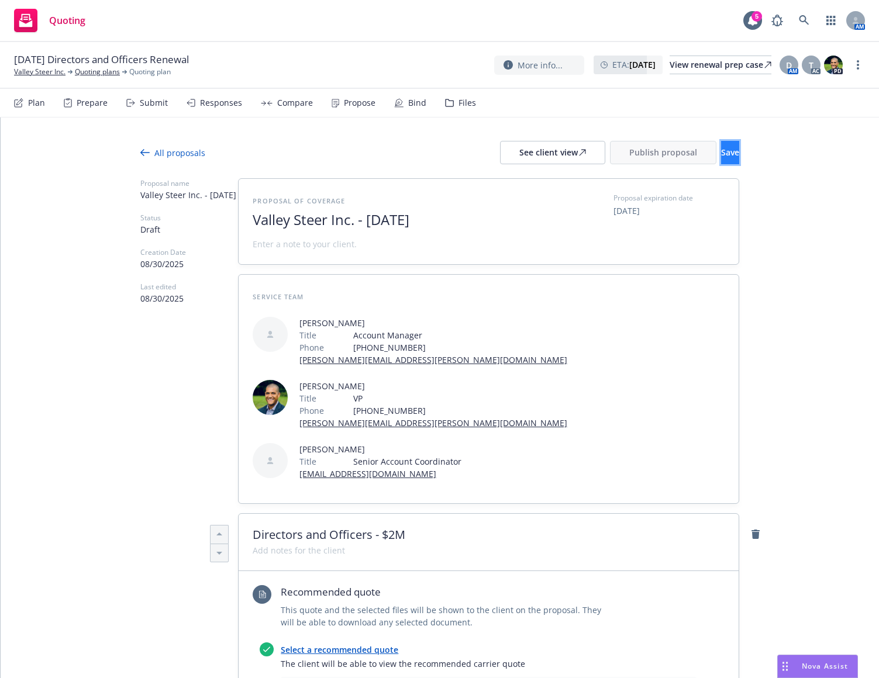
click at [721, 160] on button "Save" at bounding box center [730, 152] width 18 height 23
drag, startPoint x: 497, startPoint y: 155, endPoint x: 490, endPoint y: 148, distance: 10.0
click at [519, 148] on div "See client view" at bounding box center [552, 152] width 67 height 22
click at [364, 219] on span "Valley Steer Inc. - [DATE]" at bounding box center [396, 220] width 286 height 17
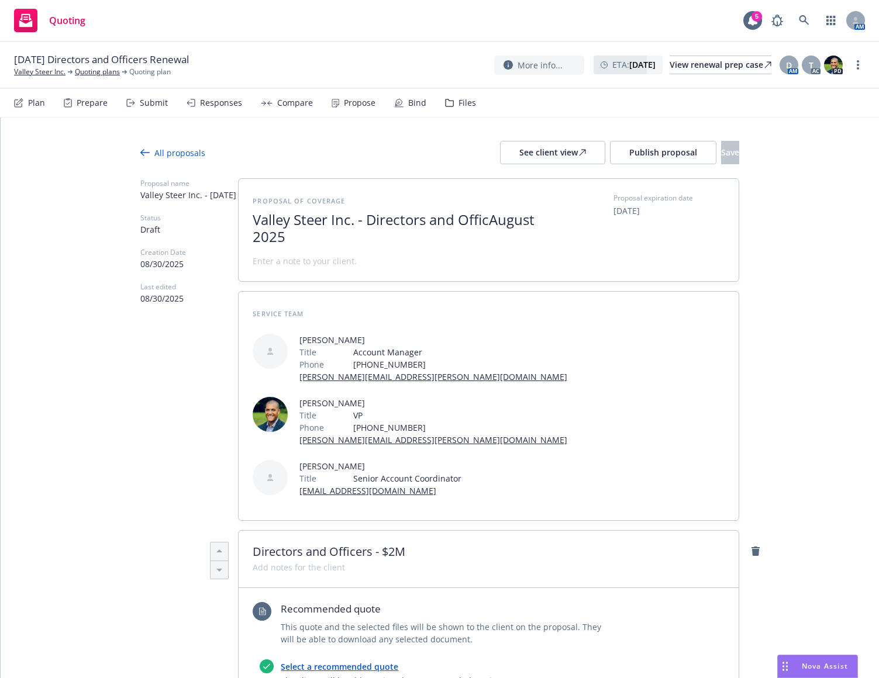
scroll to position [1, 0]
drag, startPoint x: 389, startPoint y: 232, endPoint x: 363, endPoint y: 224, distance: 27.0
click at [363, 224] on span "Valley Steer Inc. - Directors and Officers - $2M Option 1" at bounding box center [396, 228] width 286 height 34
copy span "Directors and Officers - $2M Option 1"
click at [606, 257] on div "Proposal of coverage Valley Steer Inc. - Directors and Officers - $2M Option 1 …" at bounding box center [489, 230] width 472 height 74
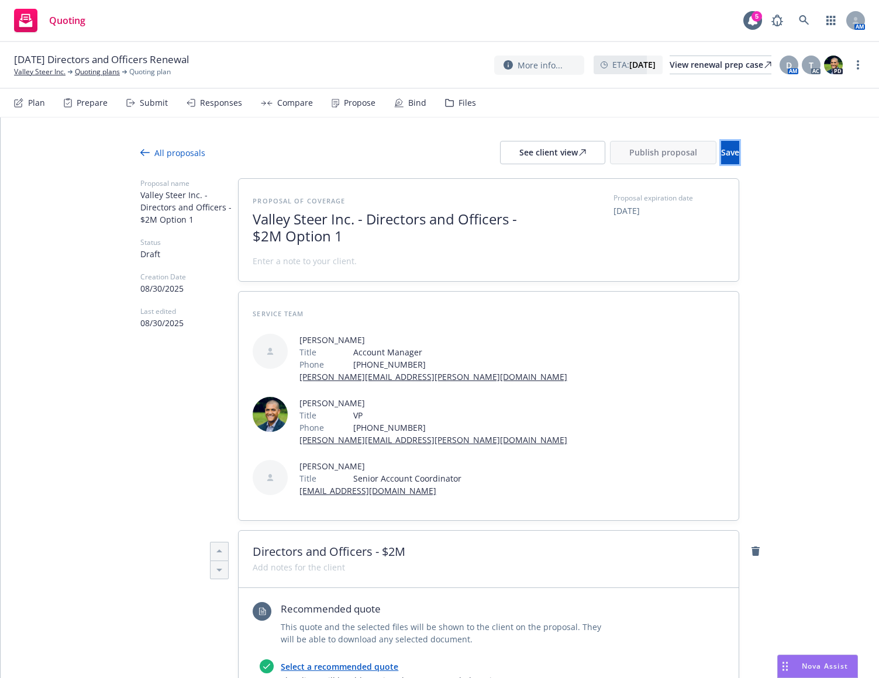
click at [721, 148] on span "Save" at bounding box center [730, 152] width 18 height 11
click at [164, 155] on div "All proposals" at bounding box center [172, 153] width 65 height 12
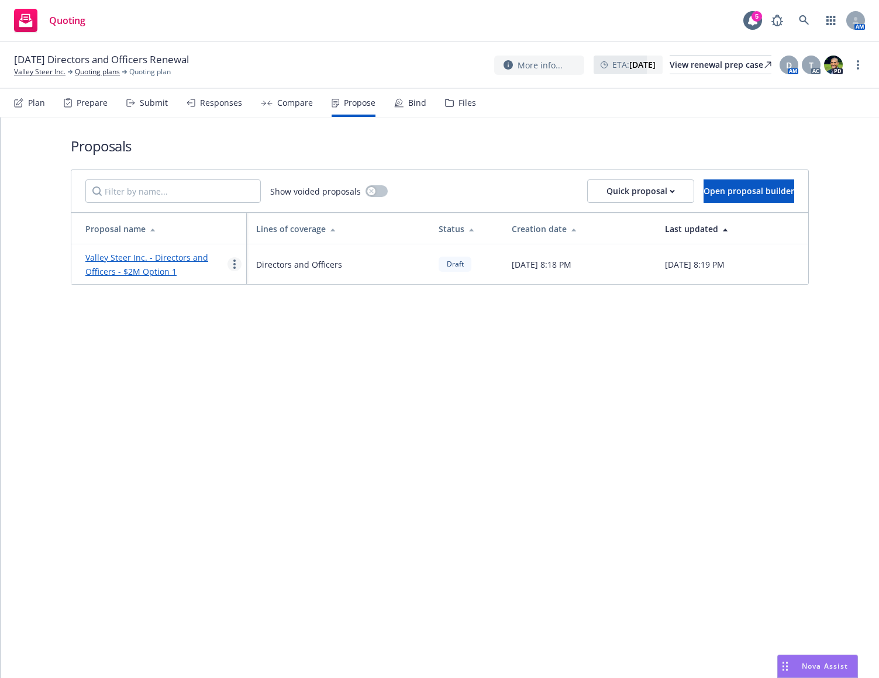
click at [237, 263] on link "more" at bounding box center [234, 264] width 14 height 14
click at [264, 312] on span "Duplicate" at bounding box center [260, 315] width 65 height 11
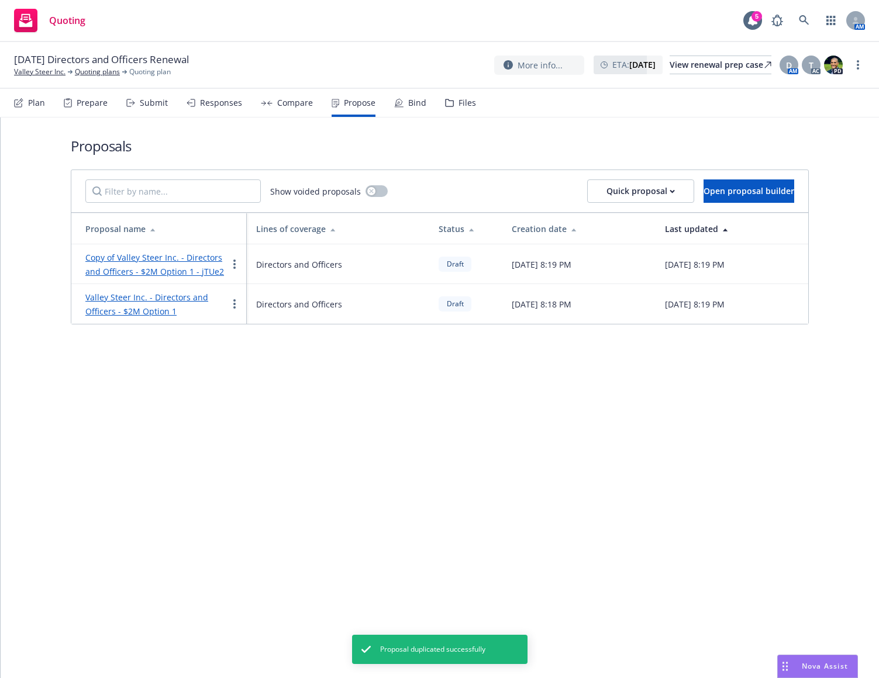
click at [200, 260] on link "Copy of Valley Steer Inc. - Directors and Officers - $2M Option 1 - jTUe2" at bounding box center [154, 264] width 139 height 25
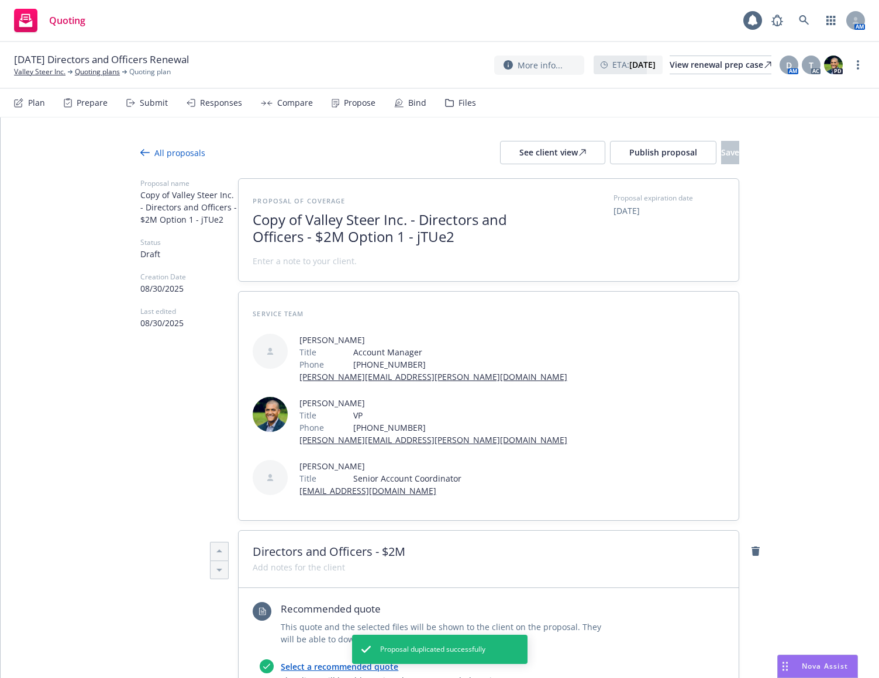
drag, startPoint x: 313, startPoint y: 226, endPoint x: 306, endPoint y: 224, distance: 7.2
click at [313, 225] on span "Copy of Valley Steer Inc. - Directors and Officers - $2M Option 1 - jTUe2" at bounding box center [396, 229] width 286 height 34
drag, startPoint x: 304, startPoint y: 222, endPoint x: 208, endPoint y: 212, distance: 97.0
drag, startPoint x: 397, startPoint y: 243, endPoint x: 331, endPoint y: 239, distance: 66.2
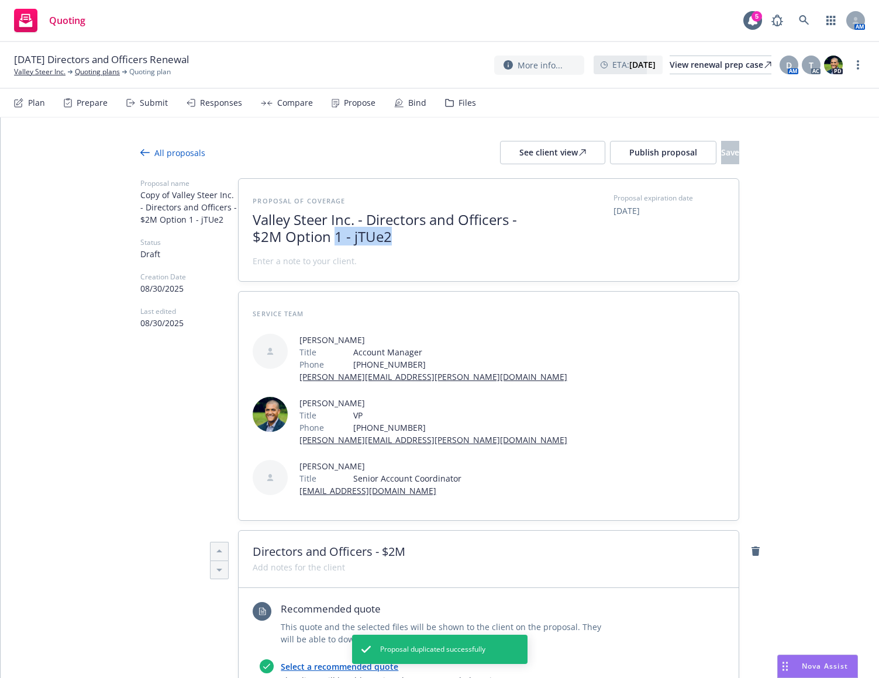
click at [331, 239] on span "Valley Steer Inc. - Directors and Officers - $2M Option 1 - jTUe2" at bounding box center [396, 229] width 286 height 34
drag, startPoint x: 263, startPoint y: 239, endPoint x: 255, endPoint y: 238, distance: 7.6
click at [255, 238] on span "Valley Steer Inc. - Directors and Officers - $2M Option 2" at bounding box center [396, 228] width 286 height 34
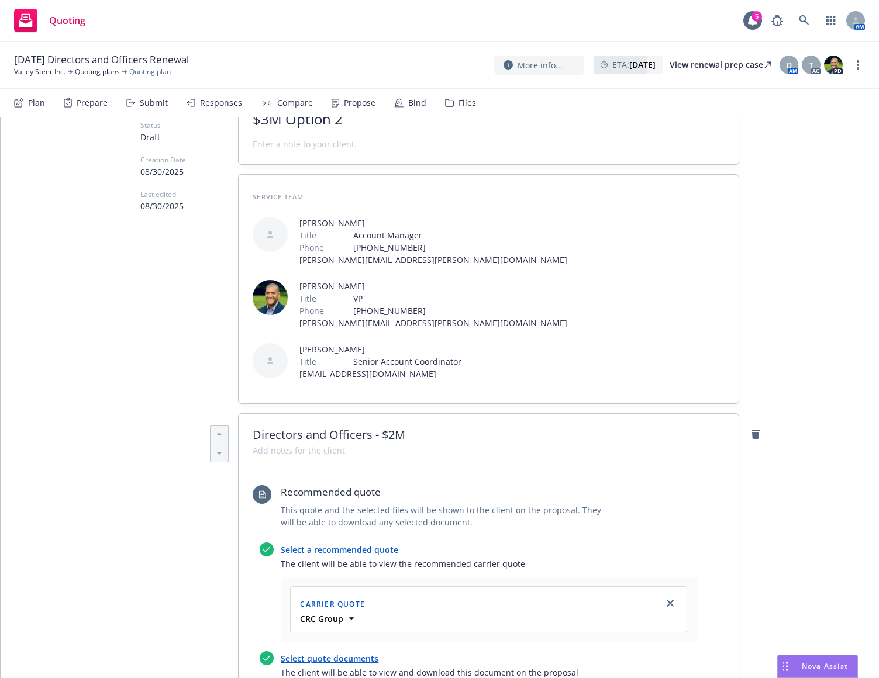
scroll to position [175, 0]
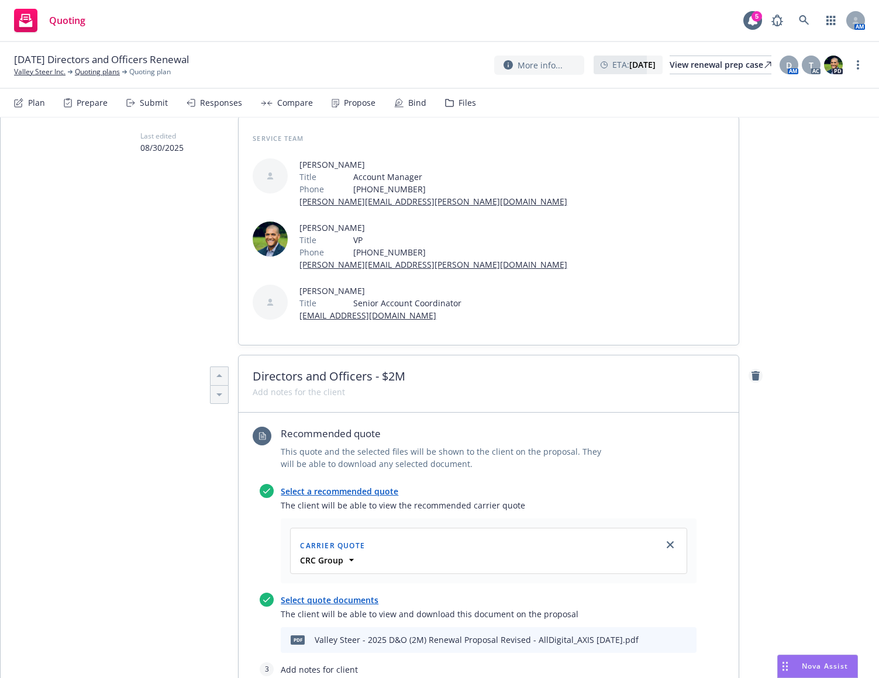
click at [753, 369] on link "remove" at bounding box center [755, 376] width 14 height 14
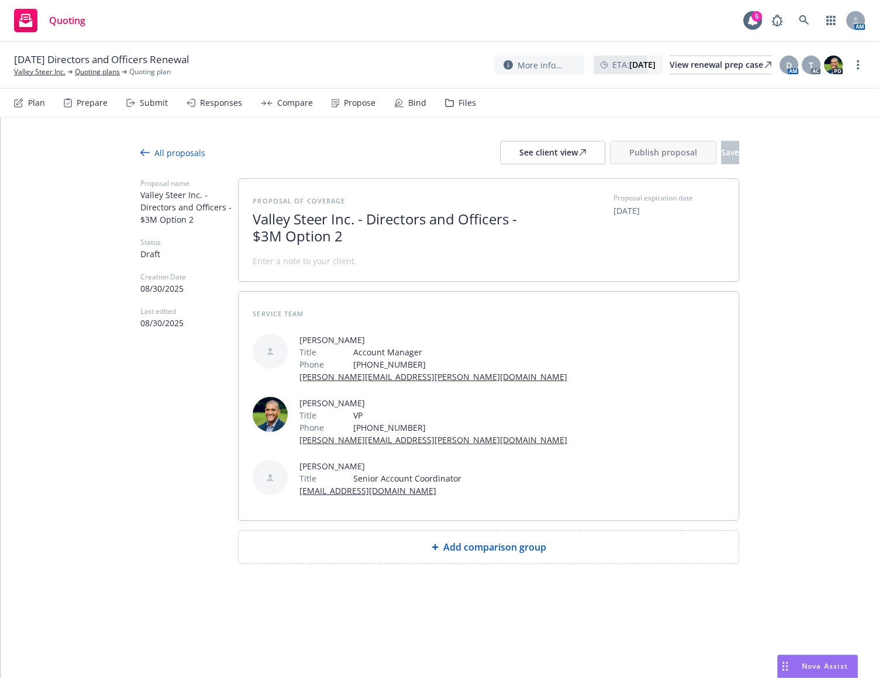
scroll to position [0, 0]
click at [399, 540] on div "Add comparison group" at bounding box center [488, 547] width 481 height 14
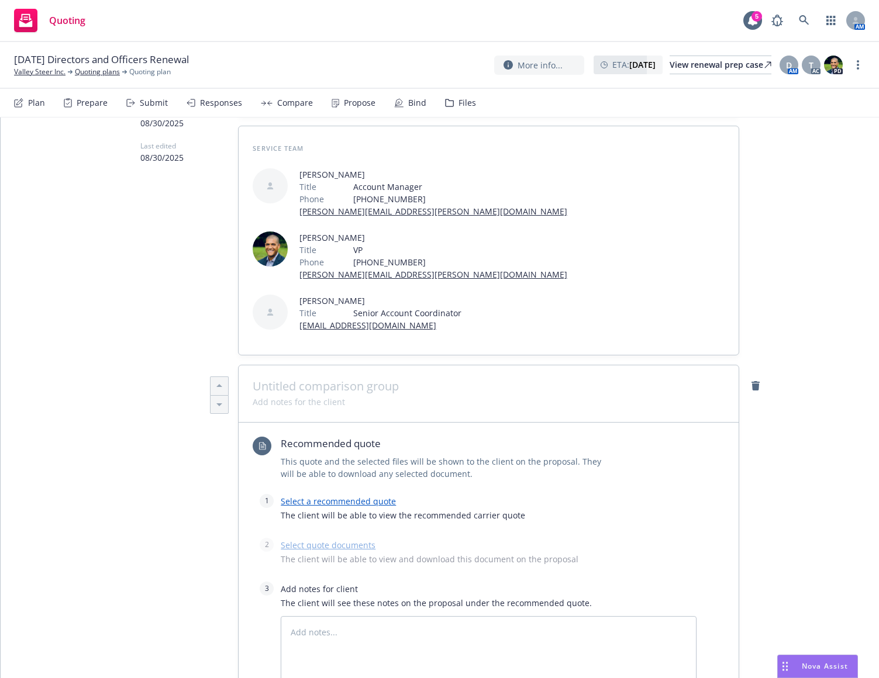
scroll to position [175, 0]
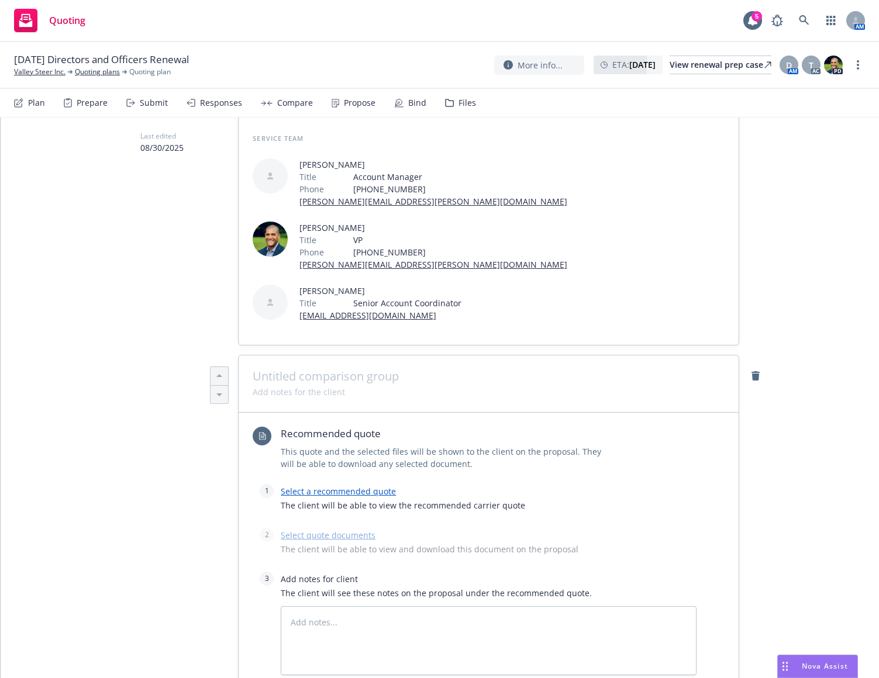
click at [337, 369] on span at bounding box center [489, 376] width 472 height 14
click at [362, 486] on link "Select a recommended quote" at bounding box center [338, 491] width 115 height 11
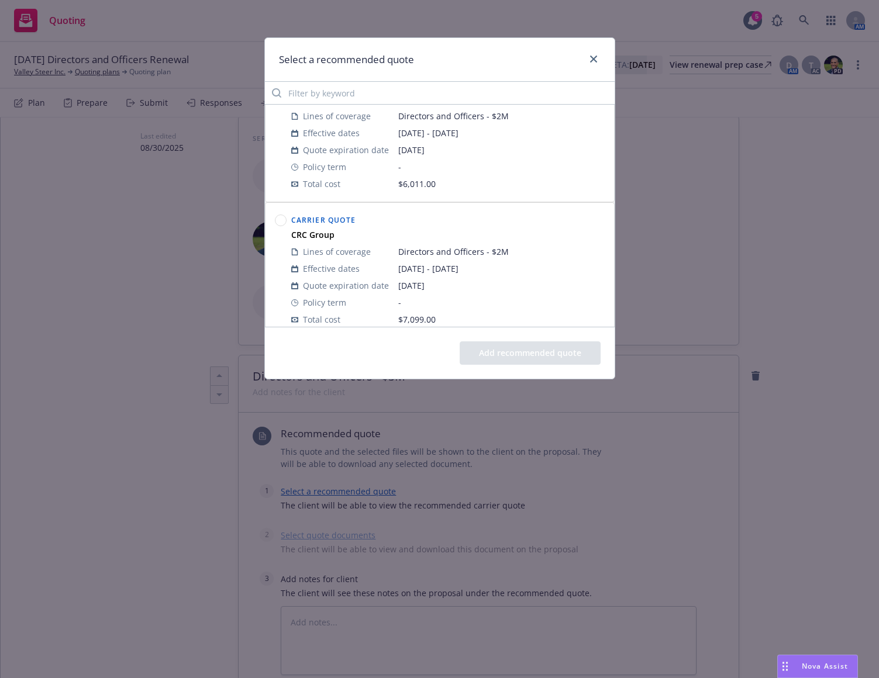
scroll to position [58, 0]
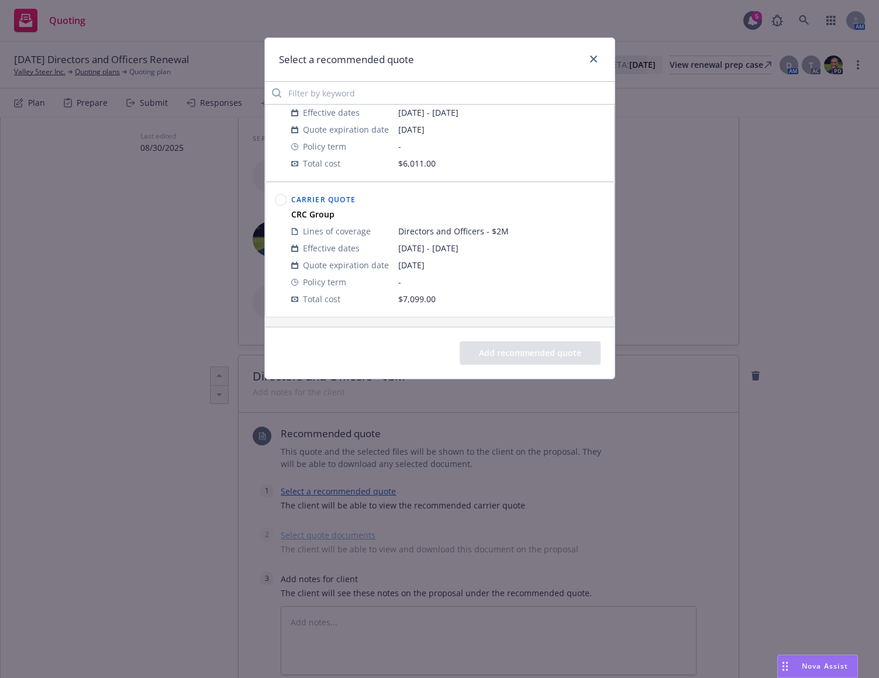
click at [277, 199] on circle at bounding box center [280, 200] width 11 height 11
click at [514, 347] on button "Add recommended quote" at bounding box center [529, 352] width 141 height 23
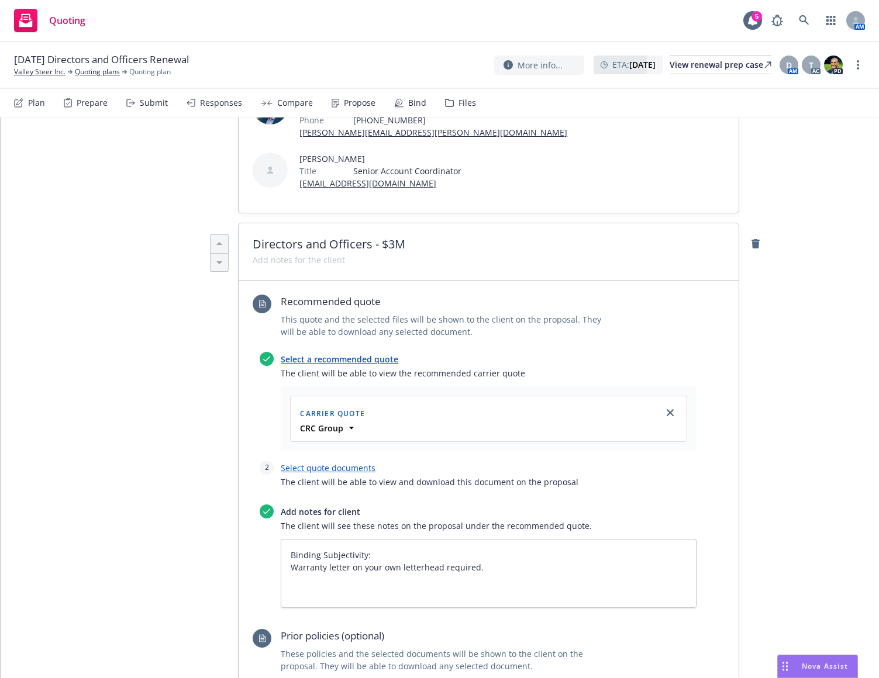
scroll to position [351, 0]
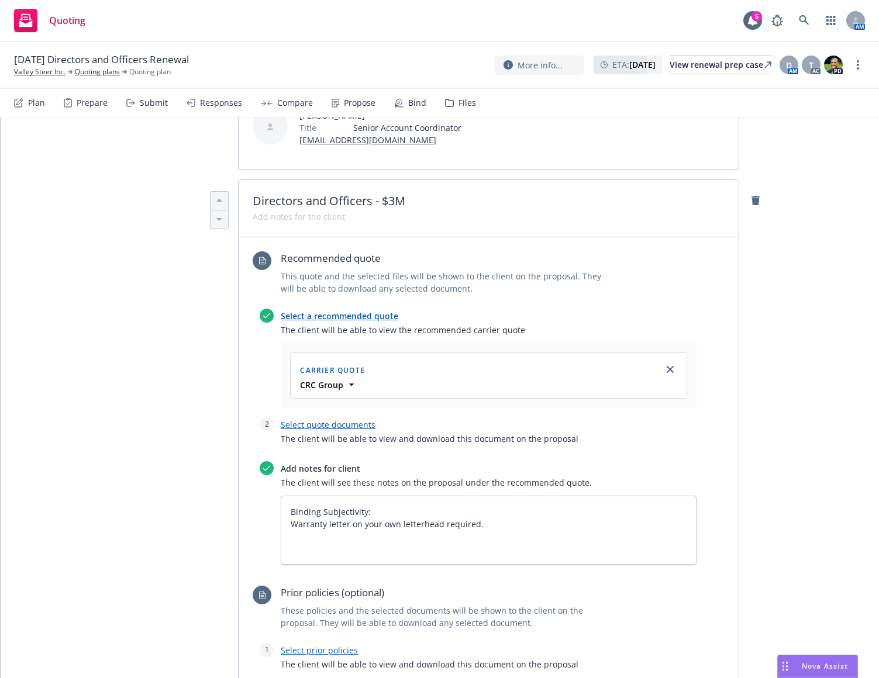
click at [336, 419] on link "Select quote documents" at bounding box center [328, 424] width 95 height 11
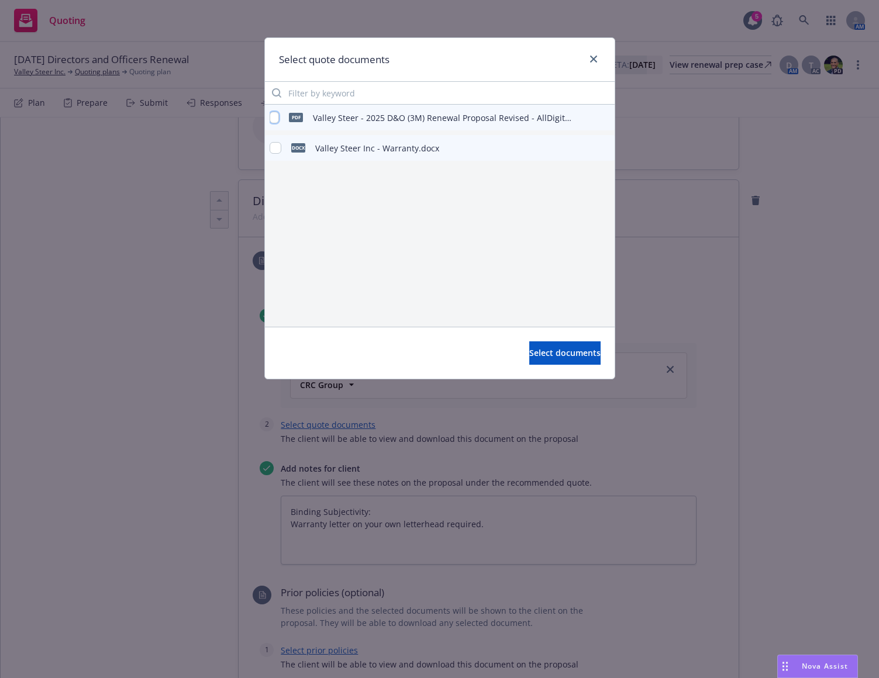
click at [270, 118] on input "checkbox" at bounding box center [275, 118] width 10 height 12
click at [273, 150] on input "checkbox" at bounding box center [276, 148] width 12 height 12
click at [535, 358] on span "Select documents" at bounding box center [564, 352] width 71 height 11
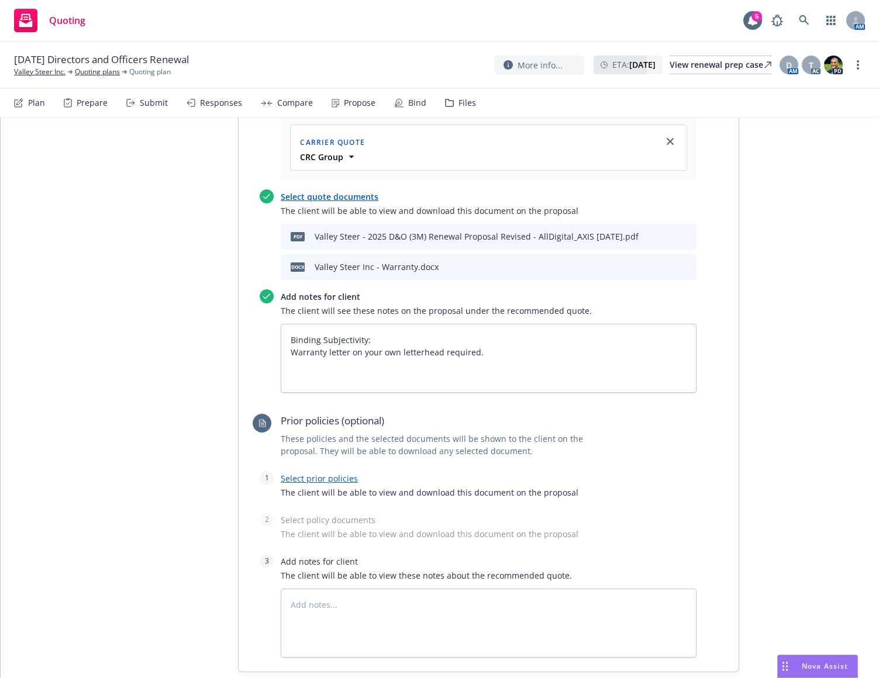
scroll to position [585, 0]
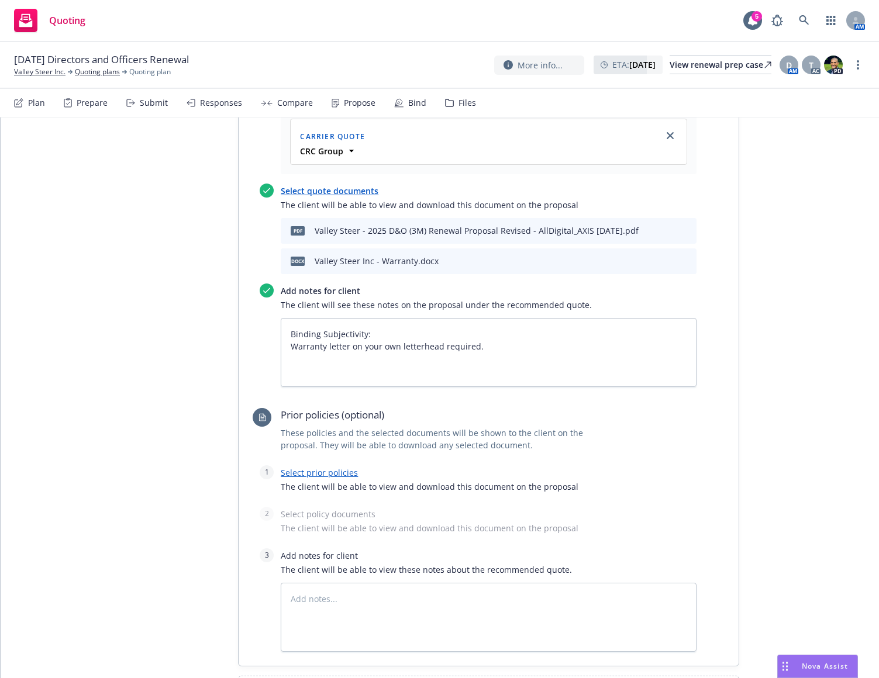
click at [343, 467] on link "Select prior policies" at bounding box center [319, 472] width 77 height 11
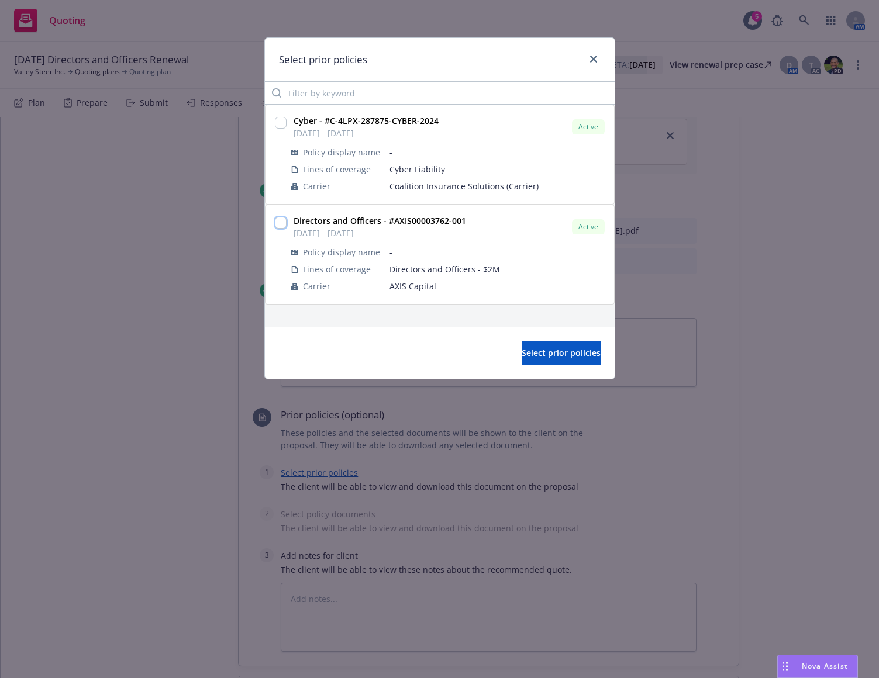
click at [281, 219] on input "checkbox" at bounding box center [281, 223] width 12 height 12
click at [537, 351] on span "Select prior policies" at bounding box center [560, 352] width 79 height 11
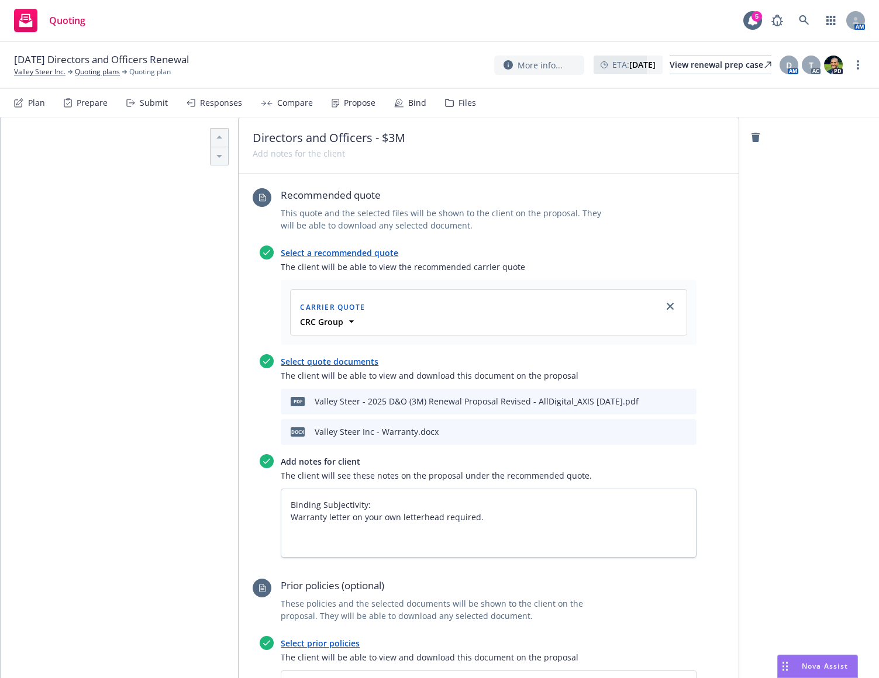
scroll to position [779, 0]
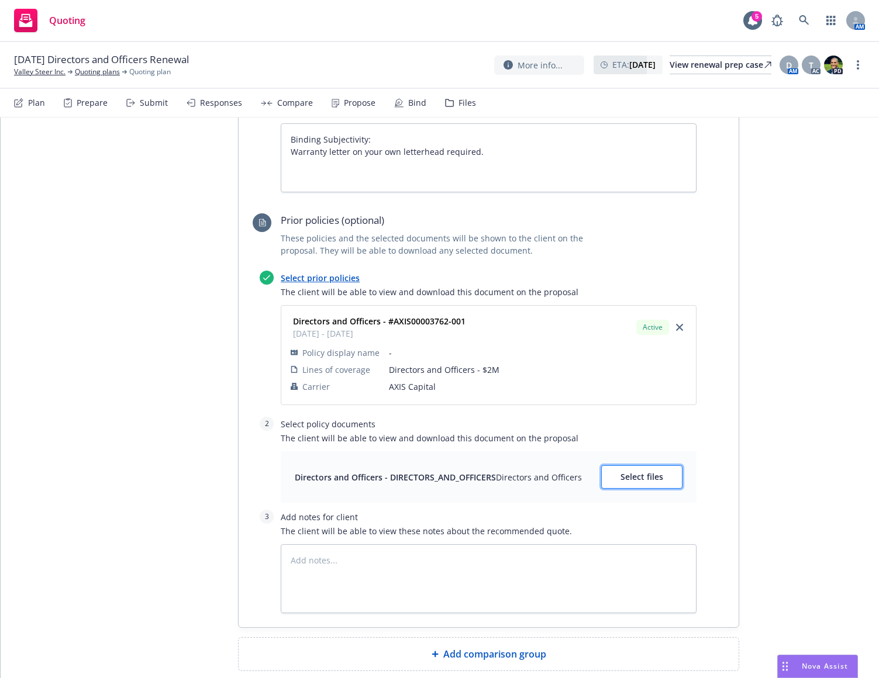
click at [624, 465] on button "Select files" at bounding box center [641, 476] width 81 height 23
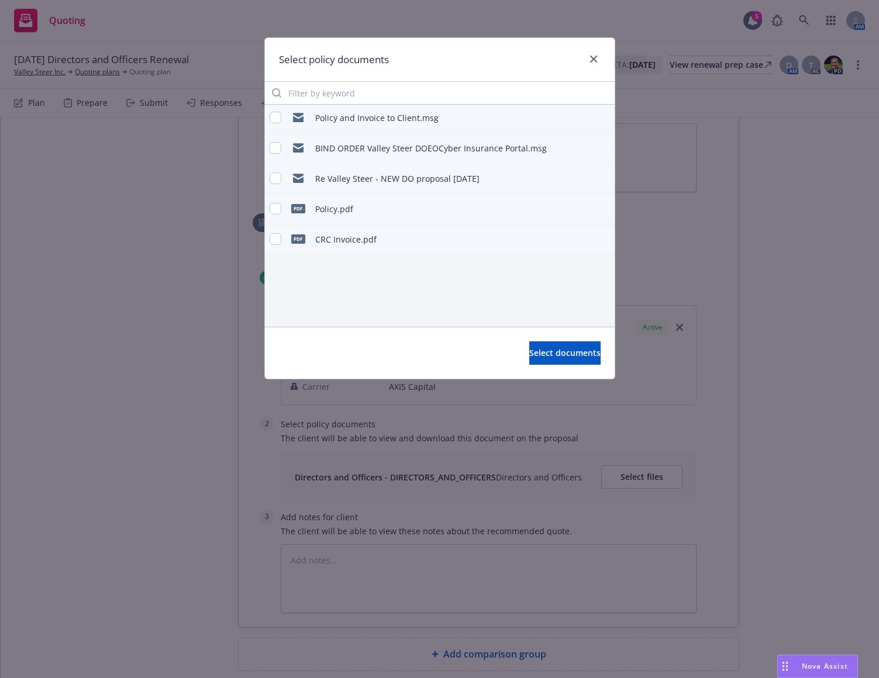
click at [268, 205] on div "pdf Policy.pdf" at bounding box center [440, 209] width 350 height 26
click at [274, 209] on input "checkbox" at bounding box center [276, 209] width 12 height 12
click at [602, 357] on div "Select documents" at bounding box center [440, 353] width 350 height 52
click at [572, 354] on span "Select documents" at bounding box center [564, 352] width 71 height 11
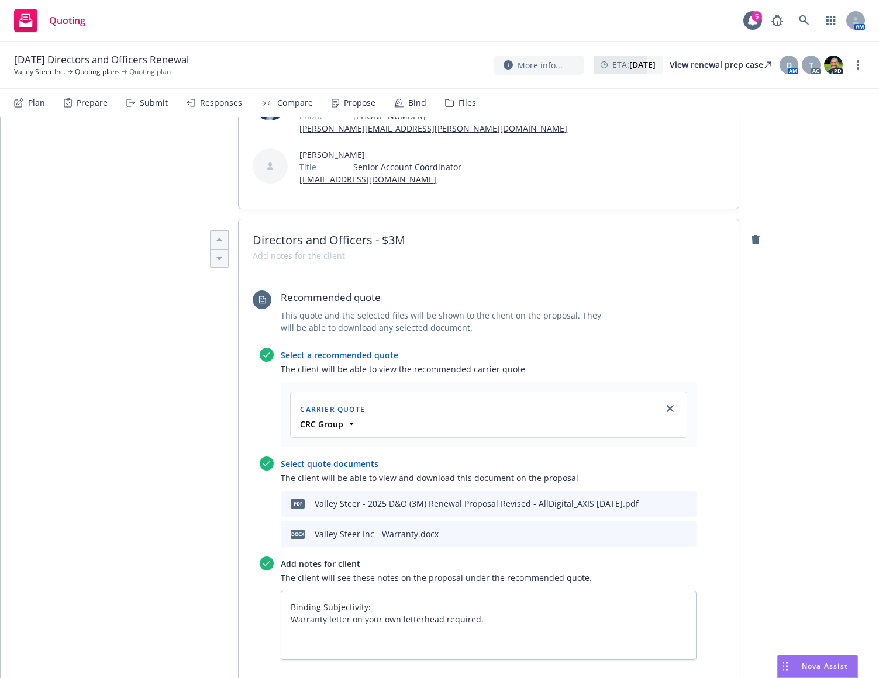
scroll to position [0, 0]
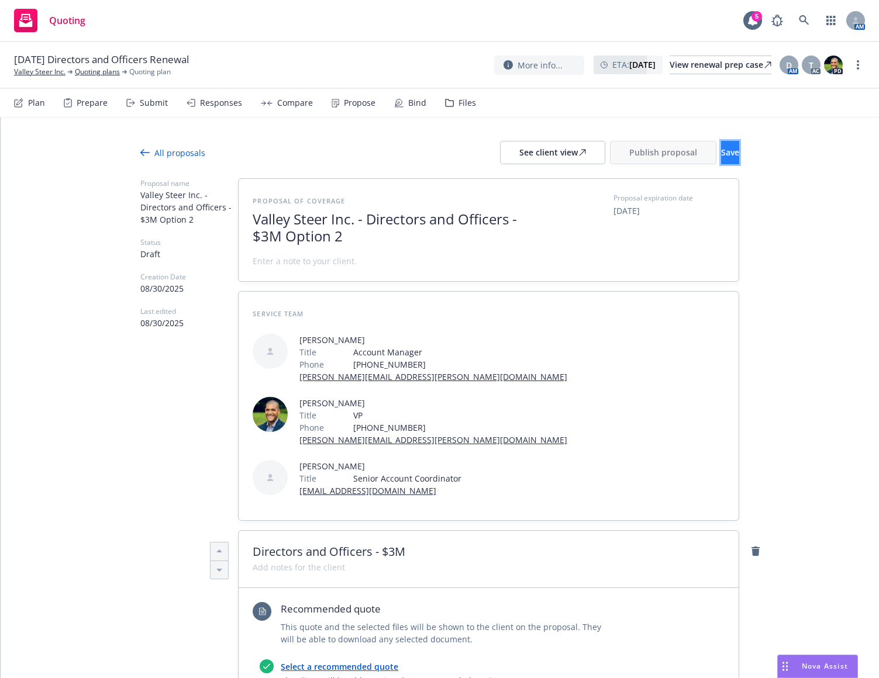
click at [721, 152] on button "Save" at bounding box center [730, 152] width 18 height 23
click at [619, 210] on span "[DATE]" at bounding box center [626, 211] width 26 height 12
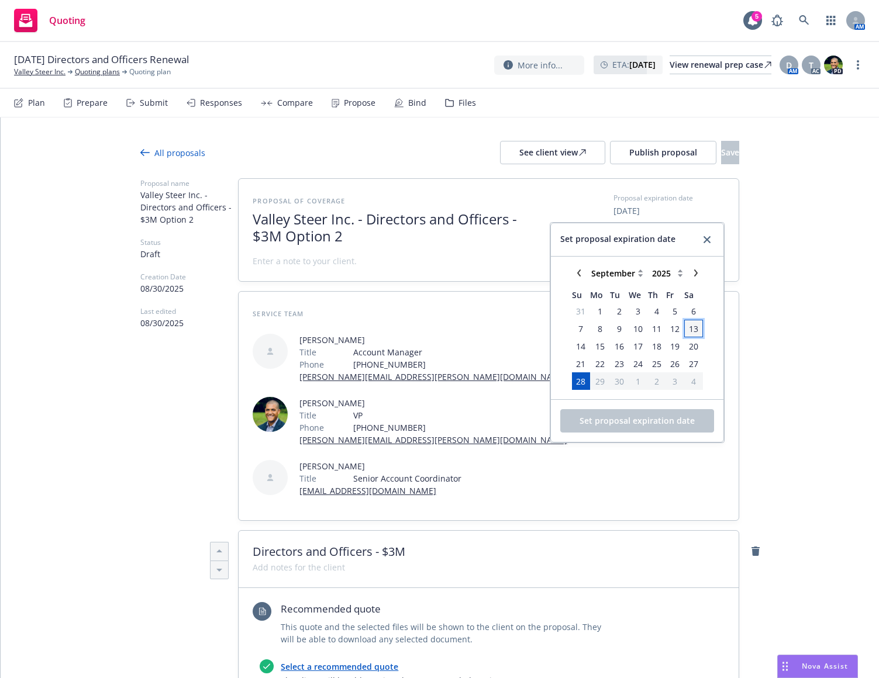
click at [693, 326] on span "13" at bounding box center [693, 329] width 9 height 12
click at [652, 408] on div "Set proposal expiration date" at bounding box center [637, 421] width 172 height 42
click at [651, 416] on span "Set proposal expiration date" at bounding box center [636, 420] width 115 height 11
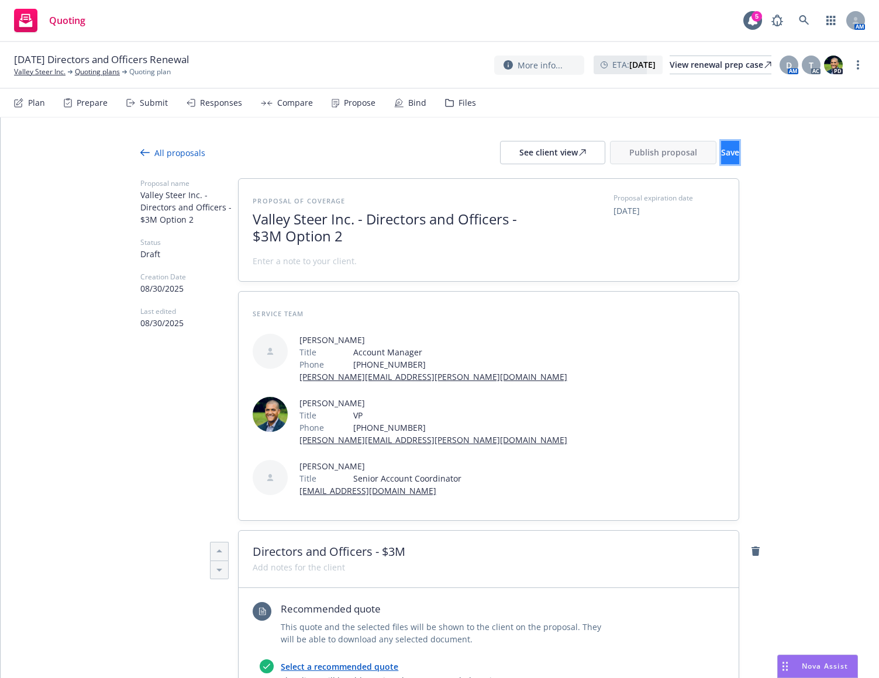
click at [721, 154] on button "Save" at bounding box center [730, 152] width 18 height 23
click at [519, 154] on div "See client view" at bounding box center [552, 152] width 67 height 22
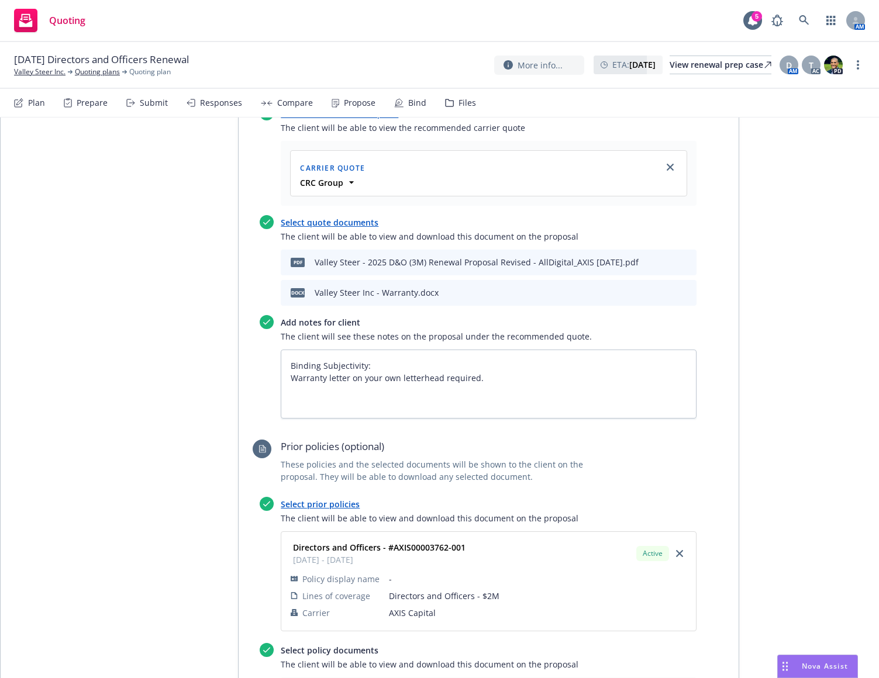
scroll to position [779, 0]
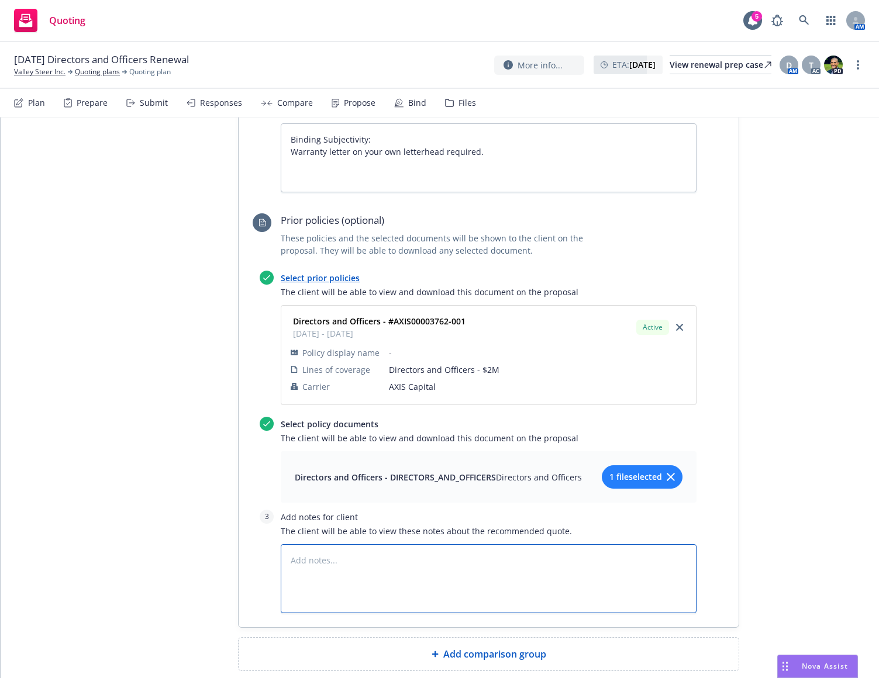
click at [324, 544] on textarea at bounding box center [489, 578] width 416 height 69
drag, startPoint x: 464, startPoint y: 490, endPoint x: 174, endPoint y: 484, distance: 290.0
click at [174, 484] on div "Proposal name Valley Steer Inc. - Directors and Officers - $3M Option 2 Status …" at bounding box center [439, 35] width 599 height 1272
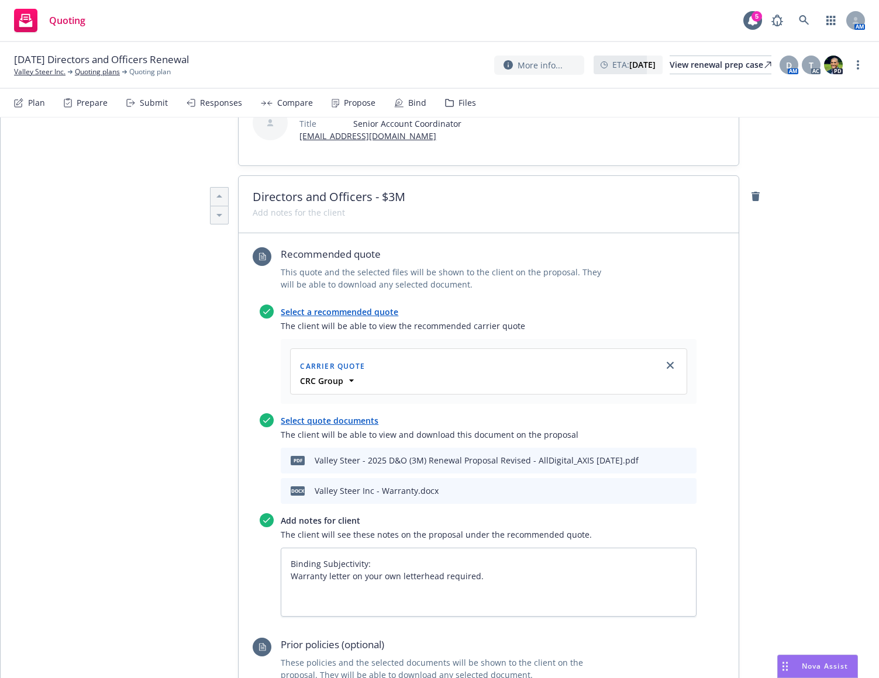
scroll to position [312, 0]
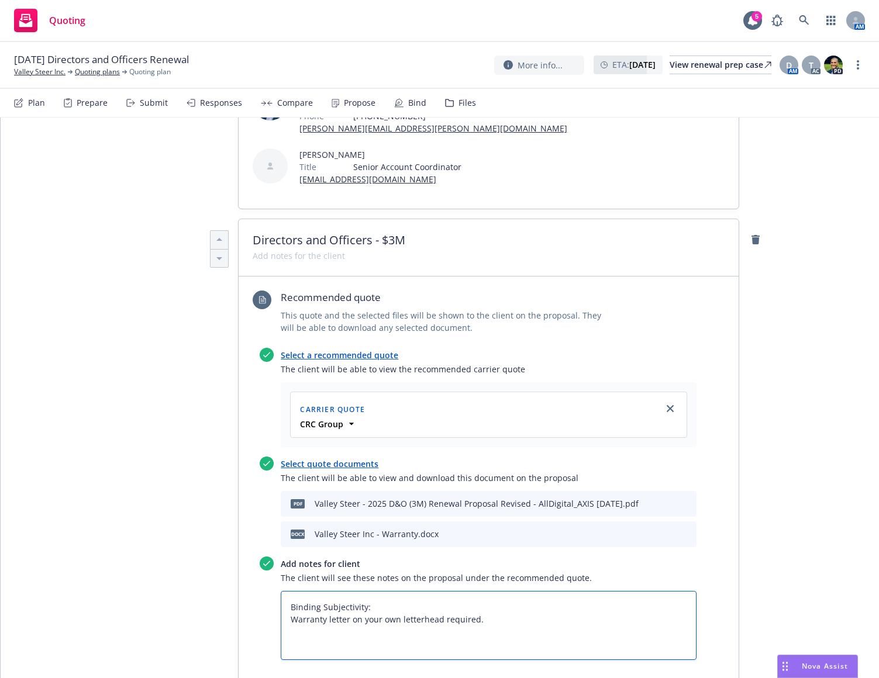
click at [281, 591] on textarea "Binding Subjectivity: Warranty letter on your own letterhead required." at bounding box center [489, 625] width 416 height 69
paste textarea "$2M in Coverage, $10K Retention"
click at [295, 591] on textarea "$2M in Coverage, $10K Retention Binding Subjectivity: Warranty letter on your o…" at bounding box center [489, 625] width 416 height 69
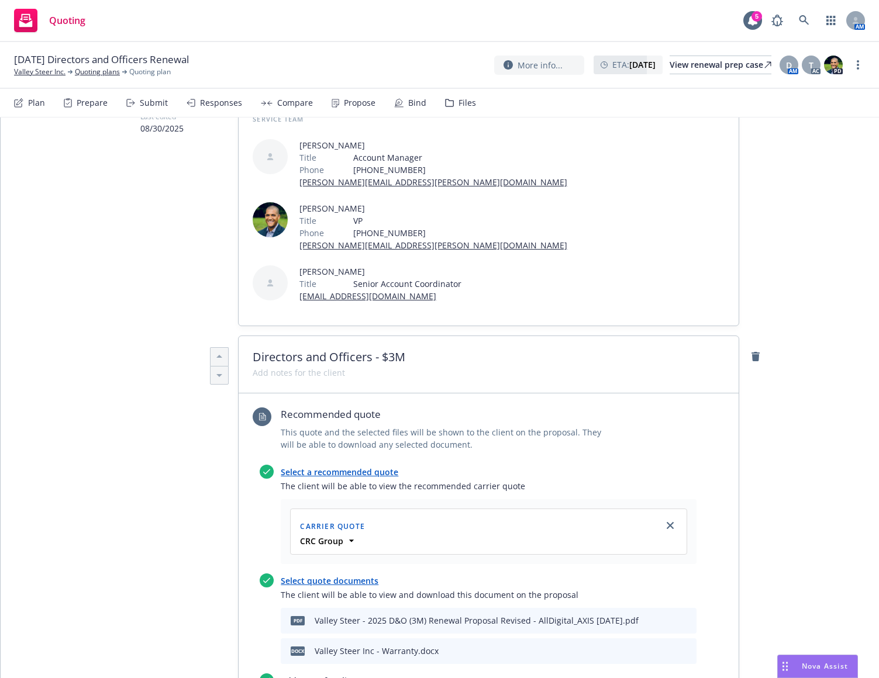
scroll to position [0, 0]
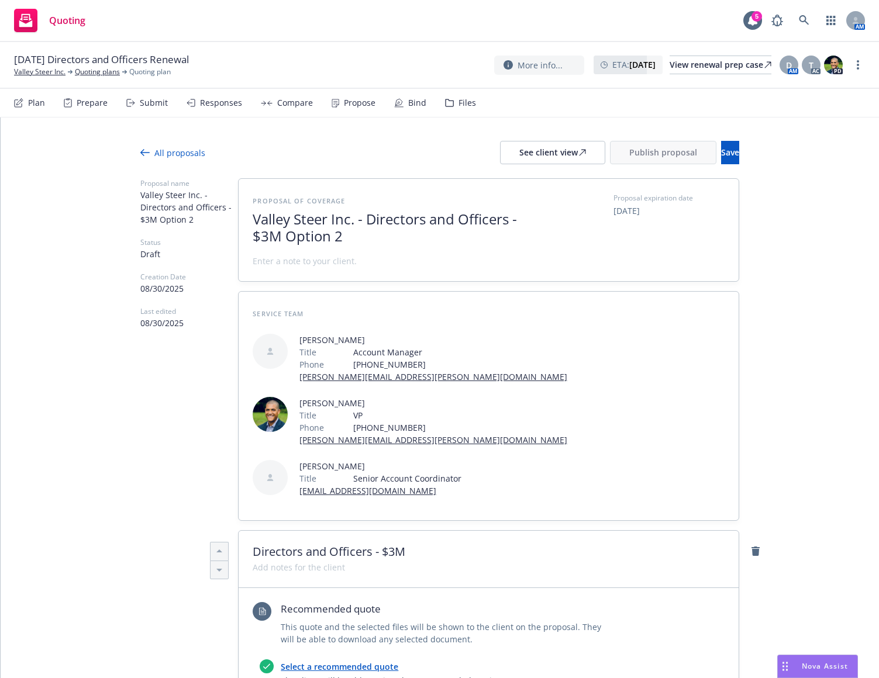
click at [384, 265] on span at bounding box center [396, 261] width 286 height 12
click at [721, 161] on button "Save" at bounding box center [730, 152] width 18 height 23
click at [629, 153] on span "Publish proposal" at bounding box center [663, 152] width 68 height 11
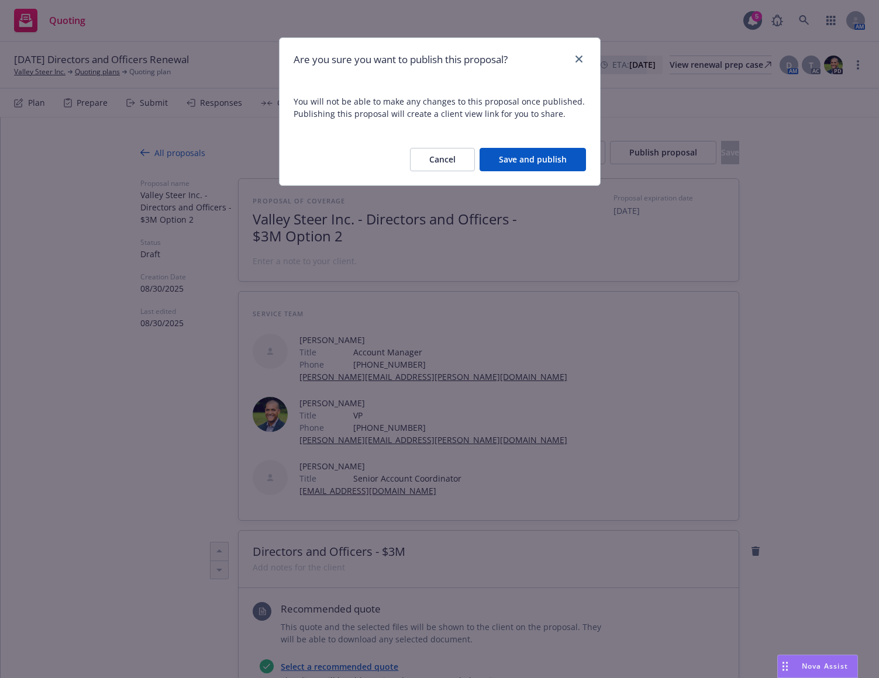
click at [532, 156] on button "Save and publish" at bounding box center [532, 159] width 106 height 23
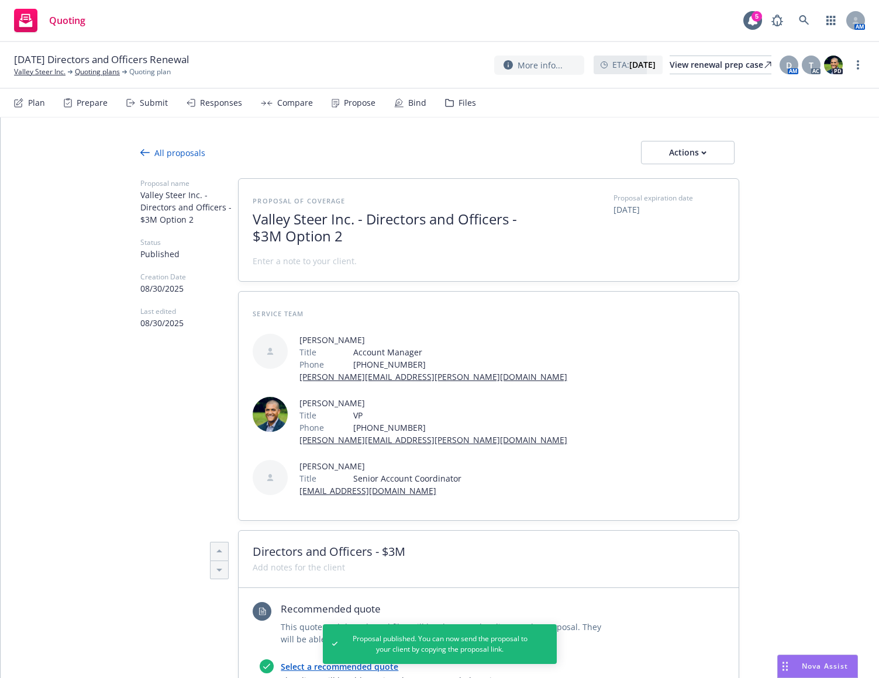
click at [144, 153] on icon at bounding box center [144, 152] width 9 height 7
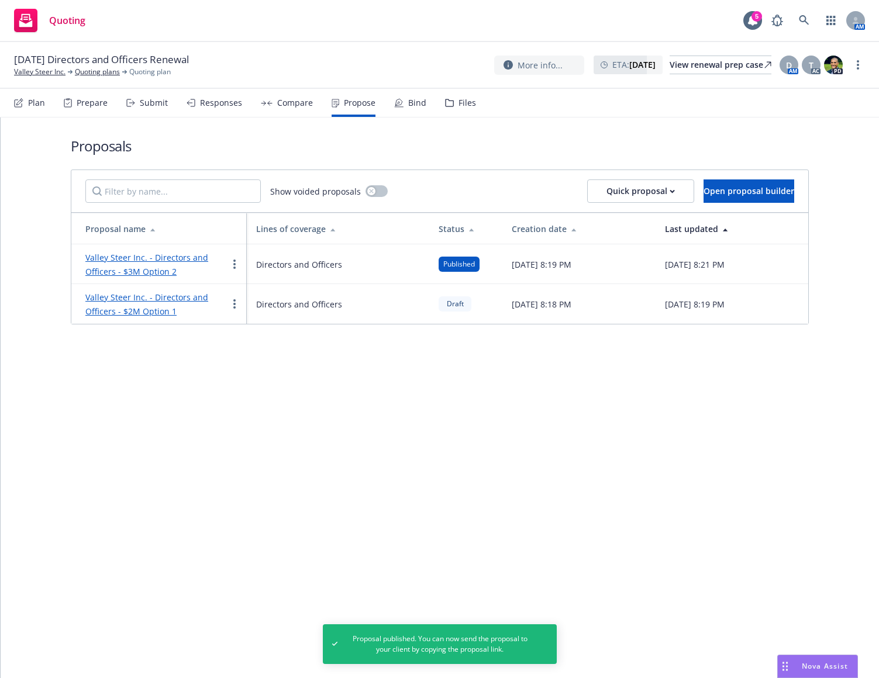
click at [199, 296] on link "Valley Steer Inc. - Directors and Officers - $2M Option 1" at bounding box center [146, 304] width 123 height 25
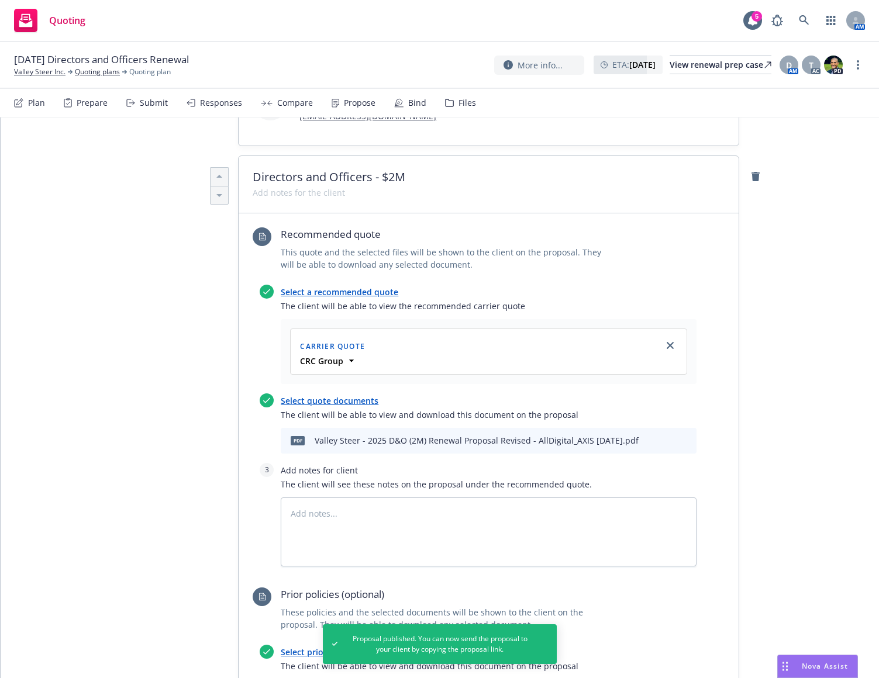
scroll to position [409, 0]
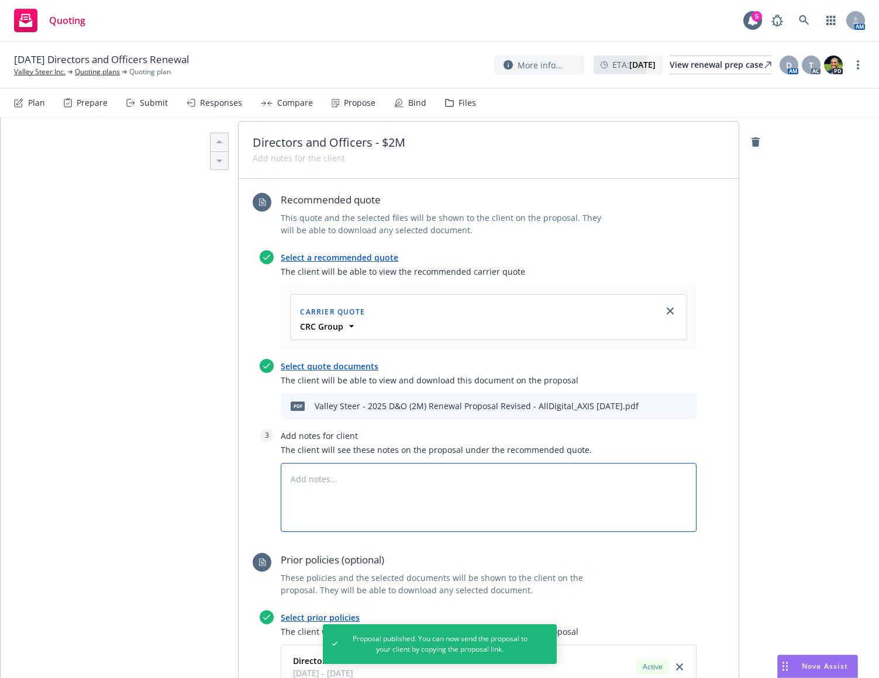
click at [367, 463] on textarea at bounding box center [489, 497] width 416 height 69
paste textarea "$2M in Coverage, $10K Retention"
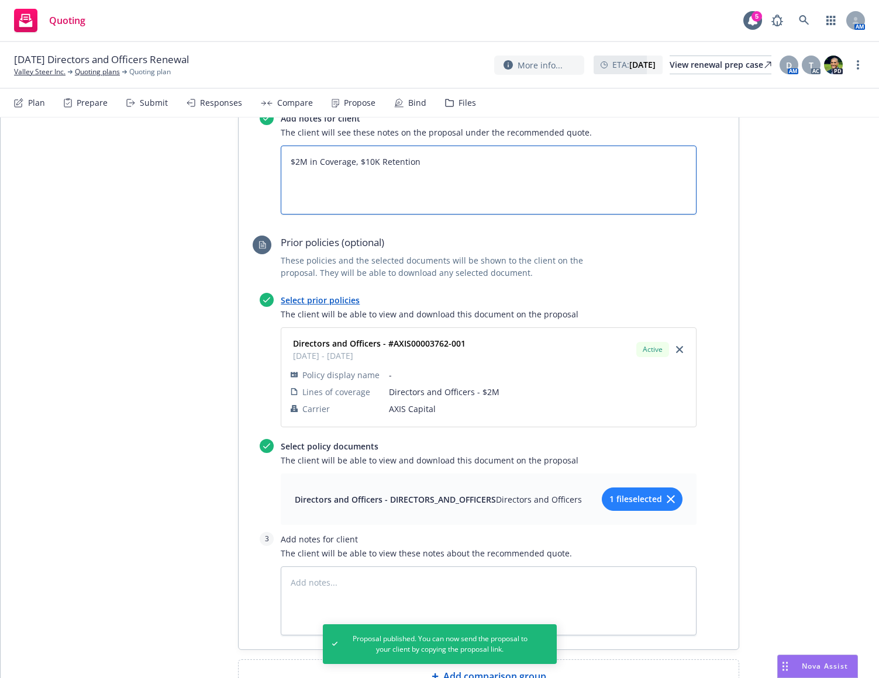
scroll to position [749, 0]
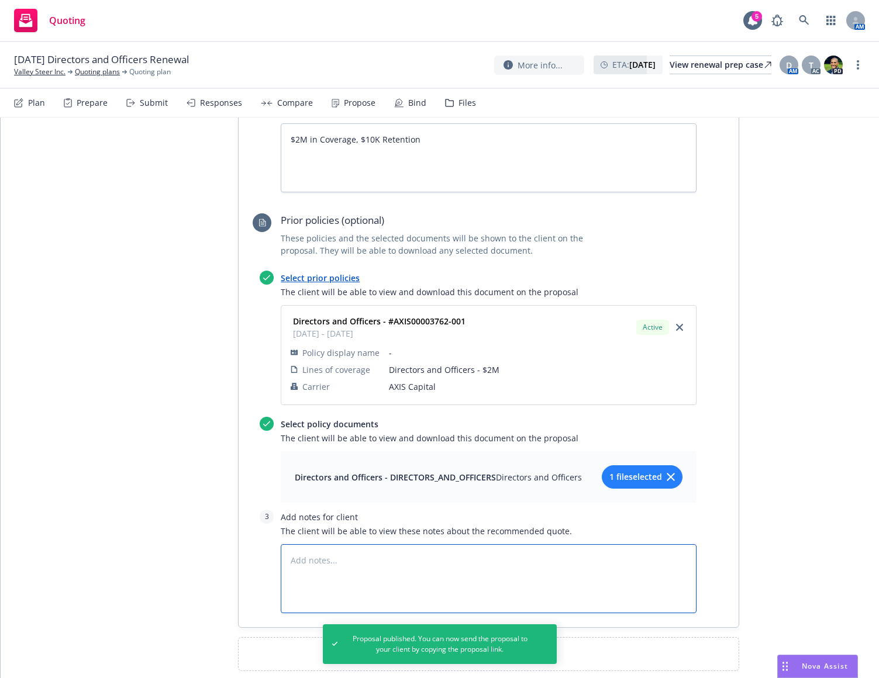
click at [374, 544] on textarea at bounding box center [489, 578] width 416 height 69
paste textarea "$2M in Coverage, $10K Retention"
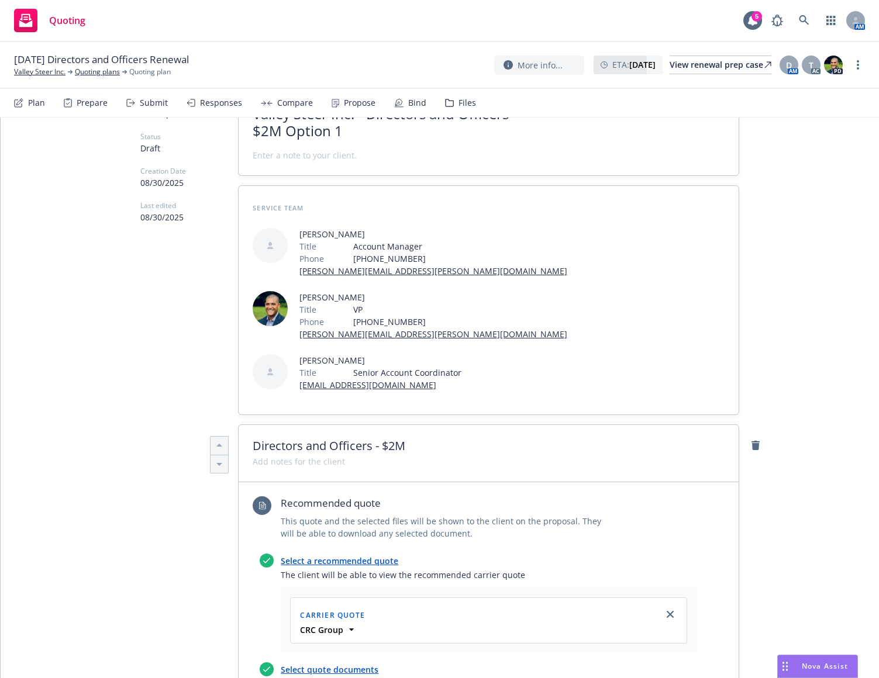
scroll to position [0, 0]
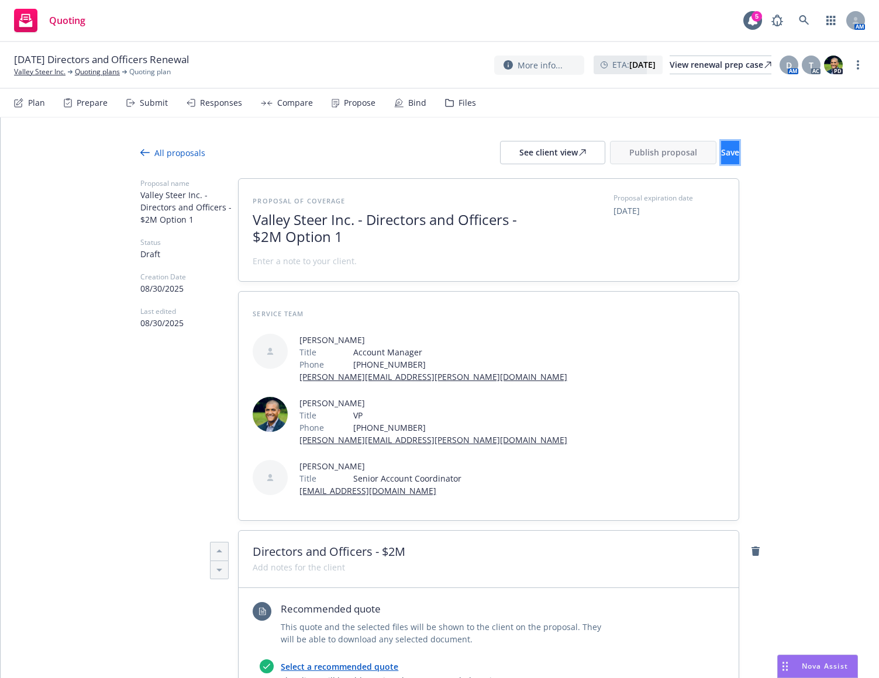
click at [721, 154] on span "Save" at bounding box center [730, 152] width 18 height 11
click at [629, 155] on span "Publish proposal" at bounding box center [663, 152] width 68 height 11
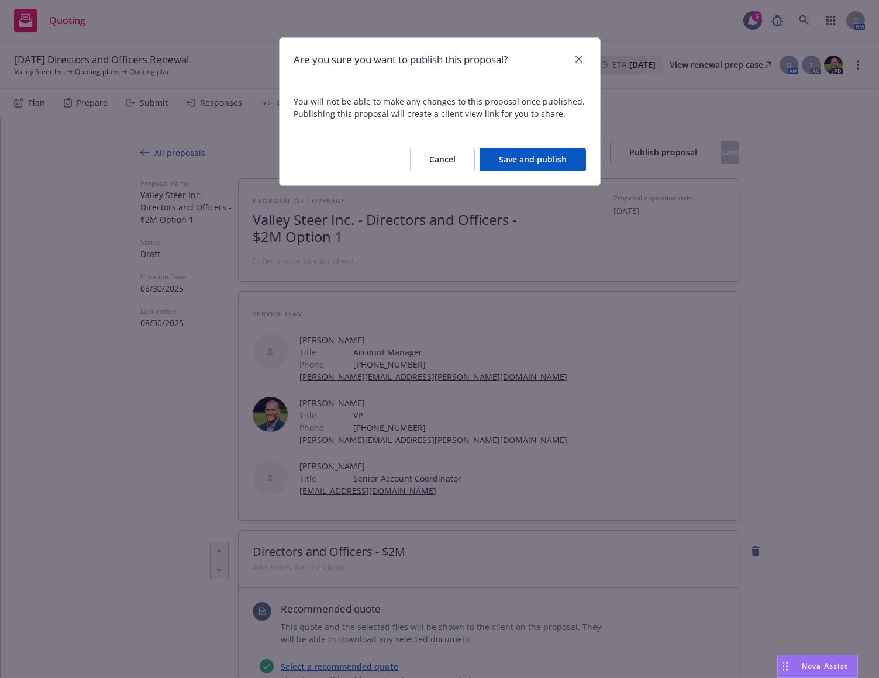
click at [503, 163] on button "Save and publish" at bounding box center [532, 159] width 106 height 23
